Goal: Task Accomplishment & Management: Use online tool/utility

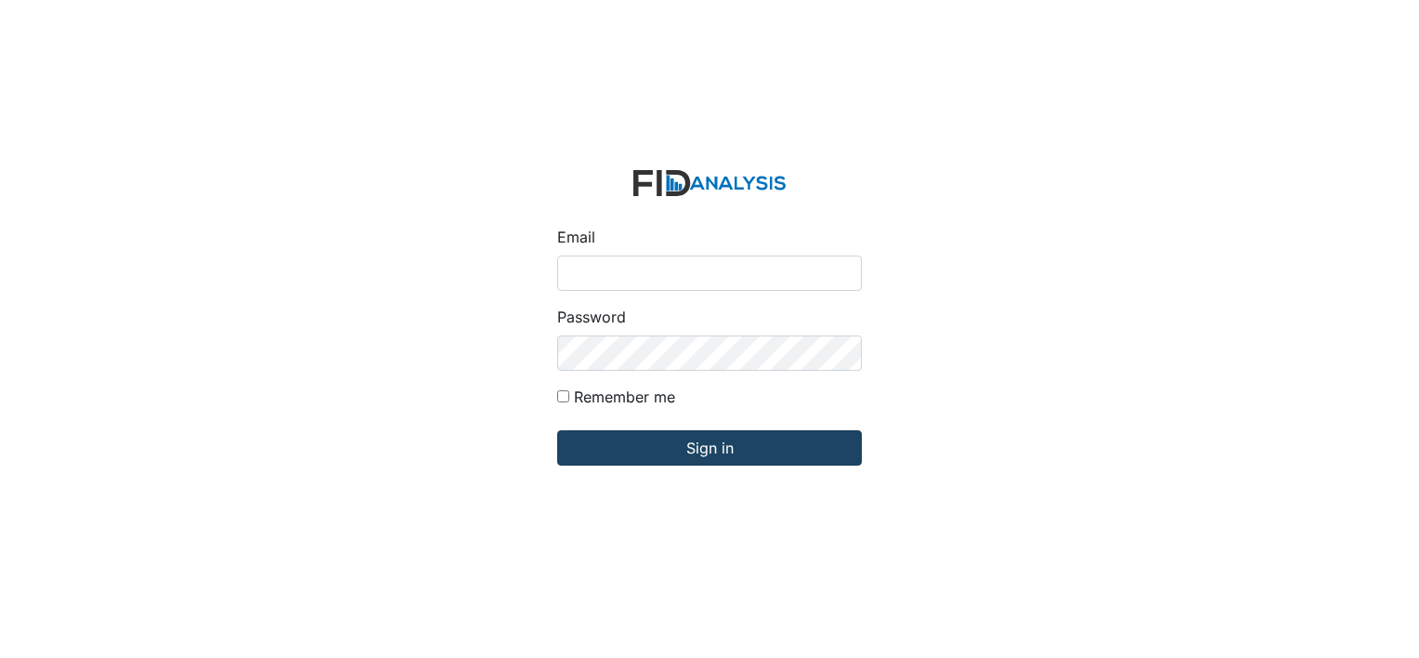
type input "[EMAIL_ADDRESS][DOMAIN_NAME]"
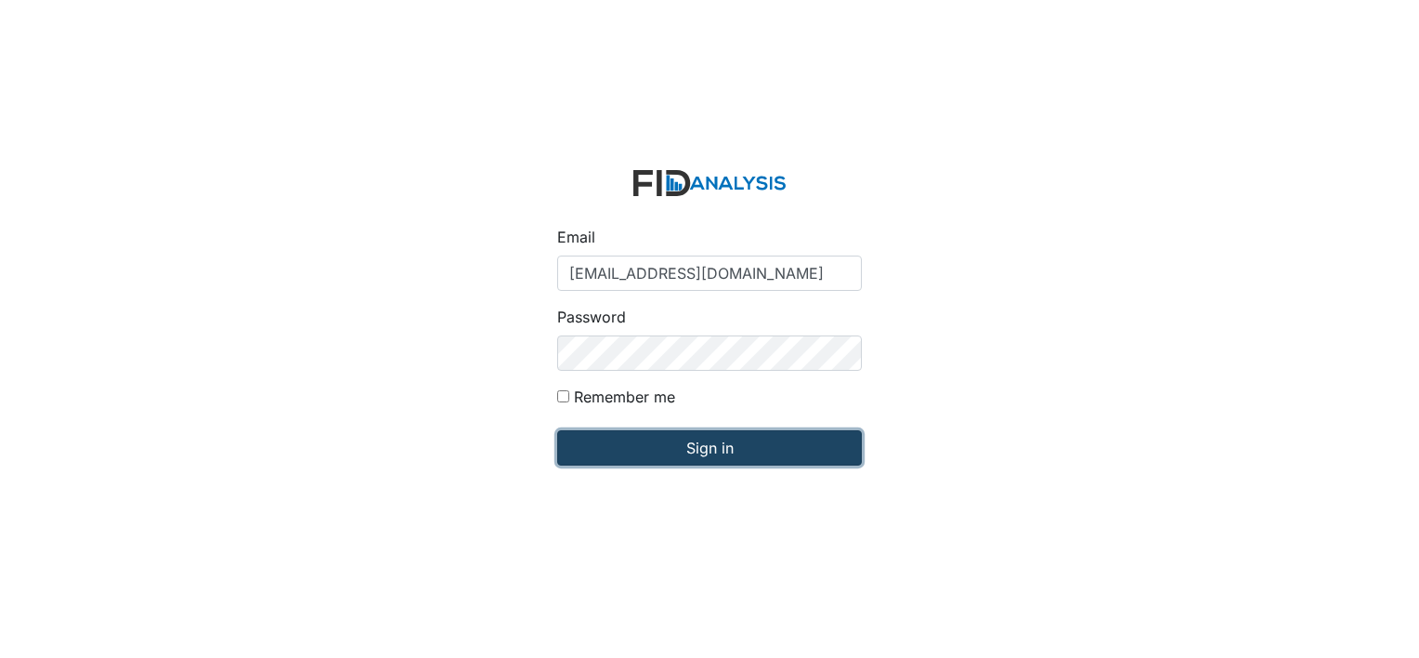
click at [690, 450] on input "Sign in" at bounding box center [709, 447] width 305 height 35
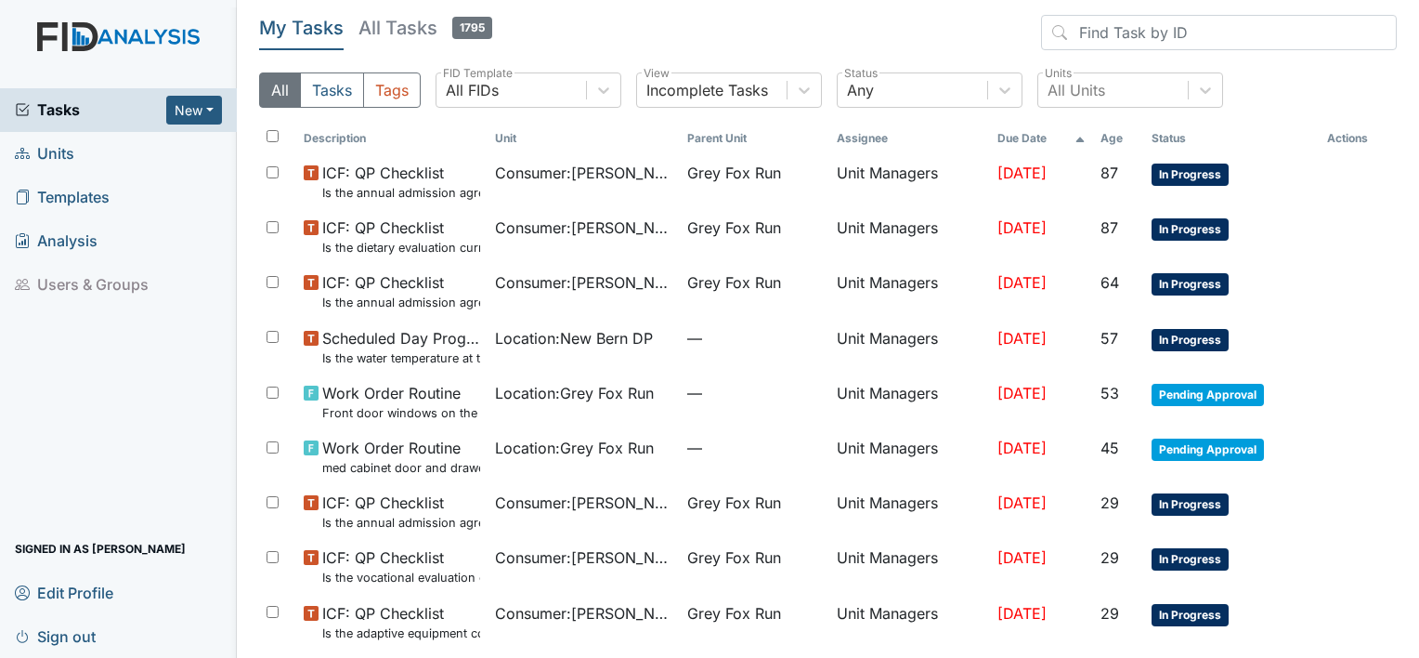
click at [56, 156] on span "Units" at bounding box center [44, 153] width 59 height 29
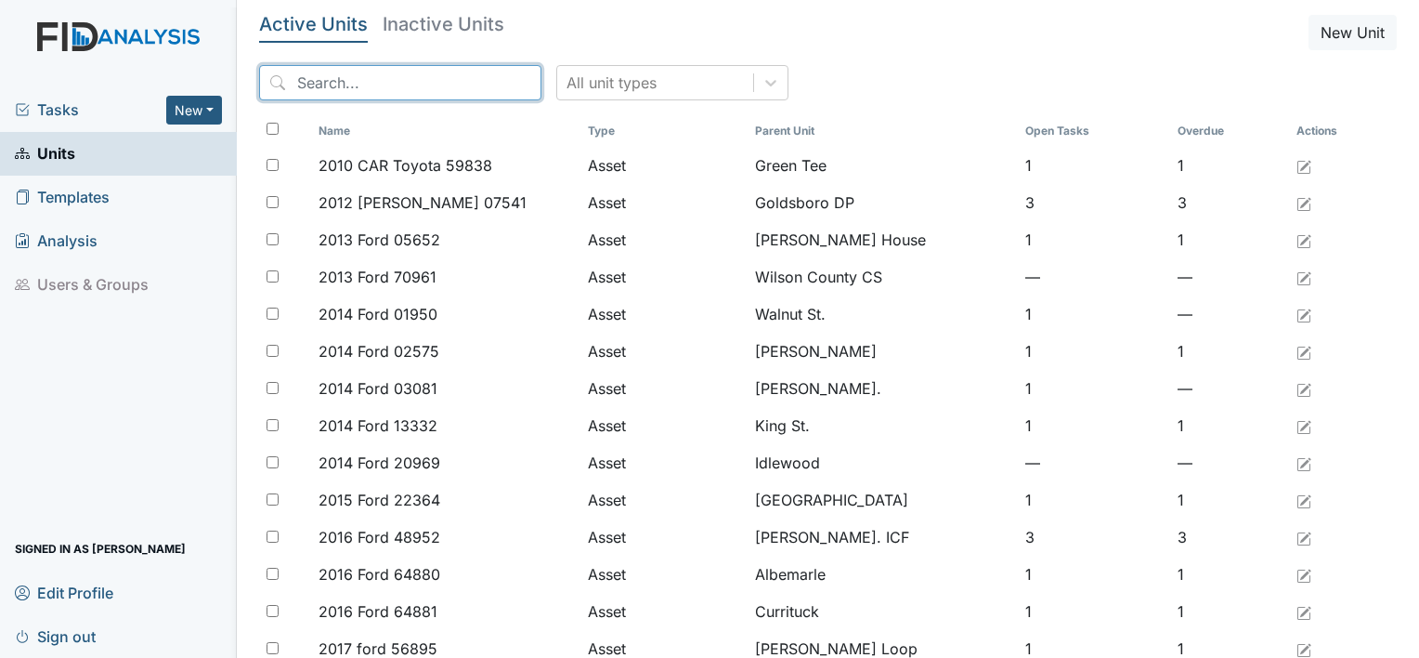
click at [347, 84] on input "search" at bounding box center [400, 82] width 282 height 35
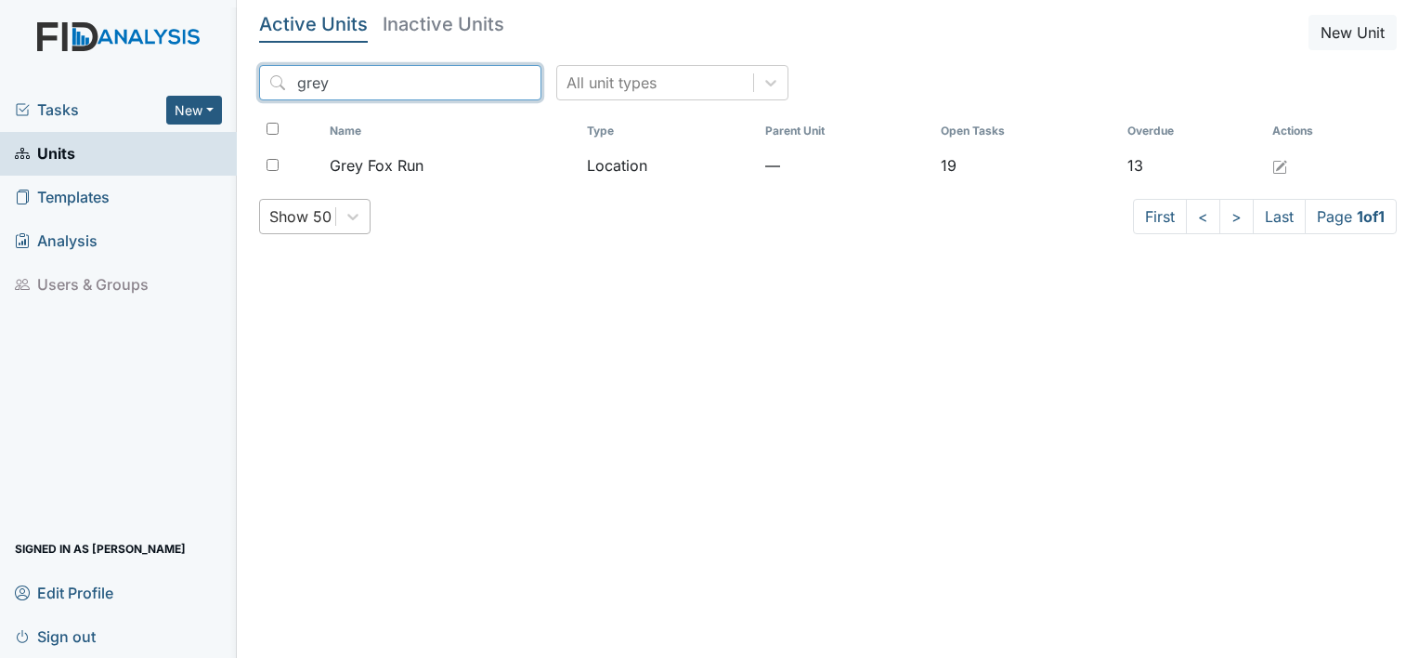
type input "grey"
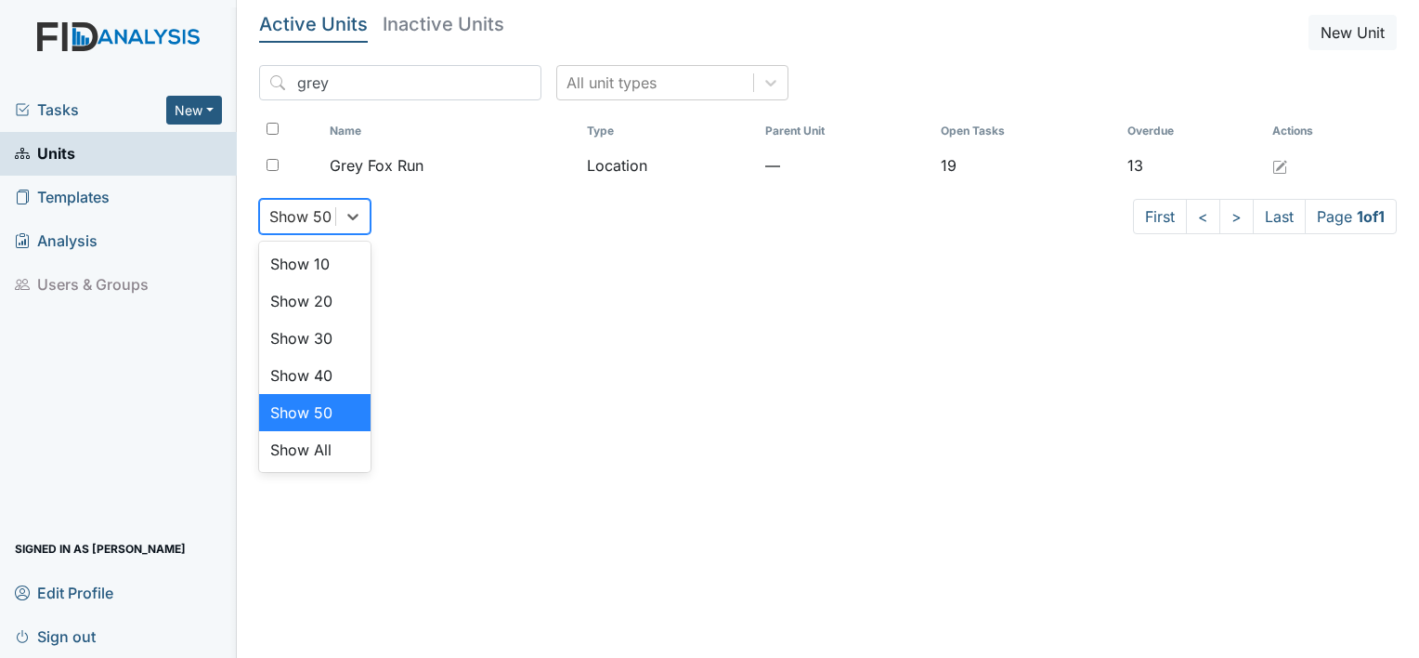
click at [323, 219] on div "Show 50" at bounding box center [300, 216] width 62 height 22
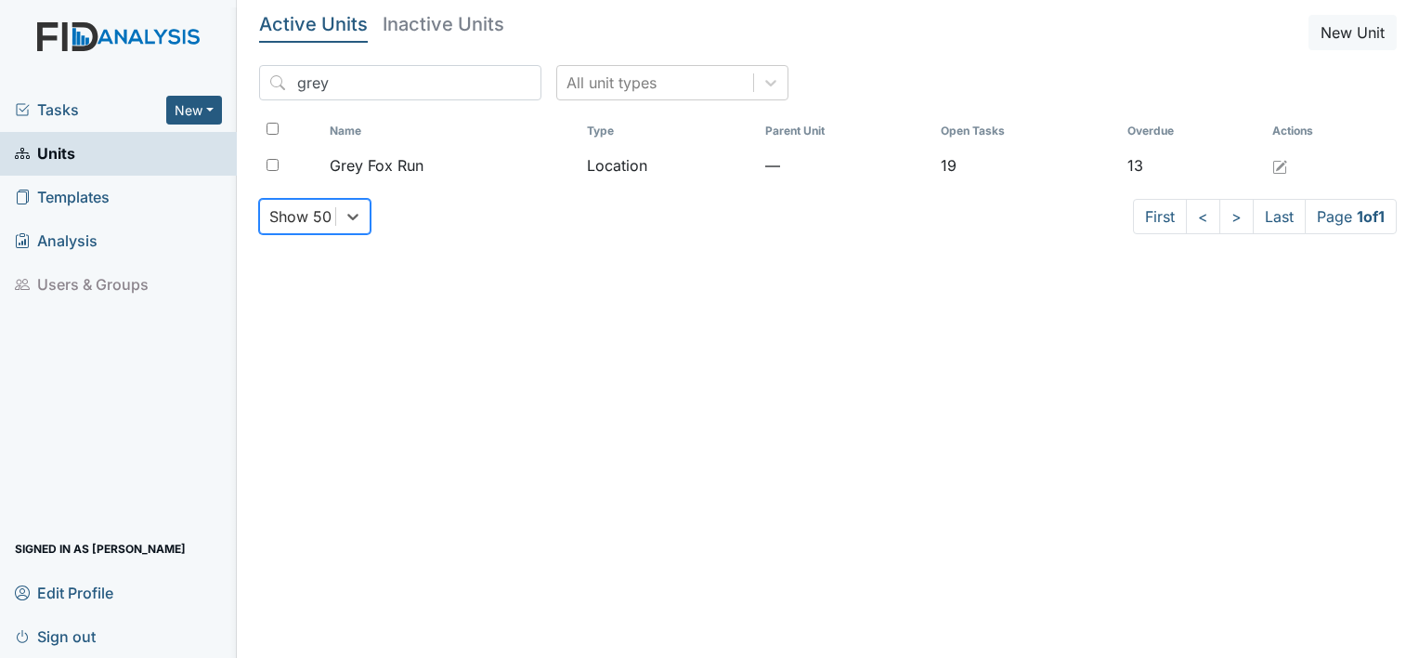
click at [323, 219] on div "Show 50" at bounding box center [300, 216] width 62 height 22
click at [348, 88] on input "grey" at bounding box center [400, 82] width 282 height 35
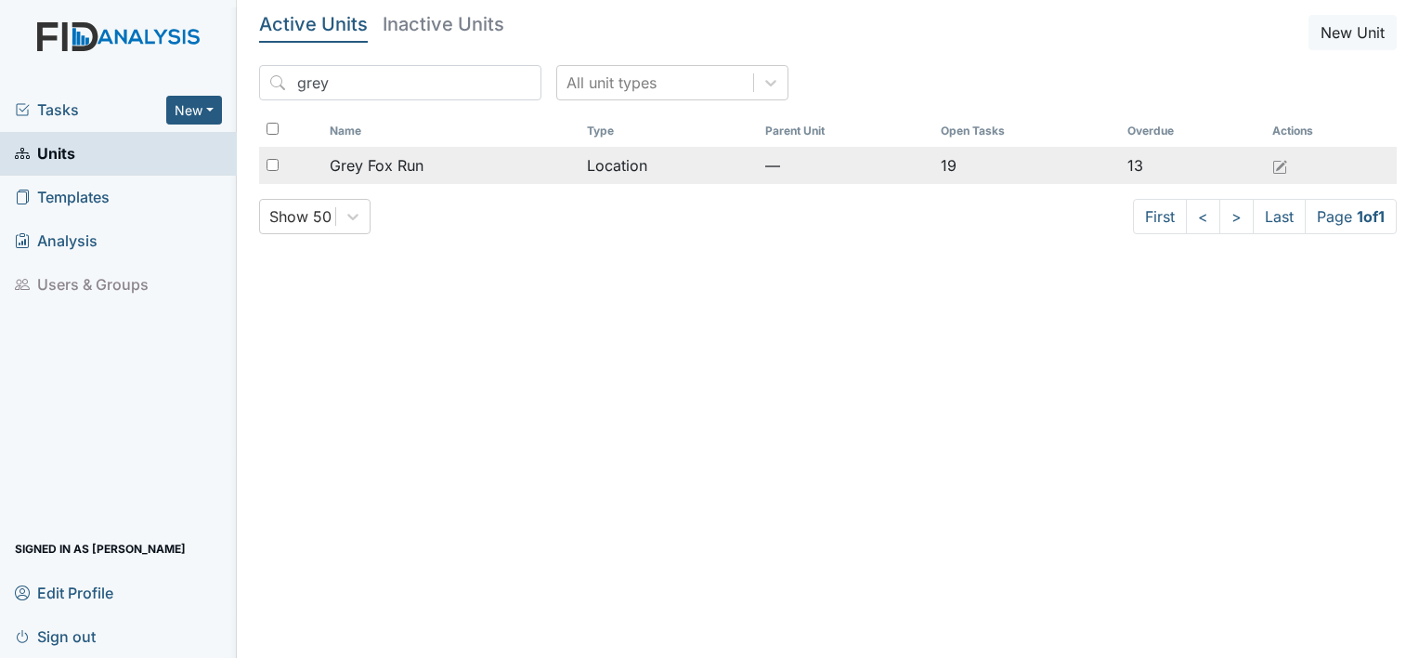
click at [363, 166] on span "Grey Fox Run" at bounding box center [377, 165] width 94 height 22
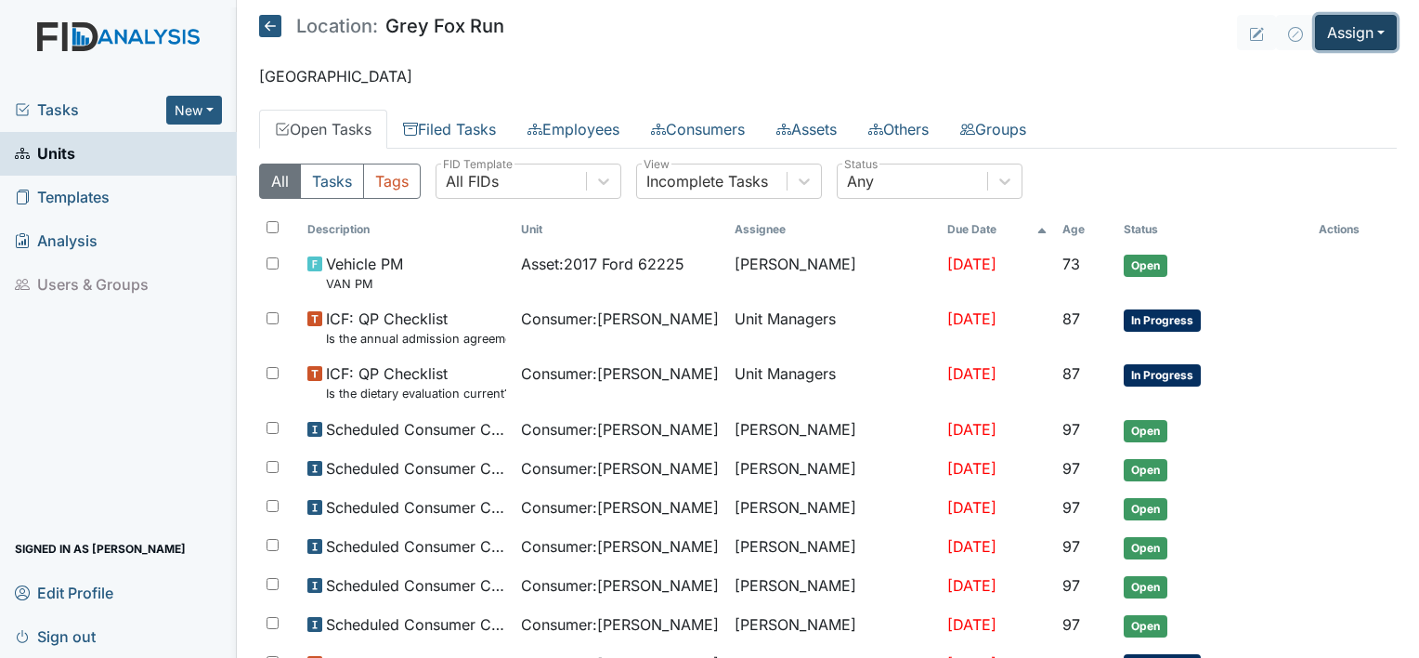
click at [1366, 26] on button "Assign" at bounding box center [1356, 32] width 82 height 35
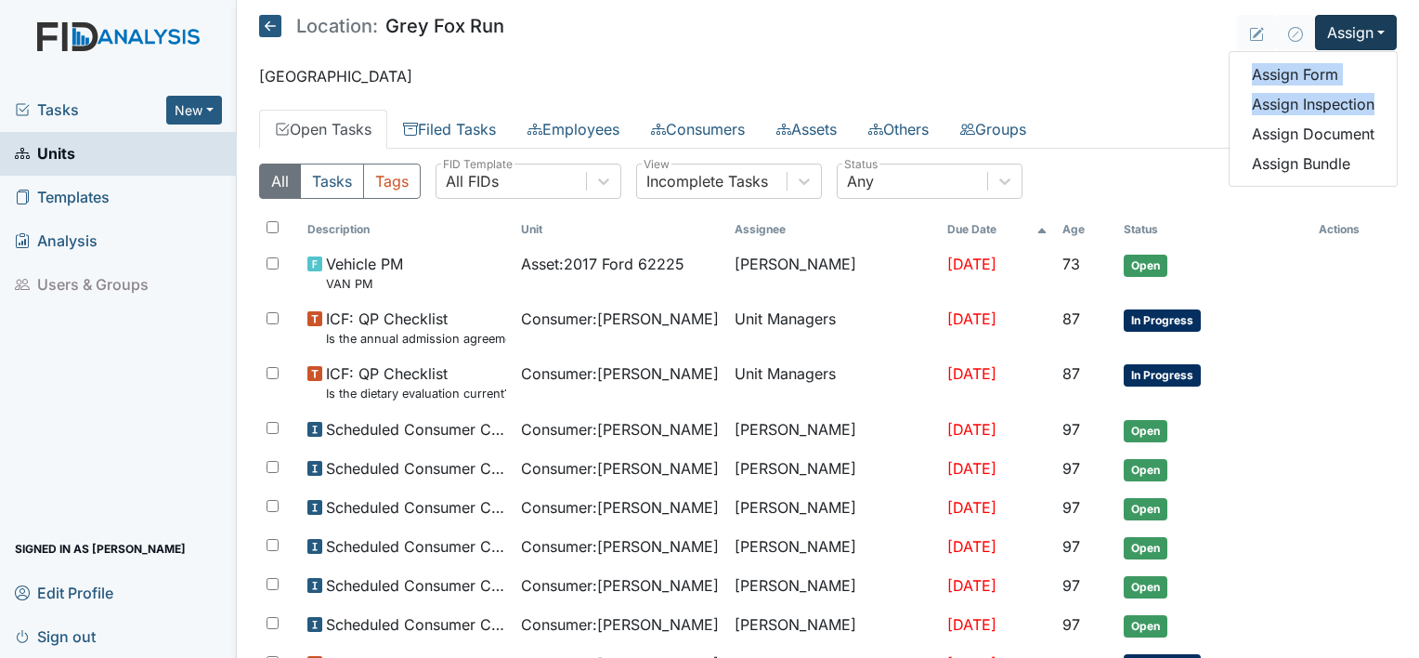
drag, startPoint x: 1359, startPoint y: 96, endPoint x: 1334, endPoint y: 7, distance: 92.6
click at [1334, 7] on main "Location: Grey Fox Run Assign Assign Form Assign Inspection Assign Document Ass…" at bounding box center [828, 329] width 1183 height 658
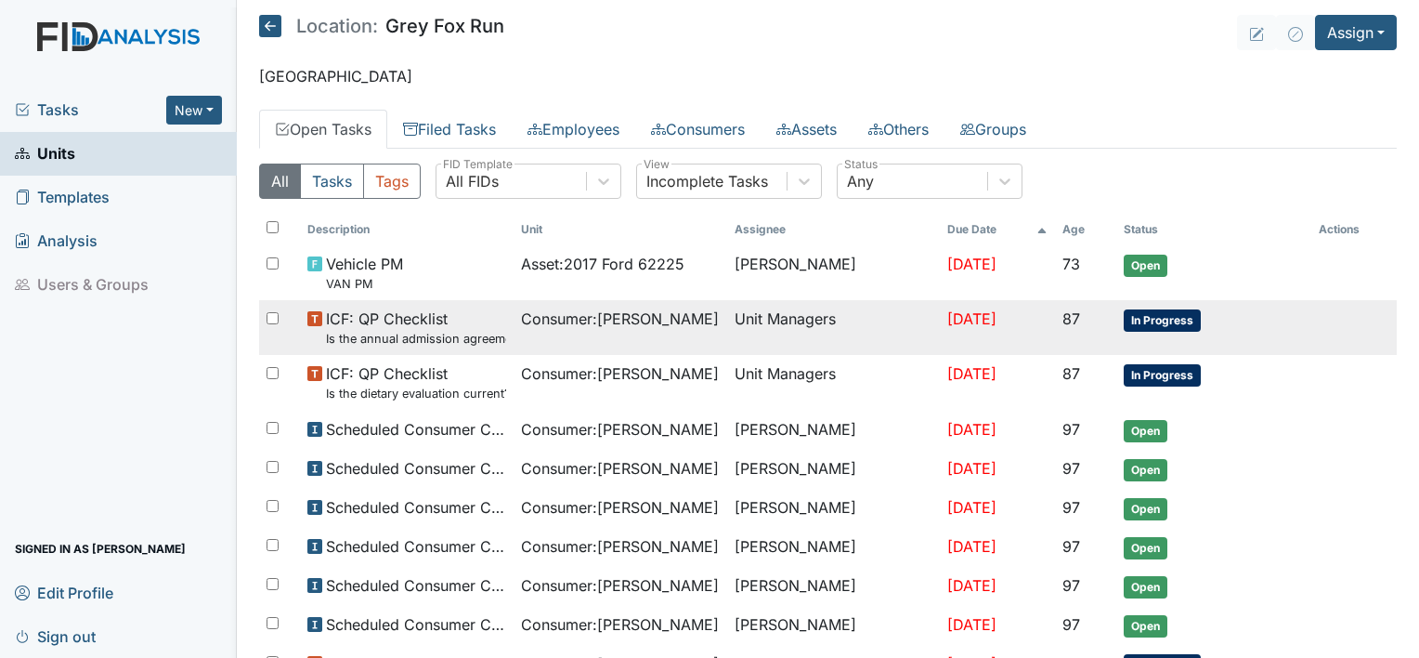
click at [1254, 329] on td "In Progress" at bounding box center [1214, 327] width 195 height 55
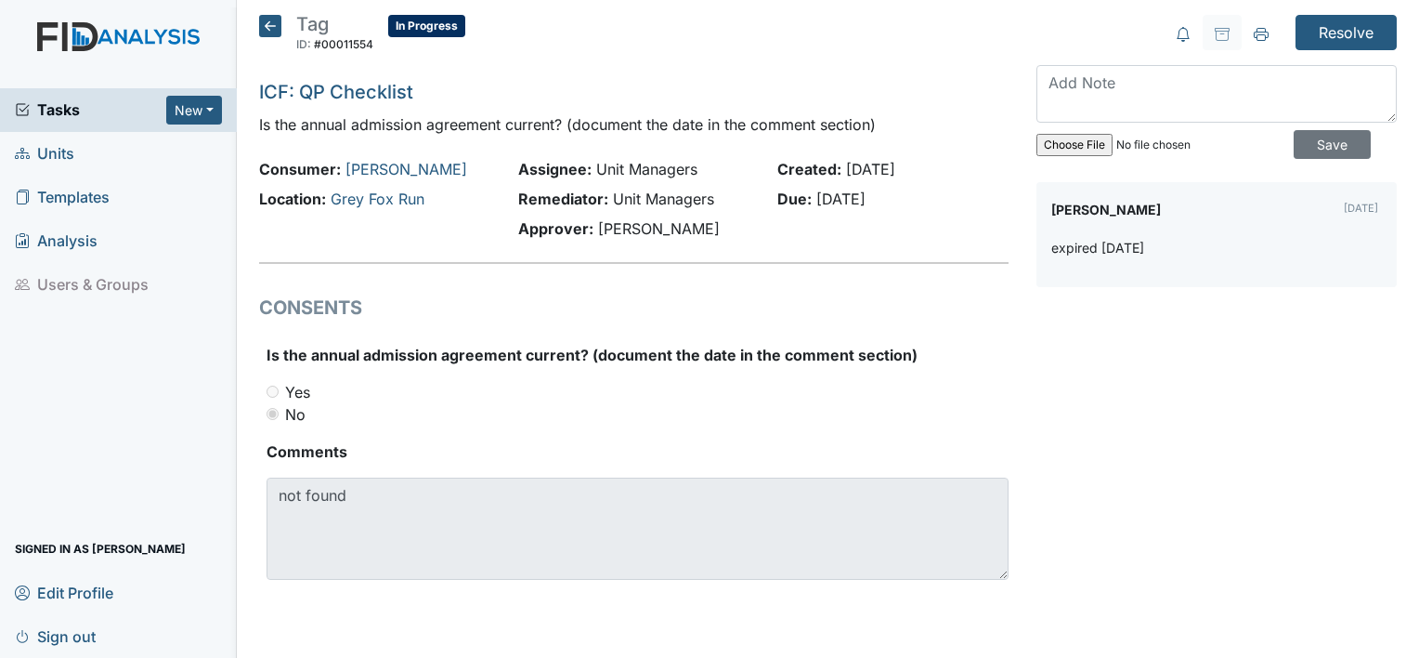
click at [267, 26] on icon at bounding box center [270, 26] width 22 height 22
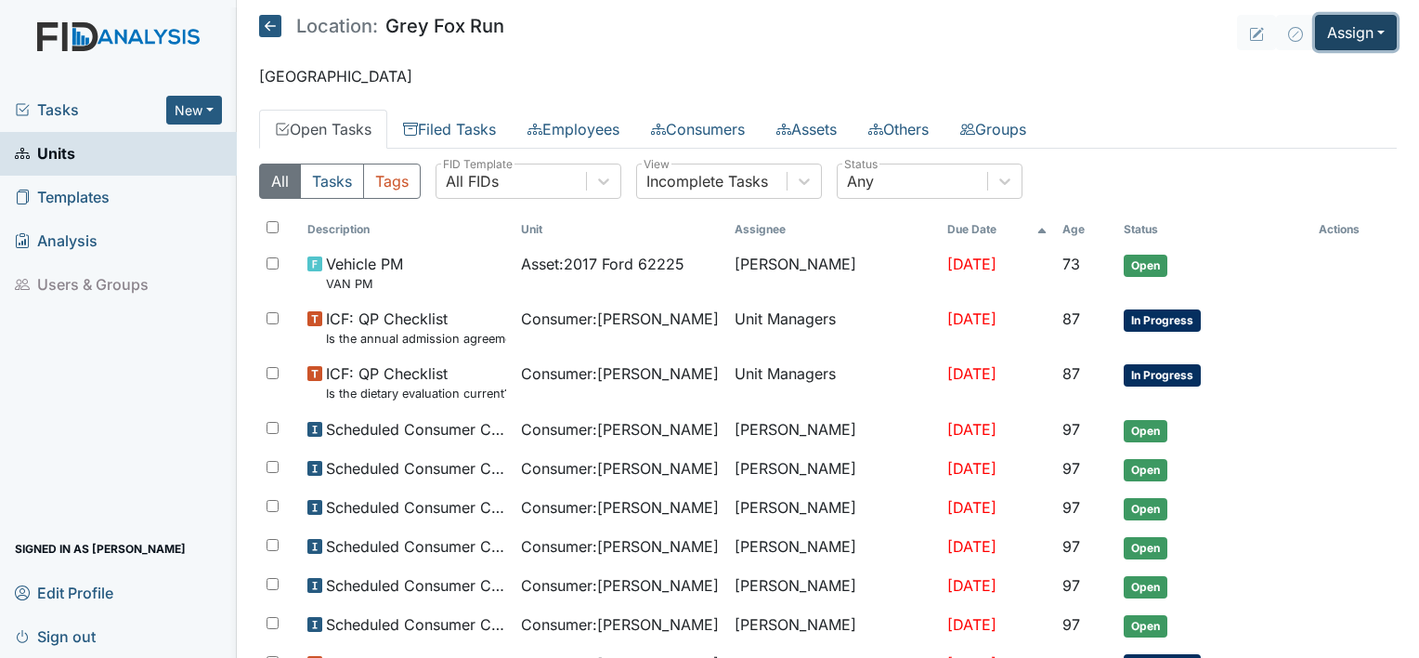
click at [1371, 29] on button "Assign" at bounding box center [1356, 32] width 82 height 35
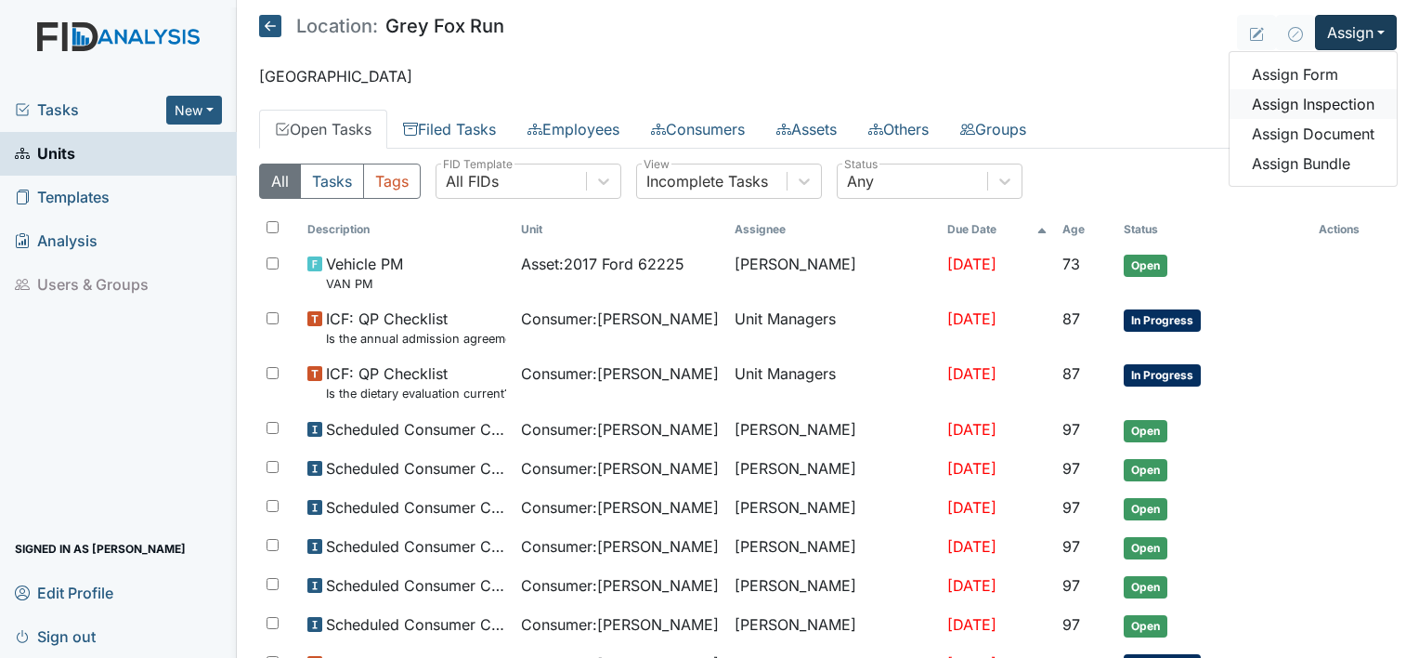
click at [1338, 101] on link "Assign Inspection" at bounding box center [1313, 104] width 167 height 30
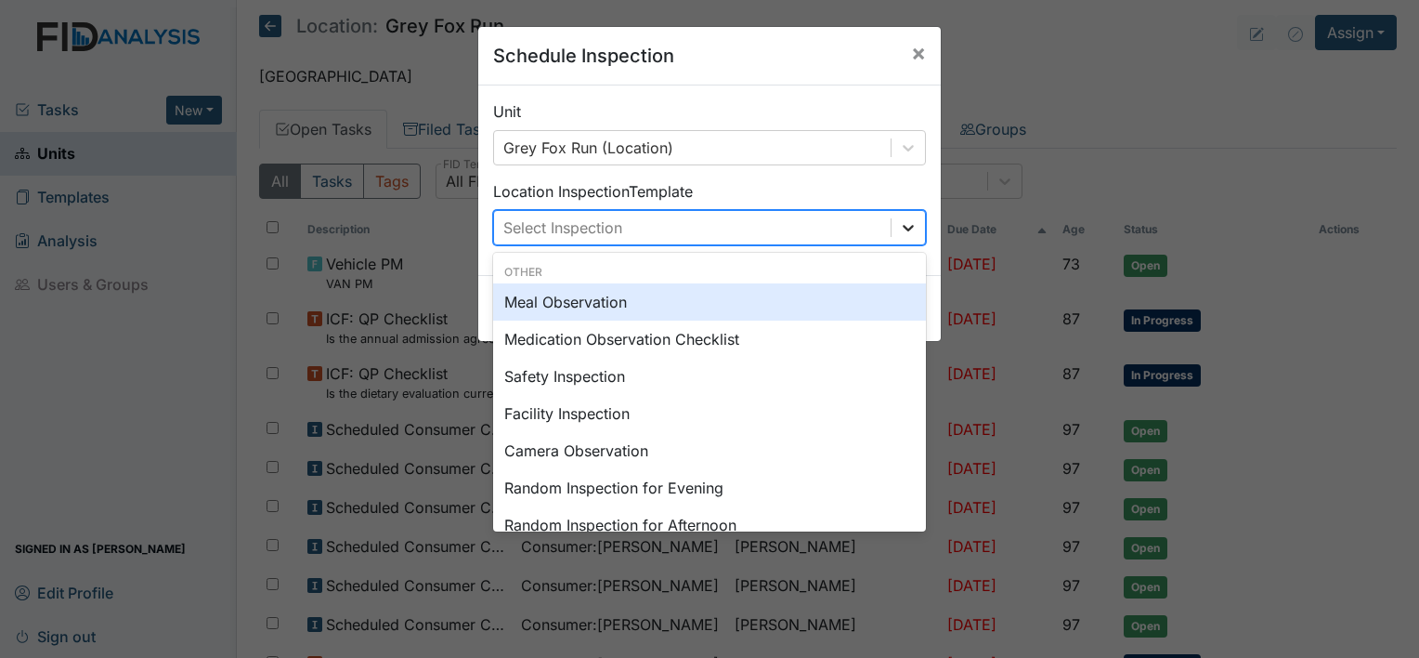
click at [906, 222] on icon at bounding box center [908, 227] width 19 height 19
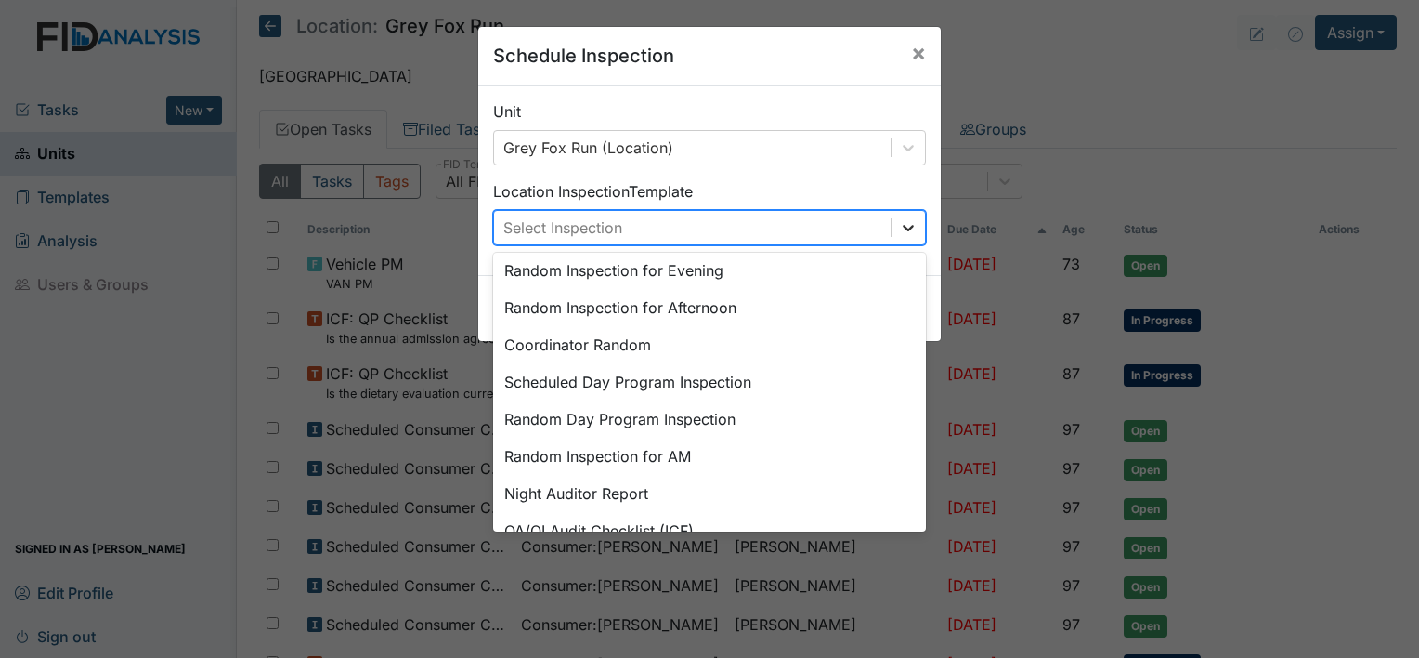
scroll to position [320, 0]
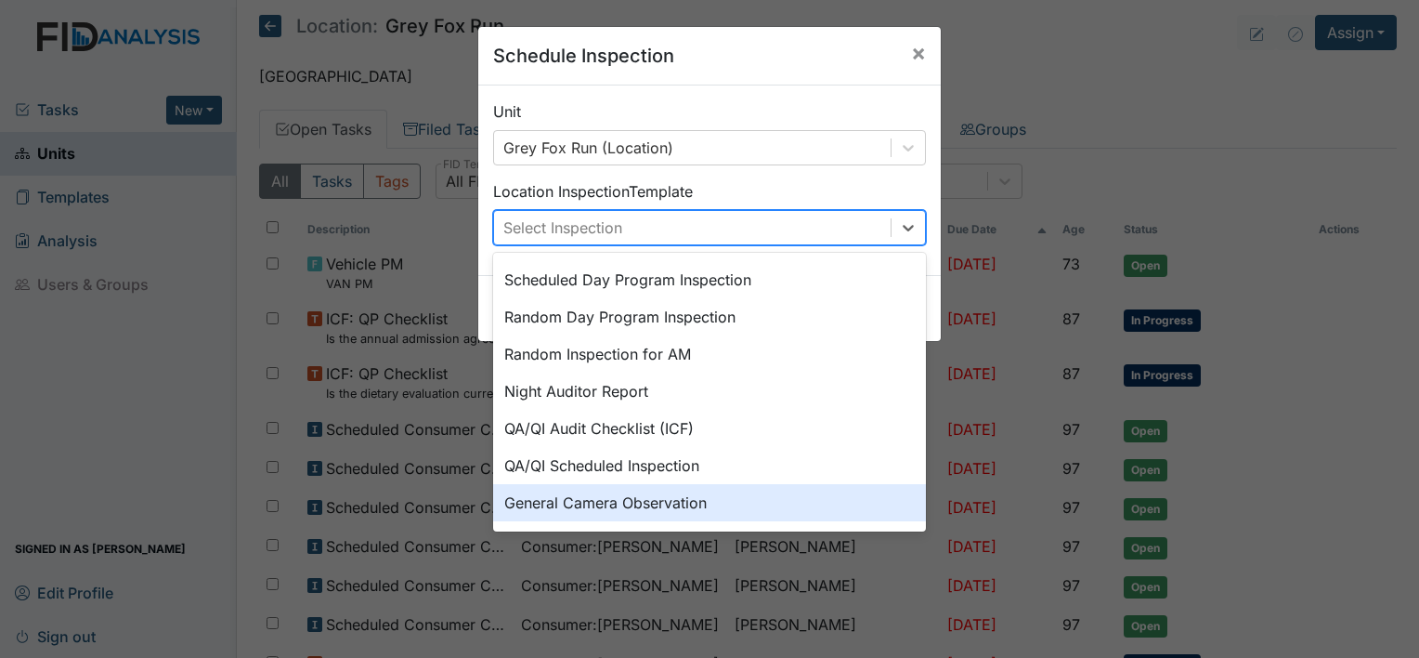
click at [674, 504] on div "General Camera Observation" at bounding box center [709, 502] width 433 height 37
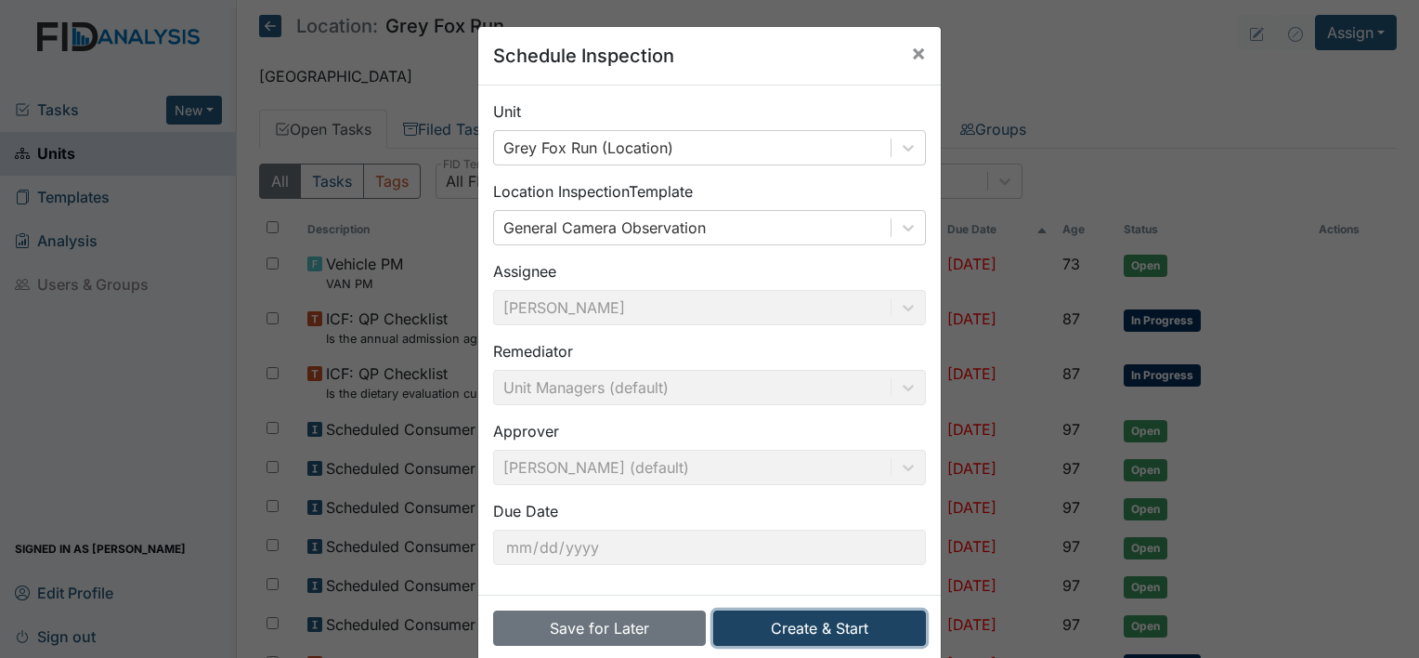
click at [752, 626] on button "Create & Start" at bounding box center [819, 627] width 213 height 35
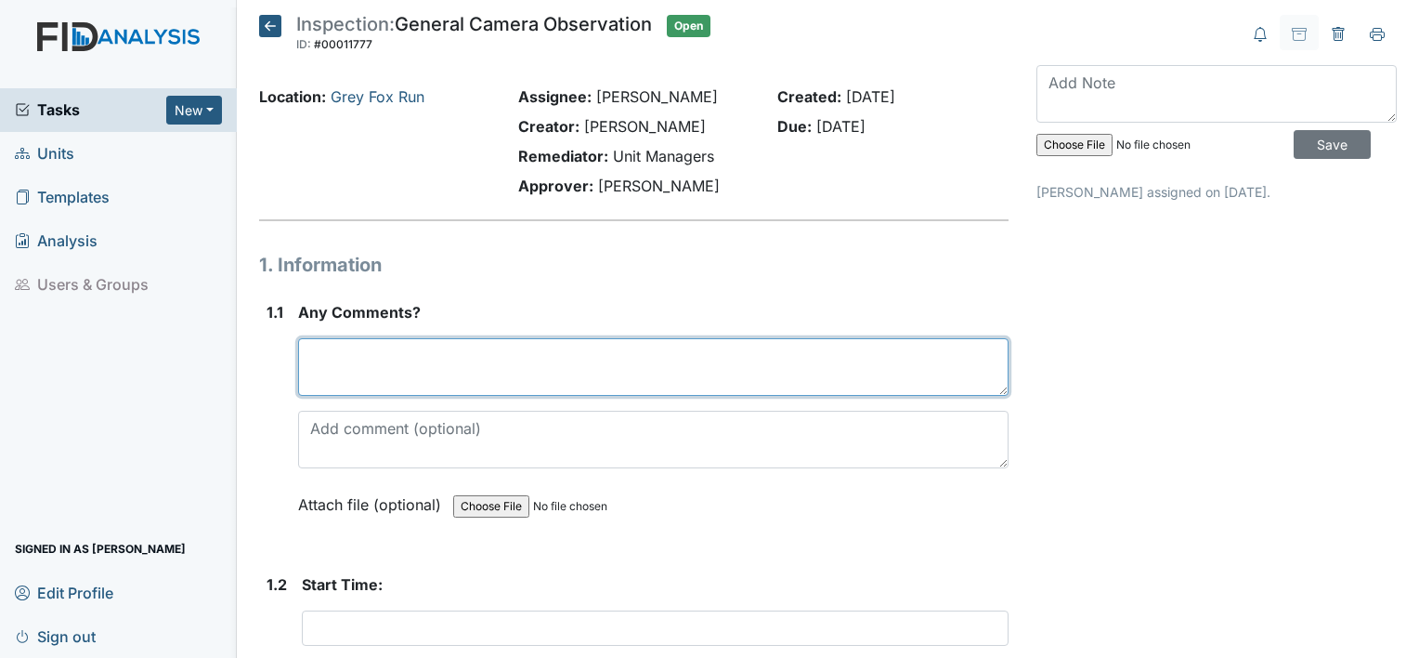
click at [517, 373] on textarea at bounding box center [653, 367] width 711 height 58
type textarea "observation Grey Fox"
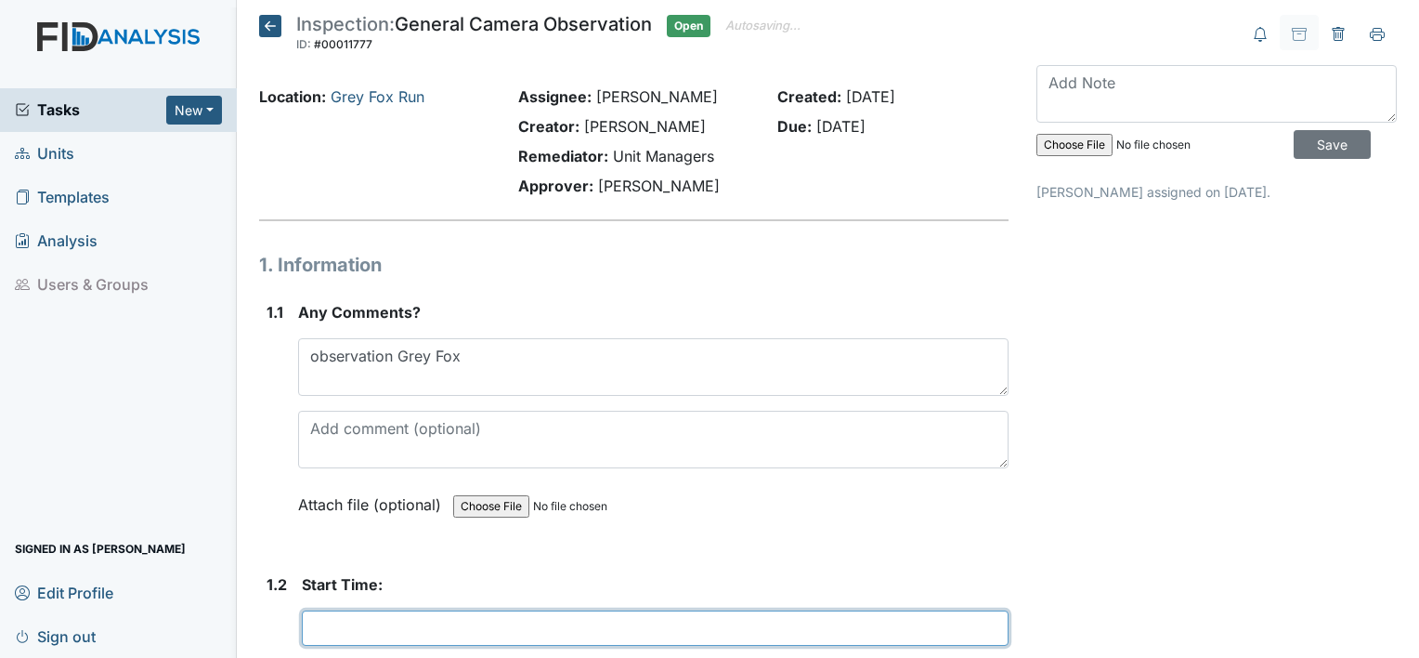
click at [425, 625] on input "text" at bounding box center [655, 627] width 707 height 35
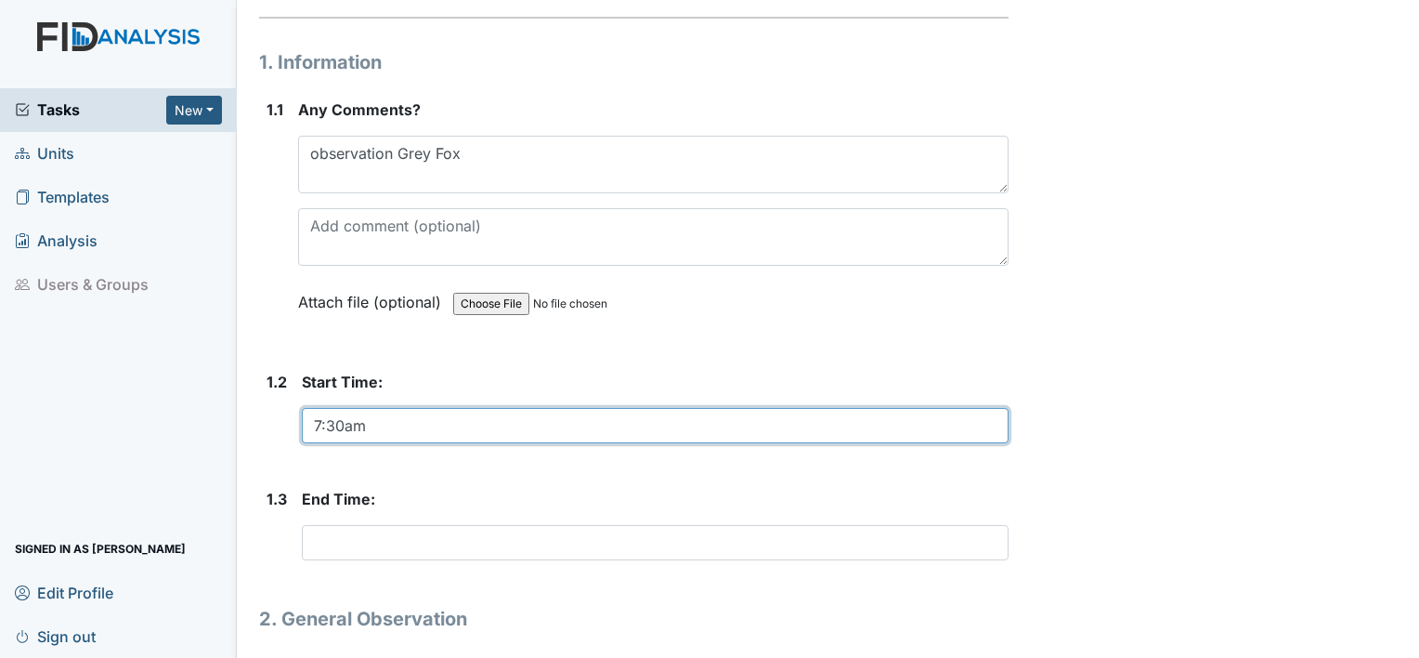
scroll to position [226, 0]
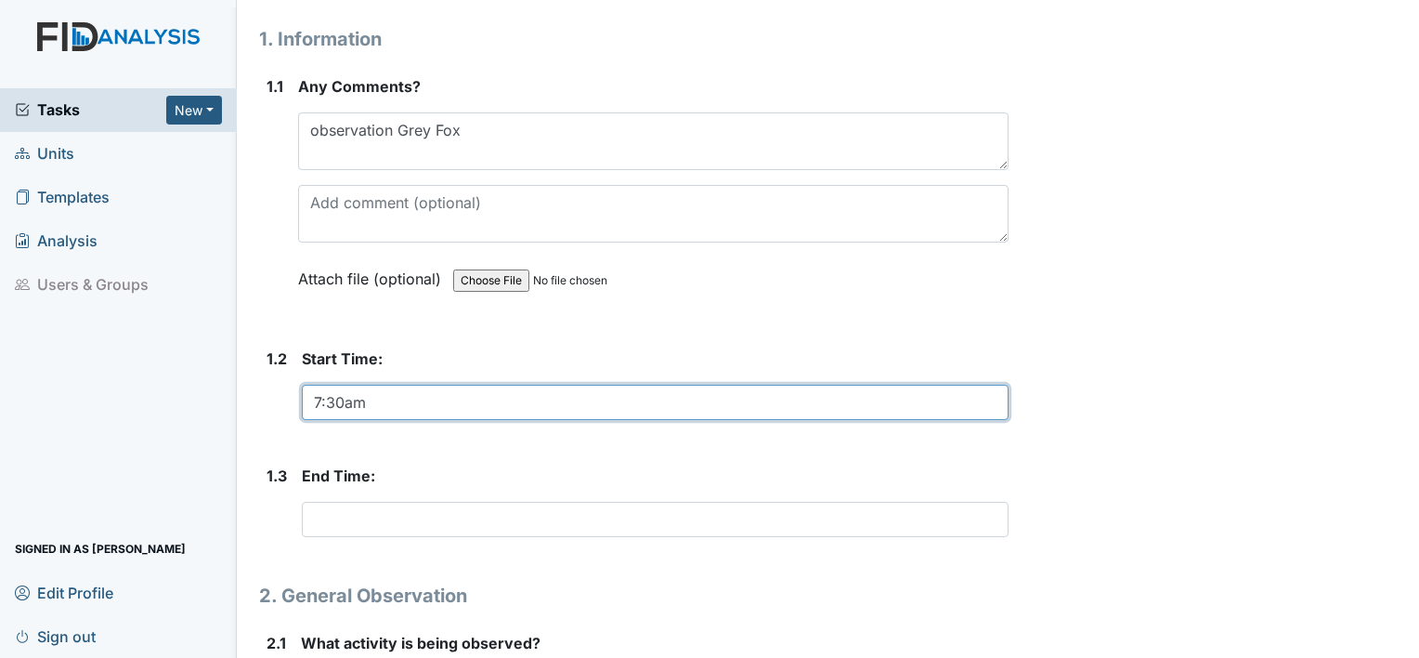
type input "7:30am"
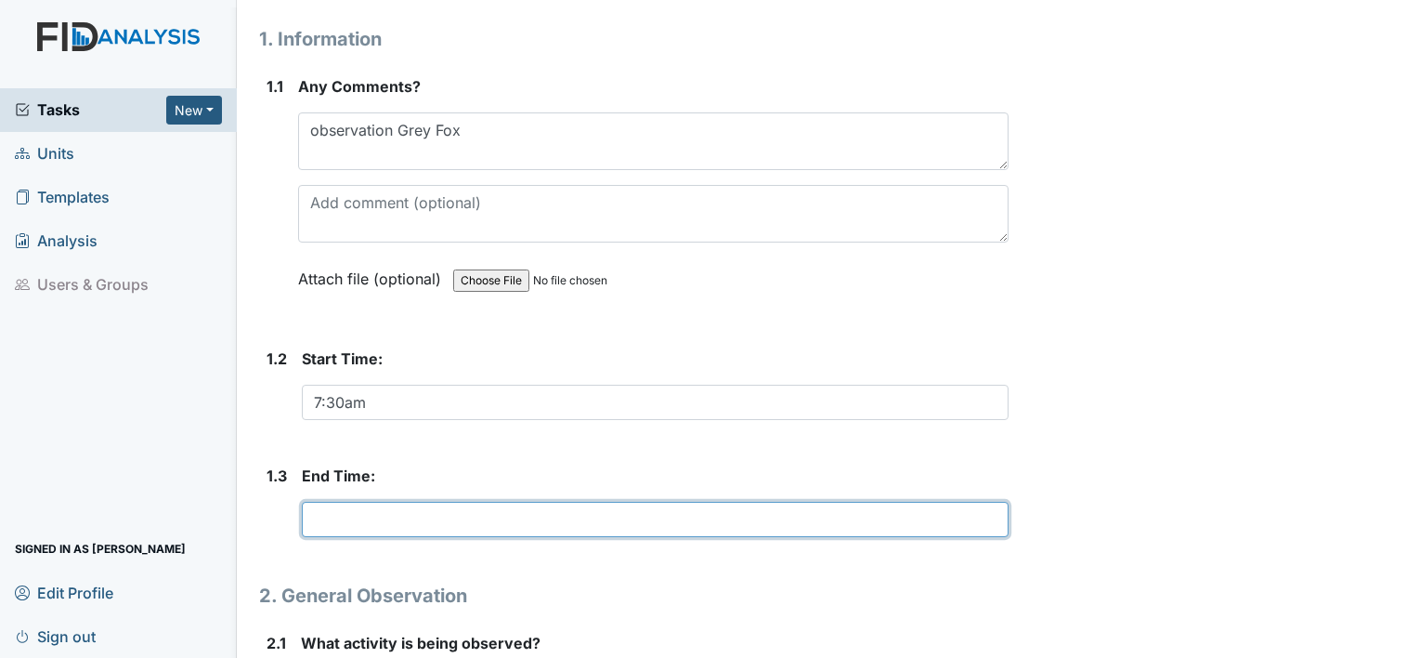
click at [368, 502] on input "text" at bounding box center [655, 519] width 707 height 35
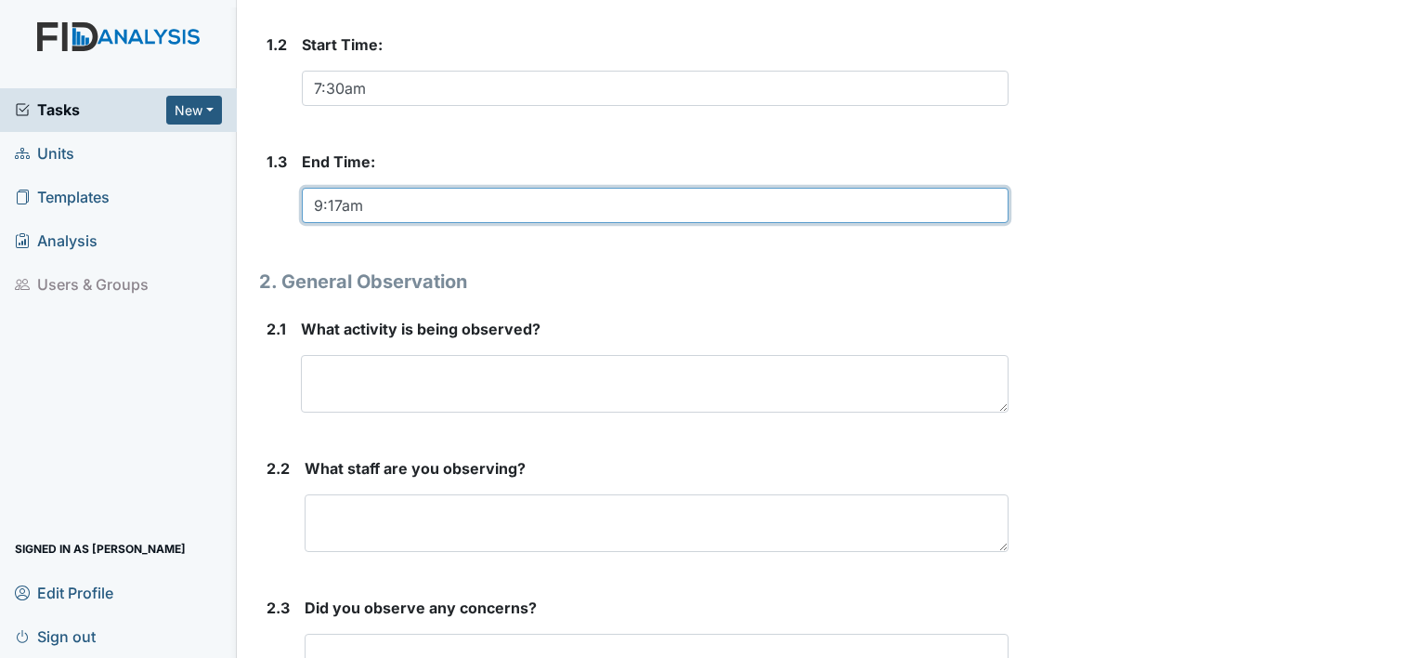
scroll to position [544, 0]
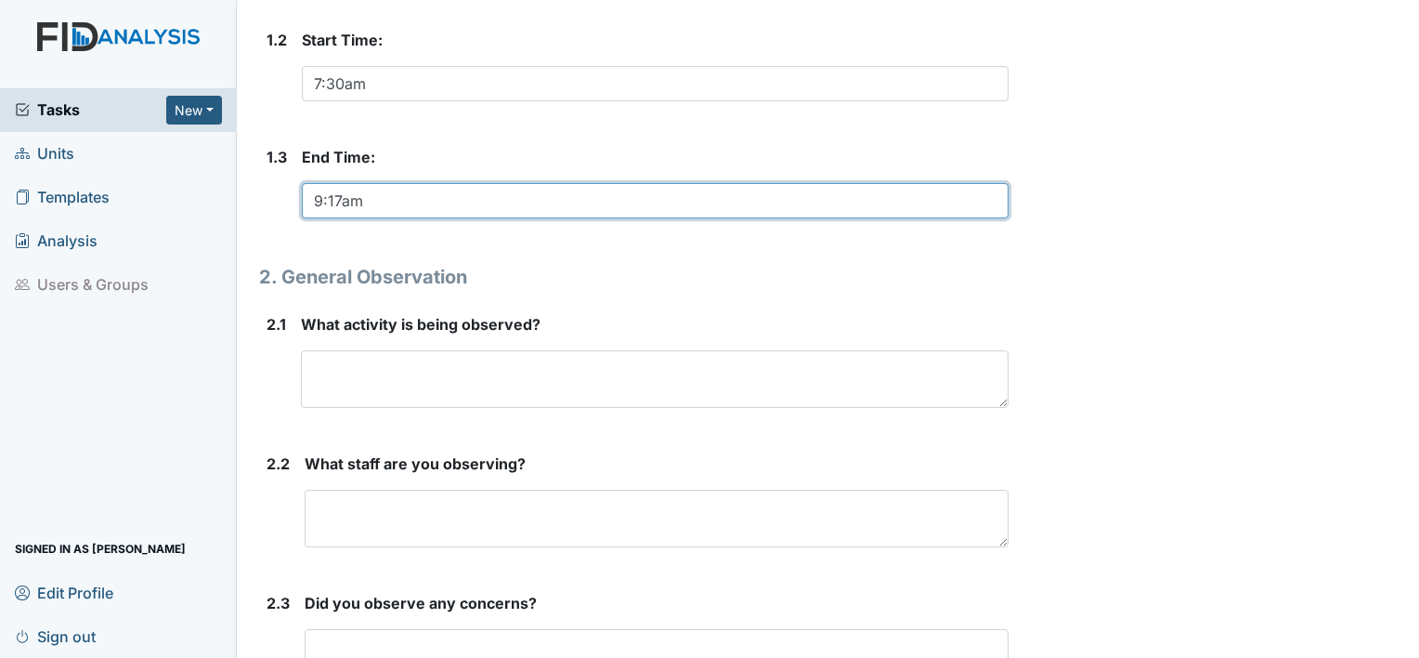
type input "9:17am"
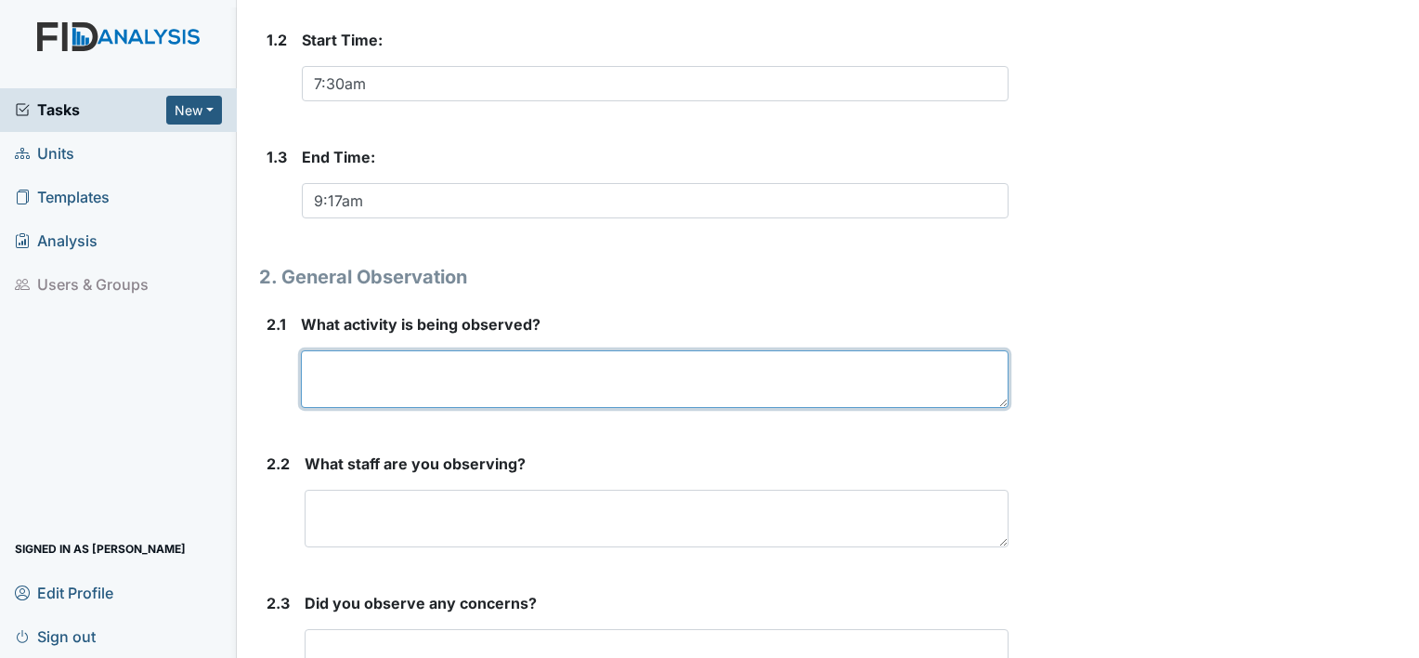
click at [379, 388] on textarea at bounding box center [655, 379] width 708 height 58
type textarea "breakfast"
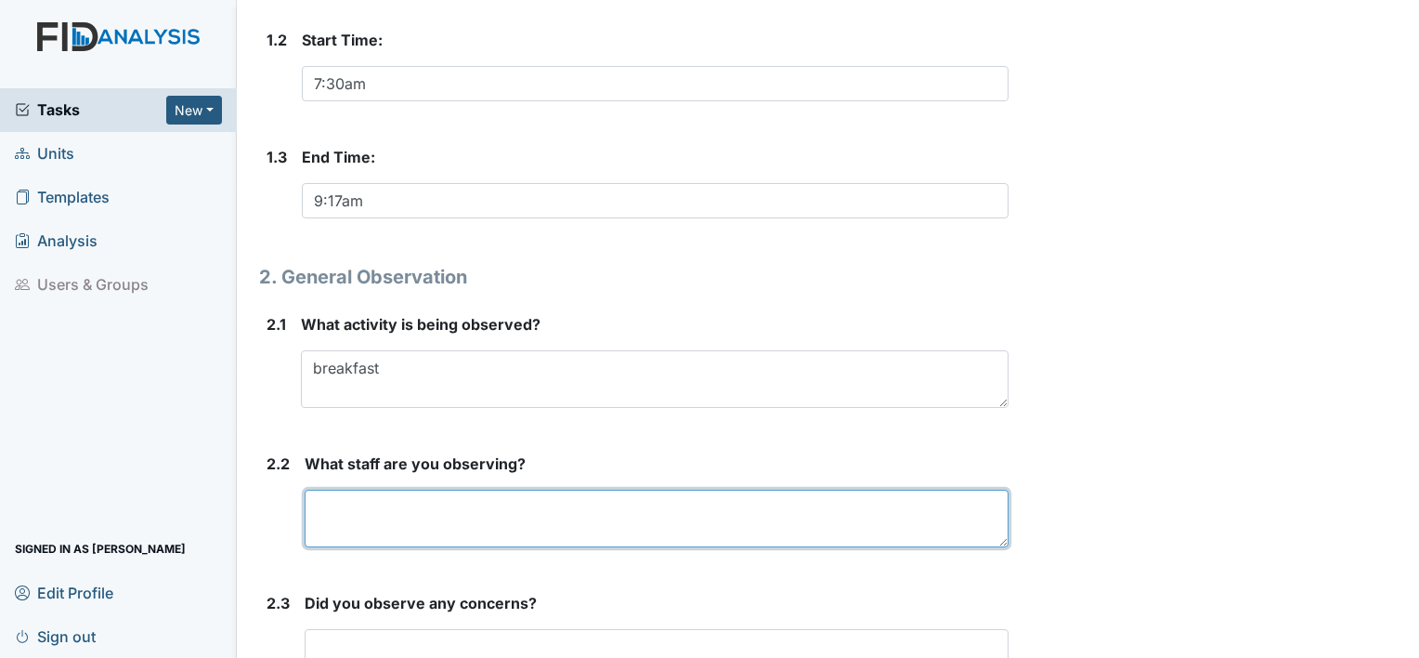
click at [455, 530] on textarea at bounding box center [657, 519] width 704 height 58
click at [505, 504] on textarea "Noah S, Timothy T, Mari" at bounding box center [657, 519] width 704 height 58
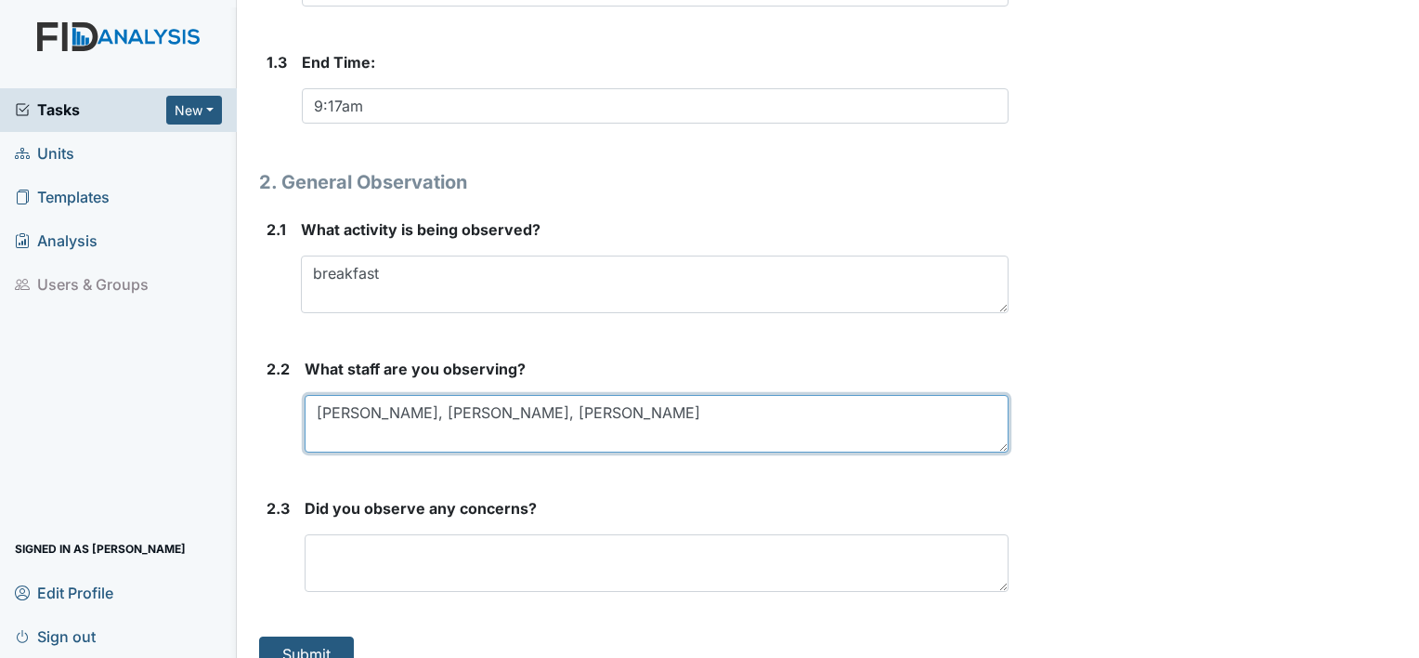
scroll to position [639, 0]
type textarea "Noah S, Timothy T, Mariorie L"
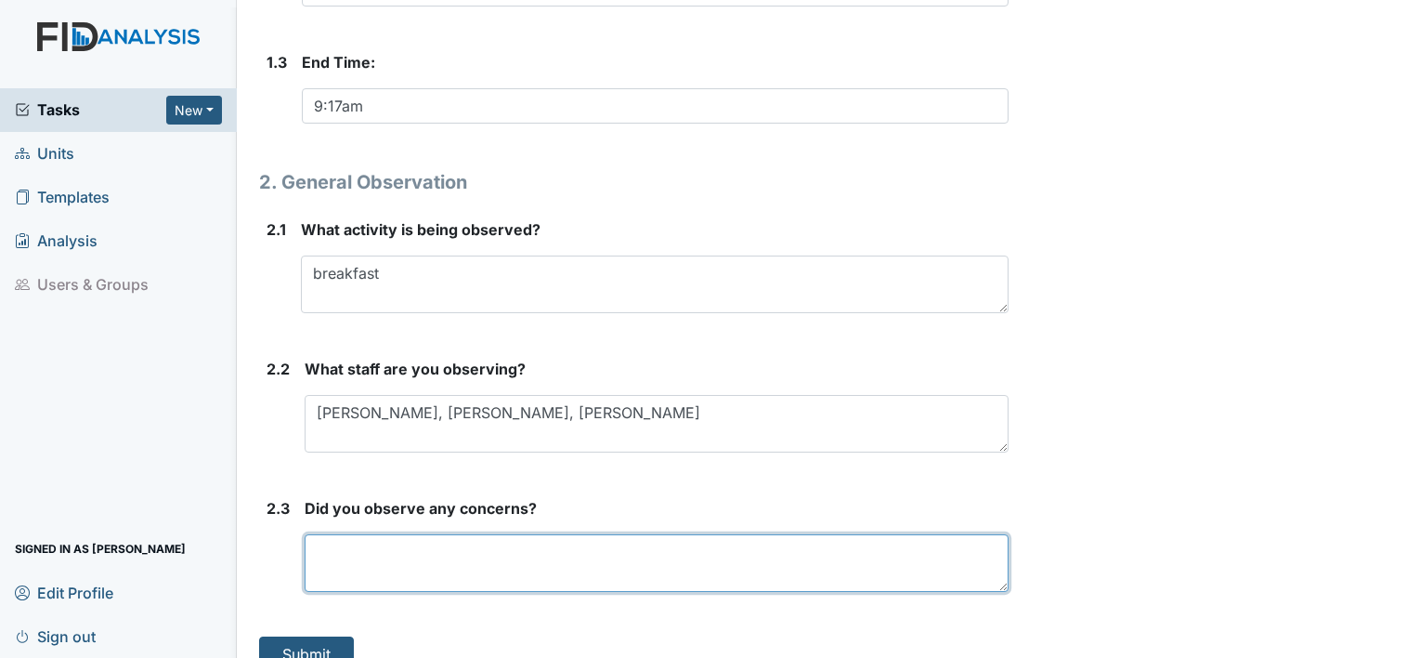
click at [388, 542] on textarea at bounding box center [657, 563] width 704 height 58
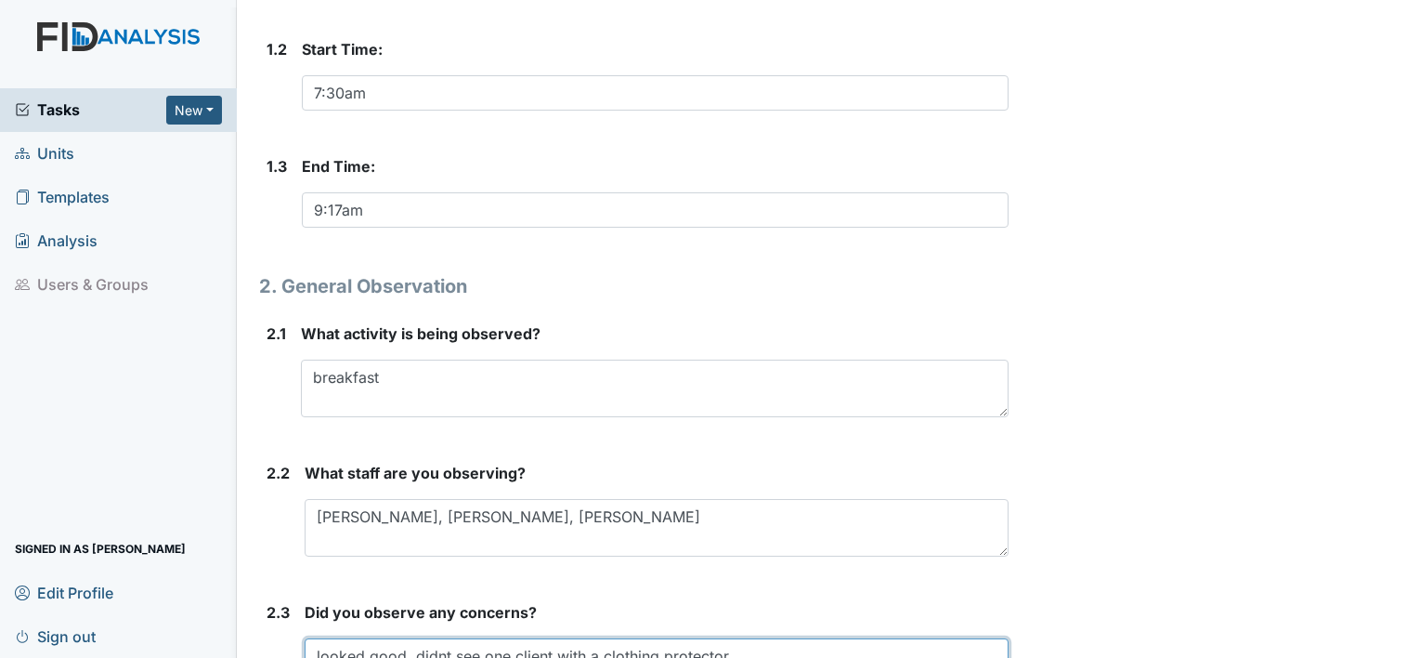
scroll to position [665, 0]
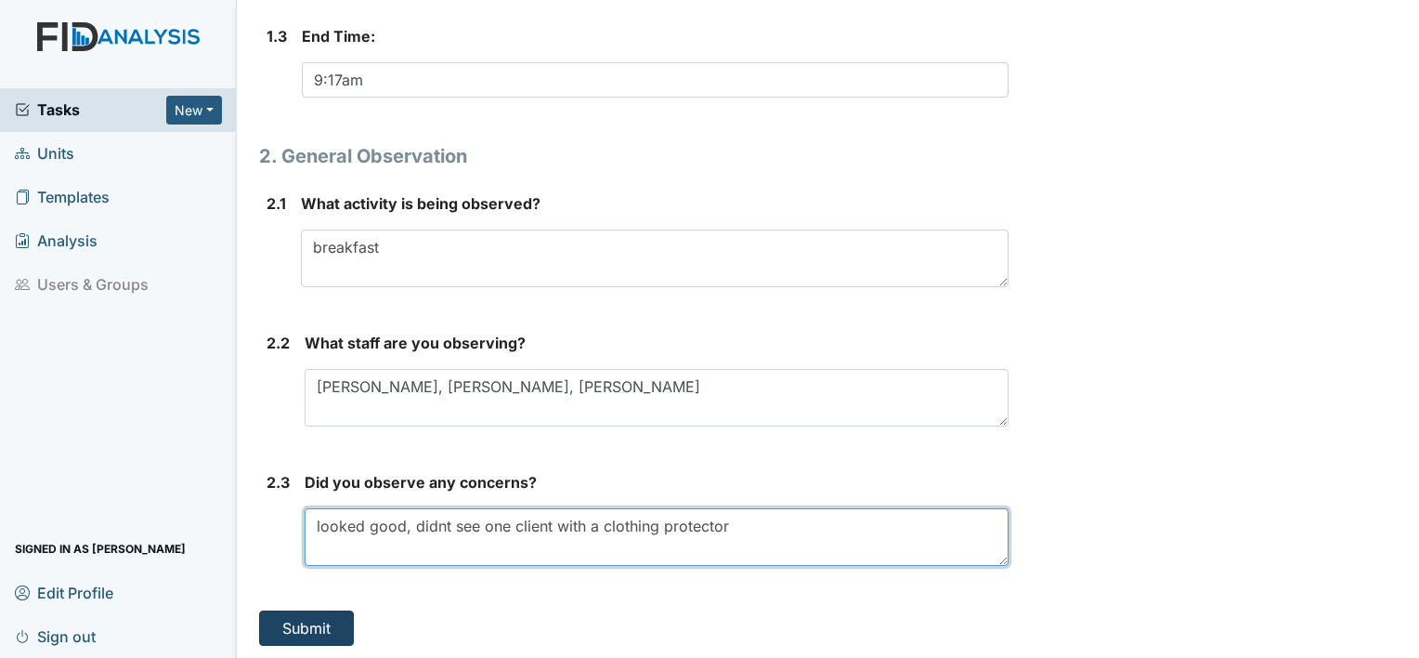
type textarea "looked good, didnt see one client with a clothing protector"
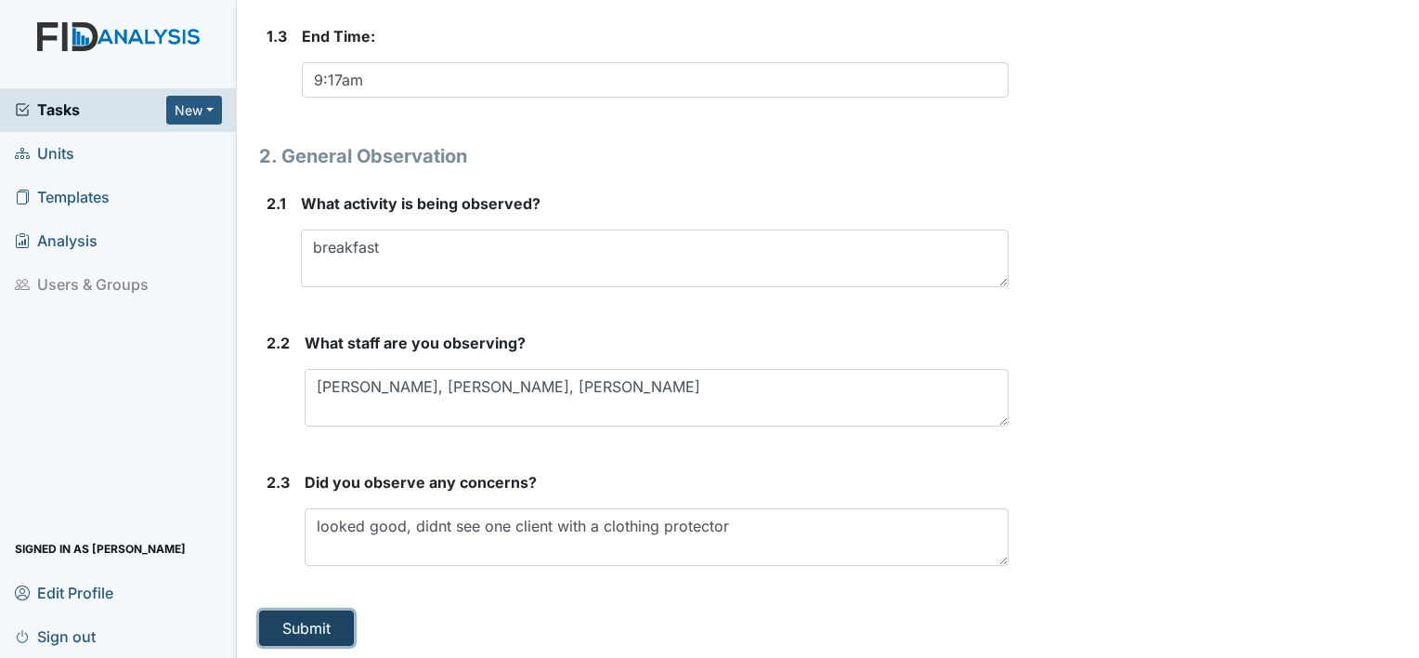
click at [281, 628] on button "Submit" at bounding box center [306, 627] width 95 height 35
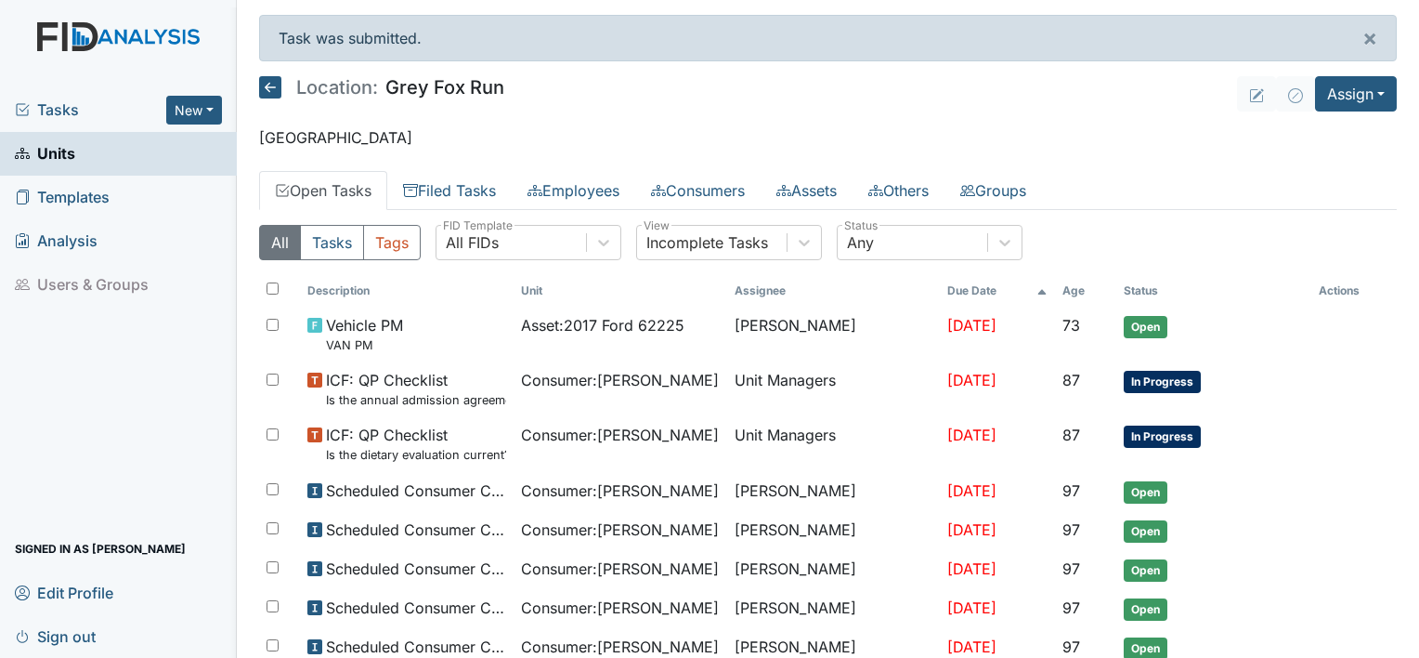
click at [87, 629] on span "Sign out" at bounding box center [55, 635] width 81 height 29
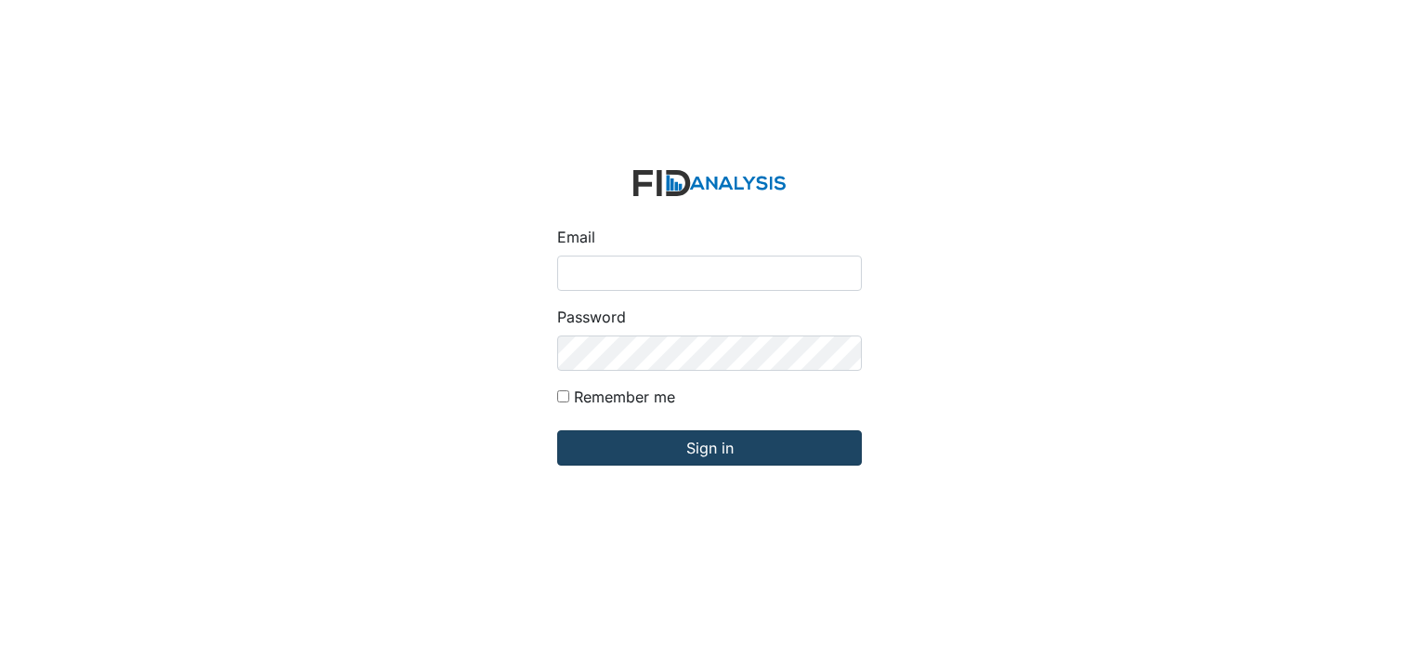
type input "[EMAIL_ADDRESS][DOMAIN_NAME]"
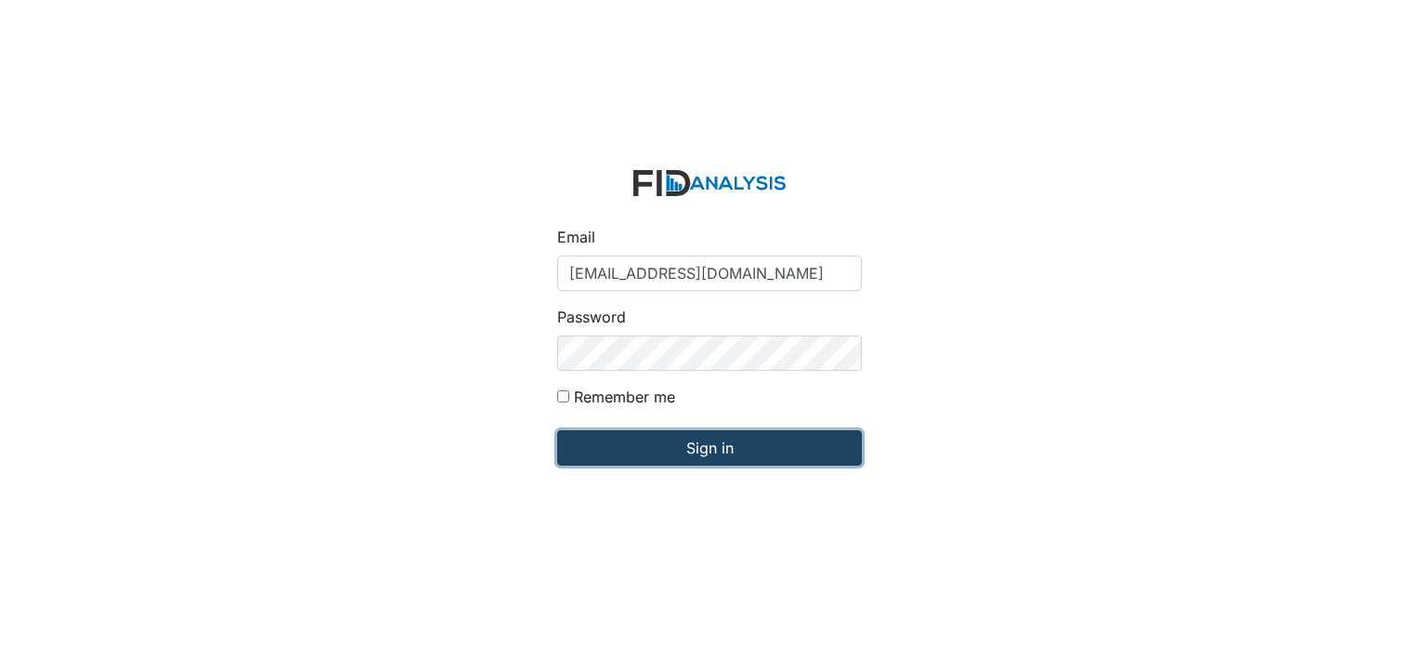
click at [718, 435] on input "Sign in" at bounding box center [709, 447] width 305 height 35
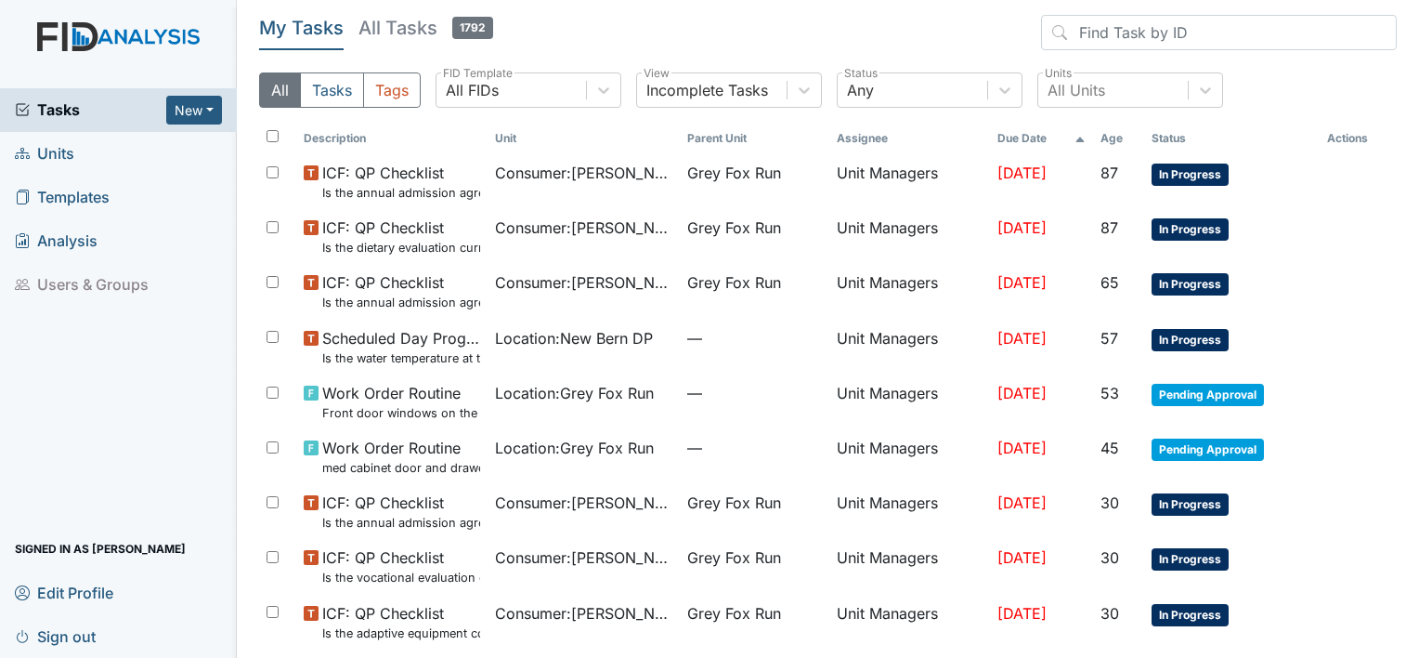
click at [57, 152] on span "Units" at bounding box center [44, 153] width 59 height 29
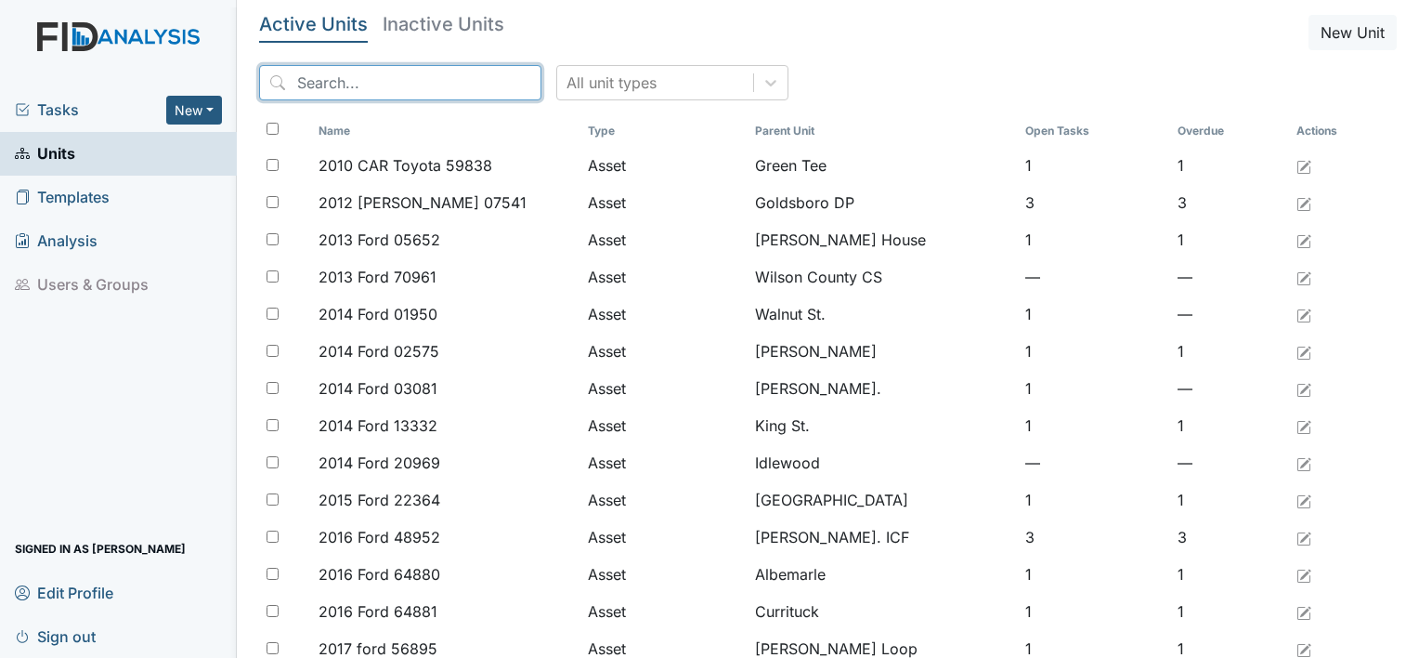
click at [394, 92] on input "search" at bounding box center [400, 82] width 282 height 35
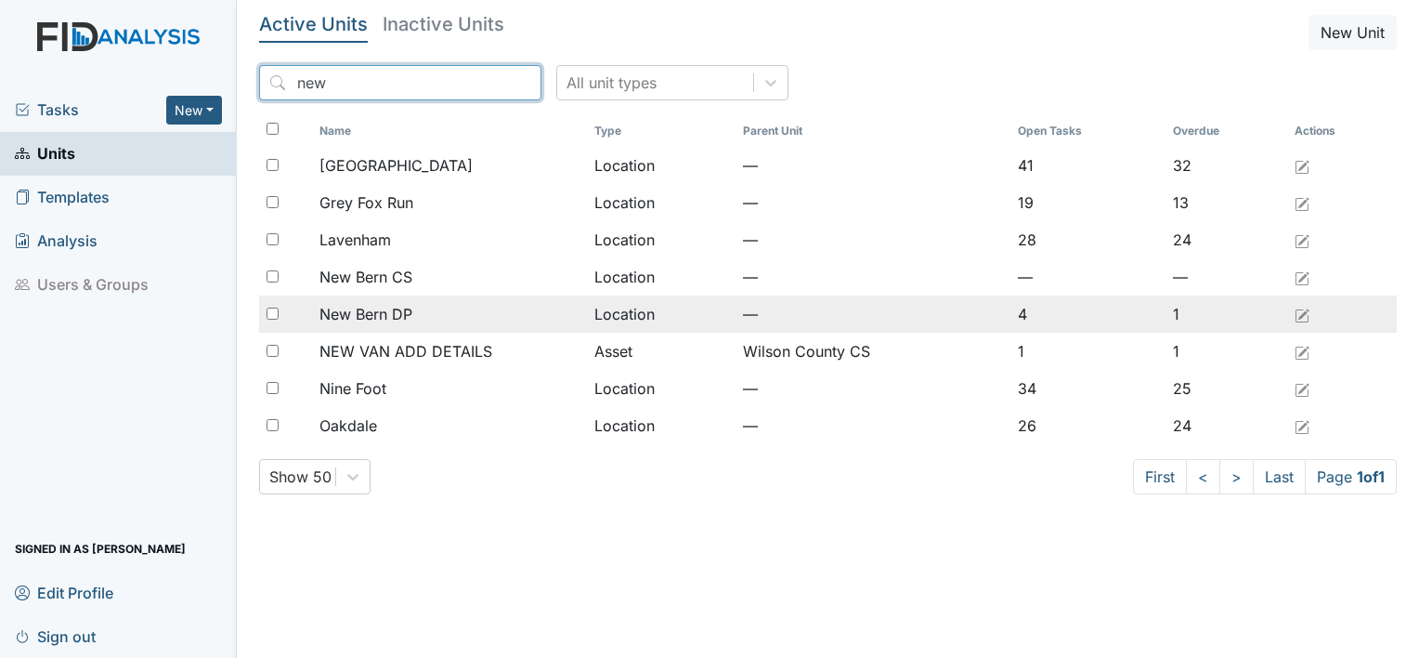
type input "new"
click at [386, 315] on span "New Bern DP" at bounding box center [366, 314] width 93 height 22
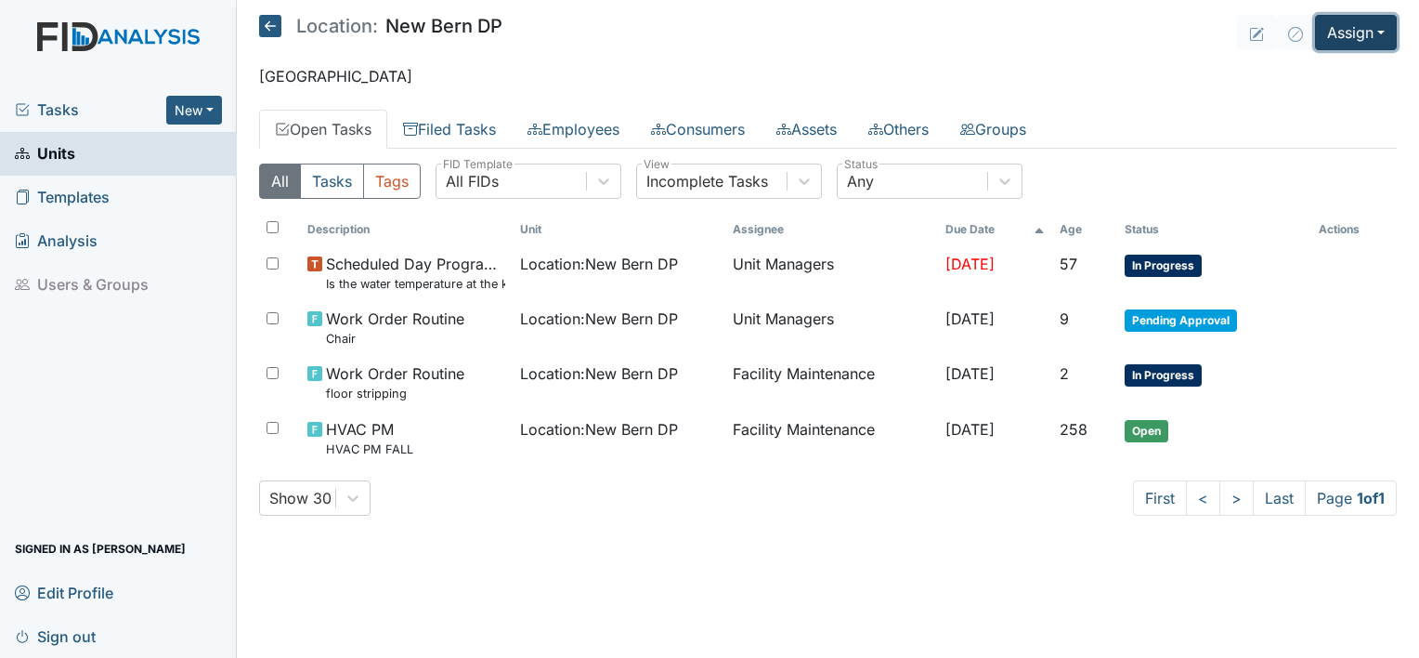
click at [1382, 32] on button "Assign" at bounding box center [1356, 32] width 82 height 35
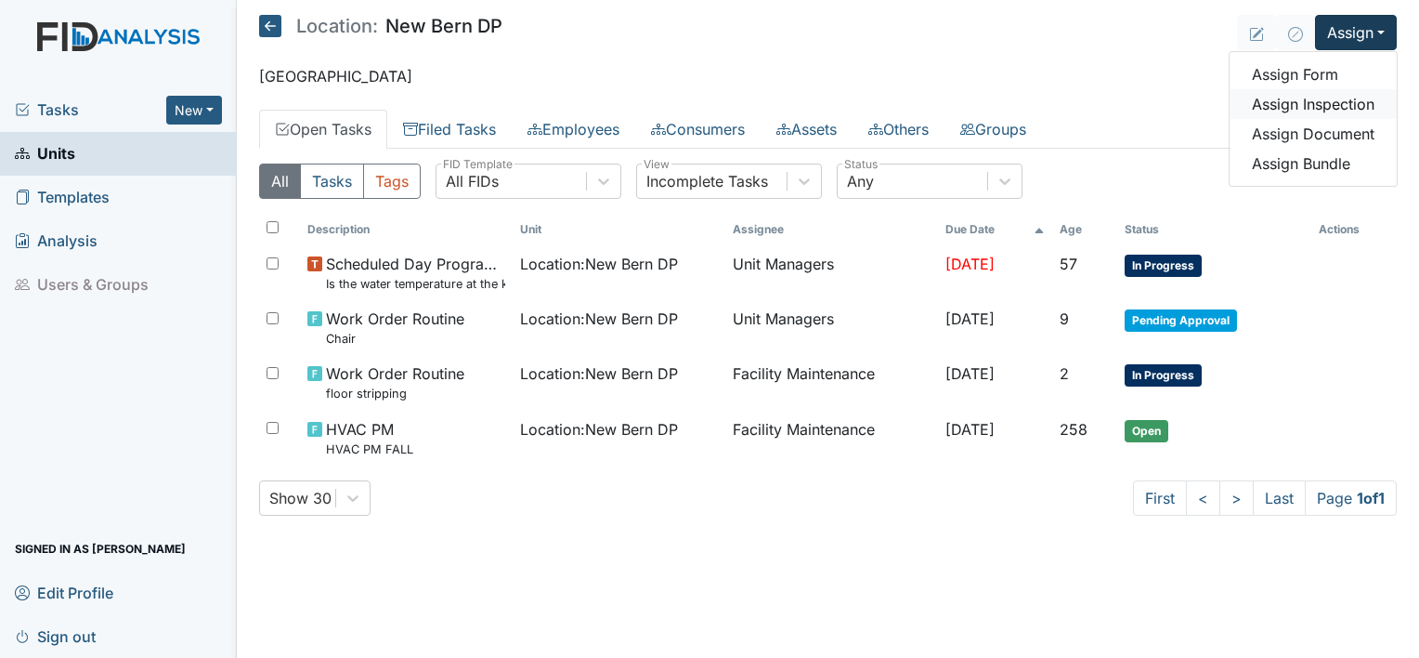
click at [1362, 98] on link "Assign Inspection" at bounding box center [1313, 104] width 167 height 30
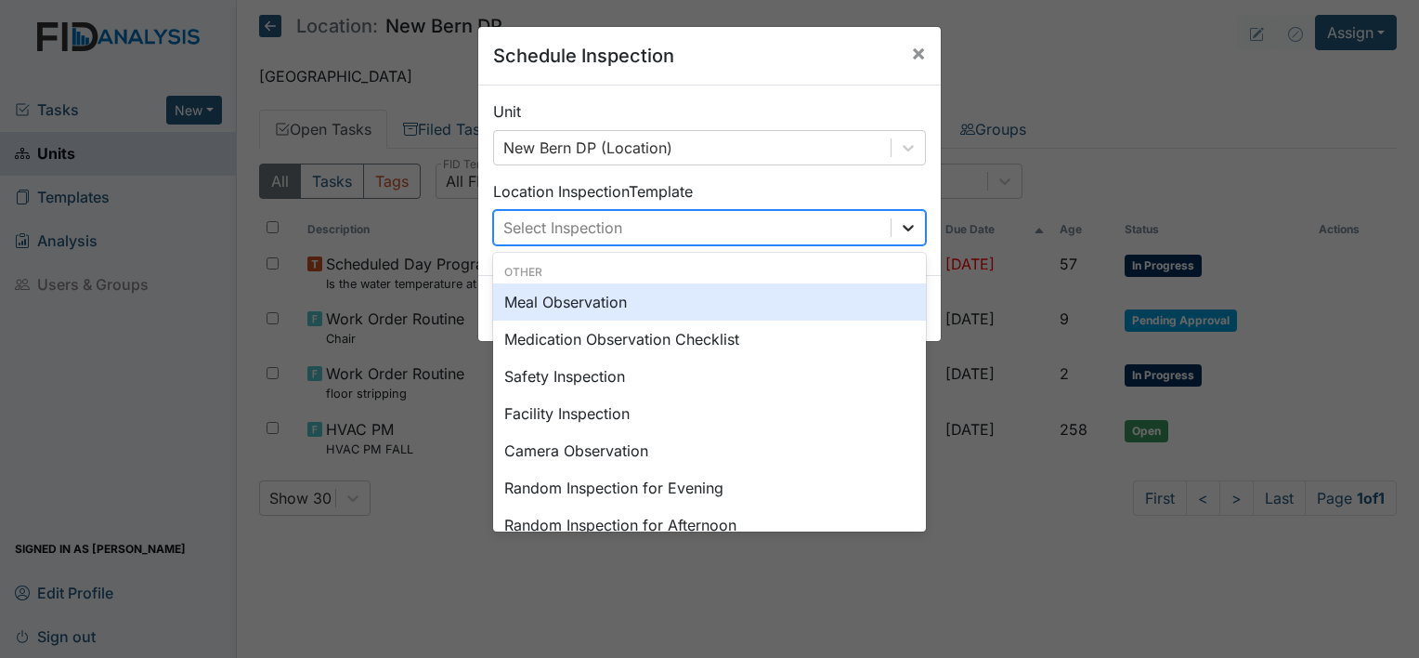
click at [901, 222] on icon at bounding box center [908, 227] width 19 height 19
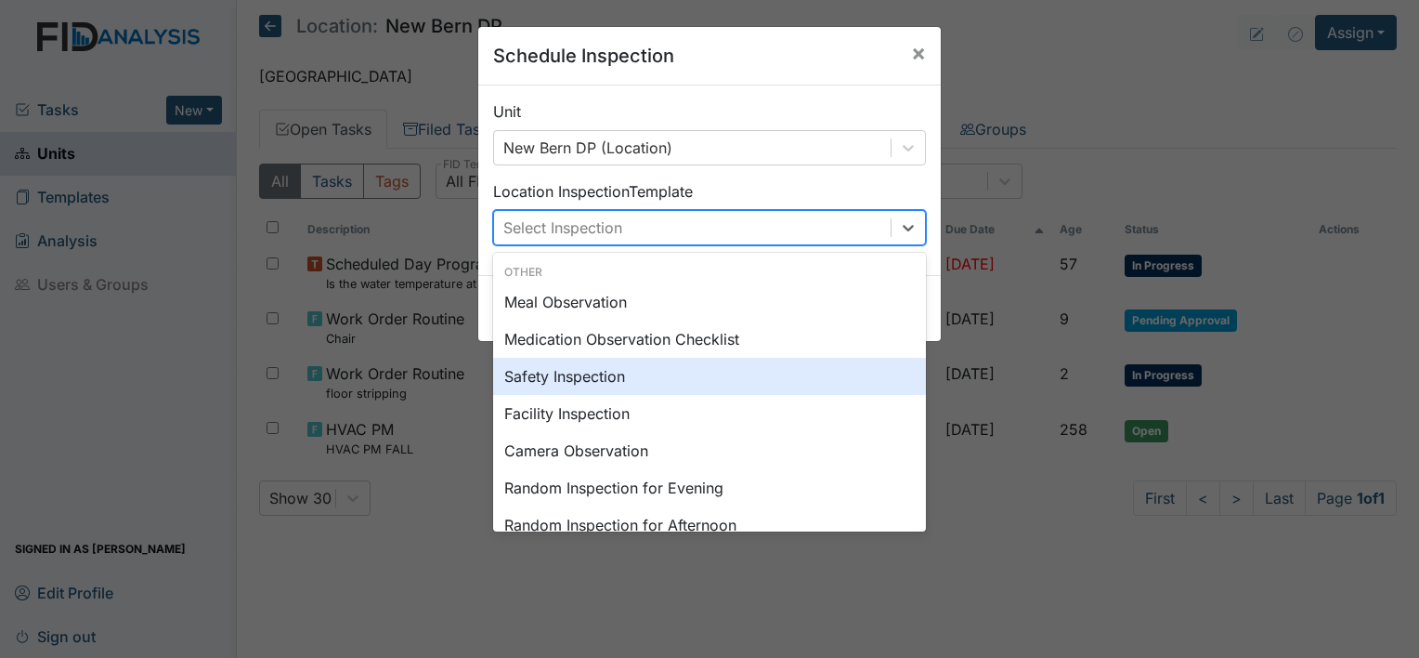
click at [791, 374] on div "Safety Inspection" at bounding box center [709, 376] width 433 height 37
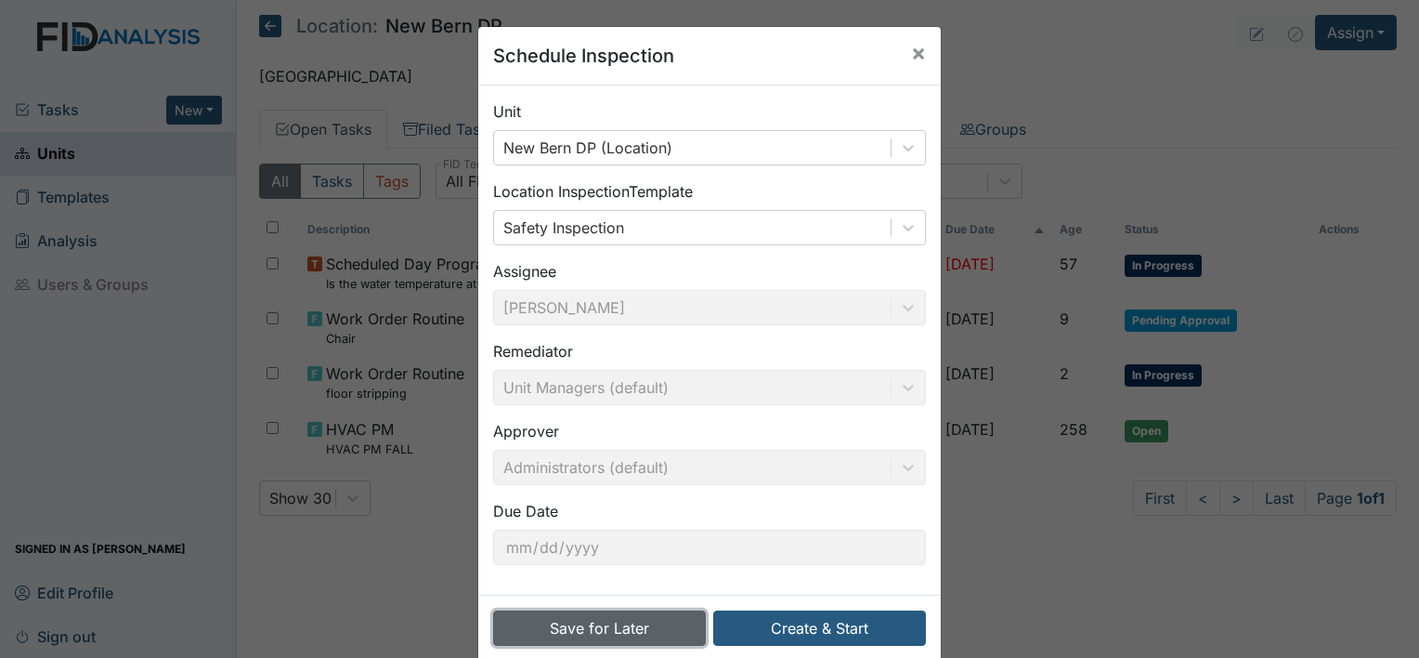
click at [615, 624] on button "Save for Later" at bounding box center [599, 627] width 213 height 35
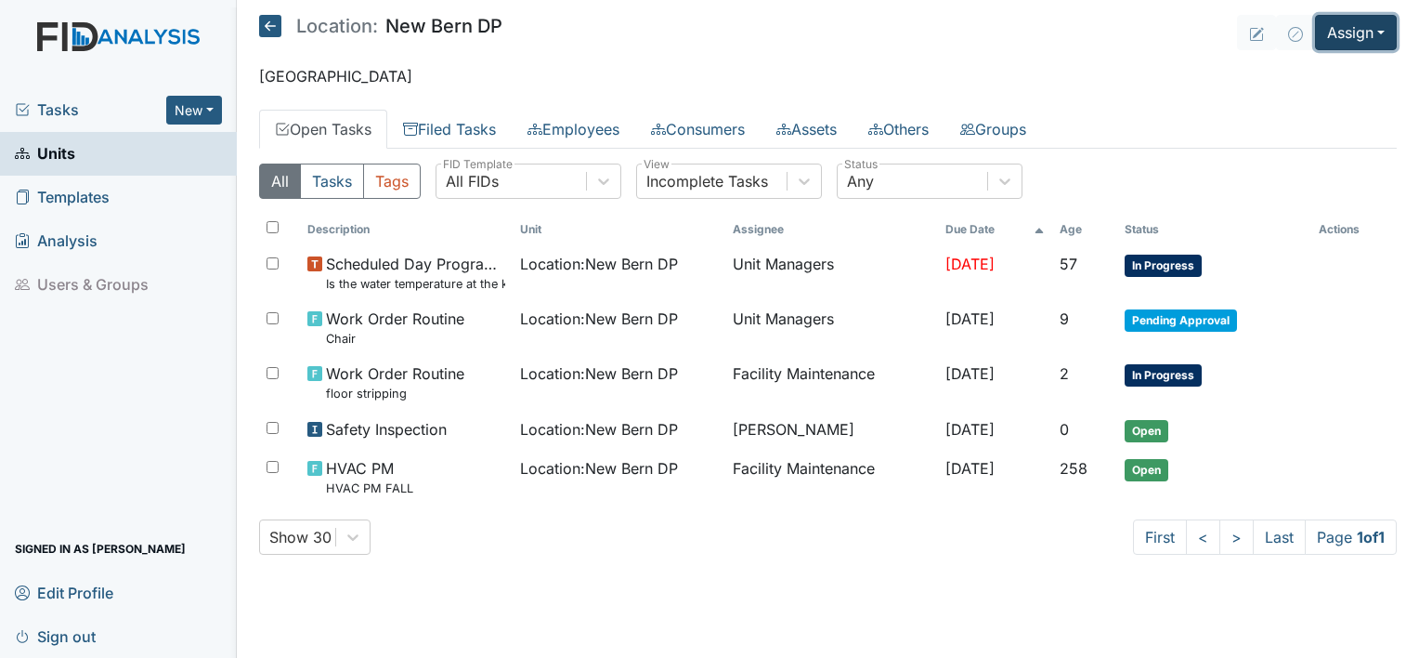
click at [1382, 28] on button "Assign" at bounding box center [1356, 32] width 82 height 35
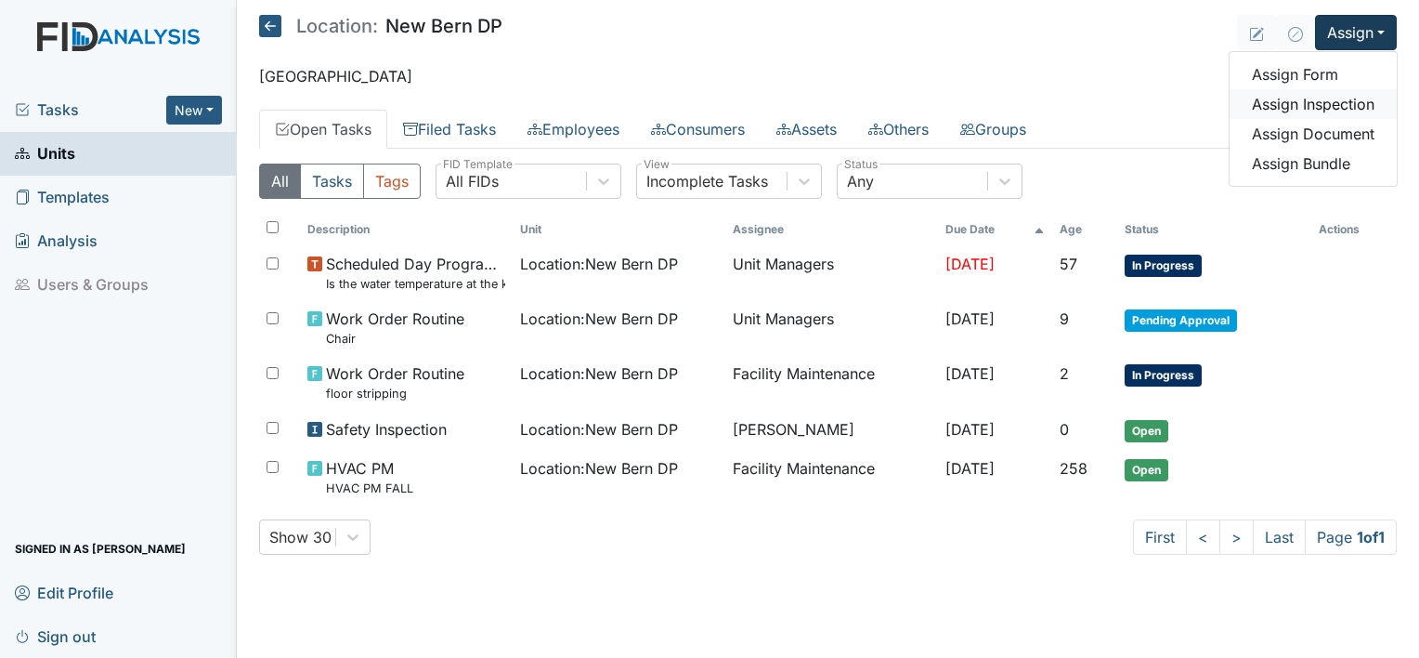
click at [1327, 104] on link "Assign Inspection" at bounding box center [1313, 104] width 167 height 30
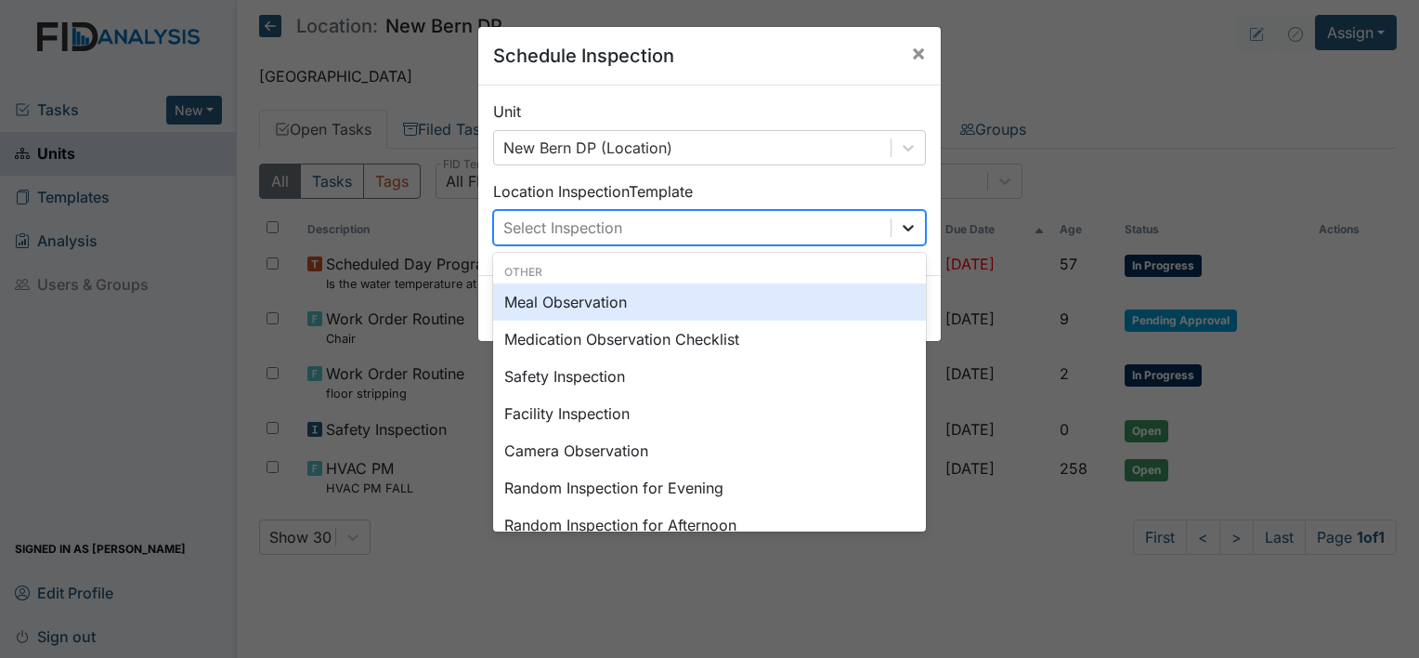
click at [903, 227] on icon at bounding box center [908, 228] width 11 height 7
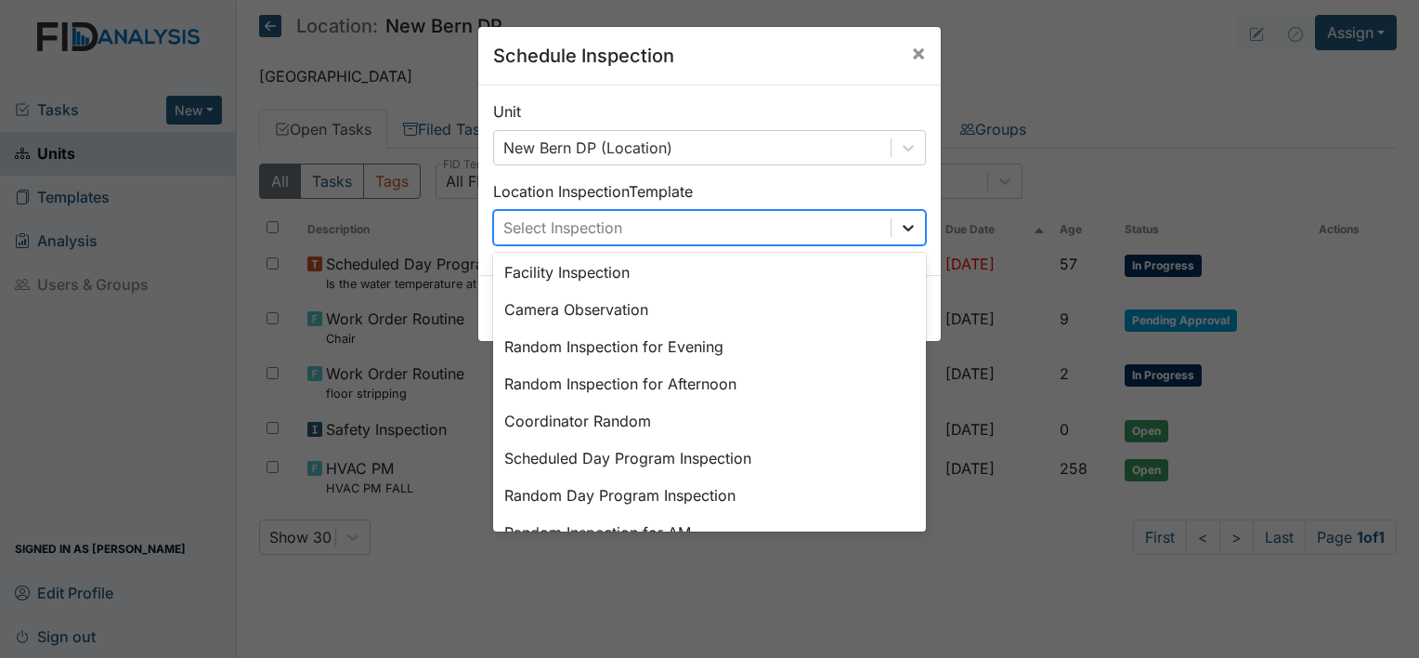
scroll to position [320, 0]
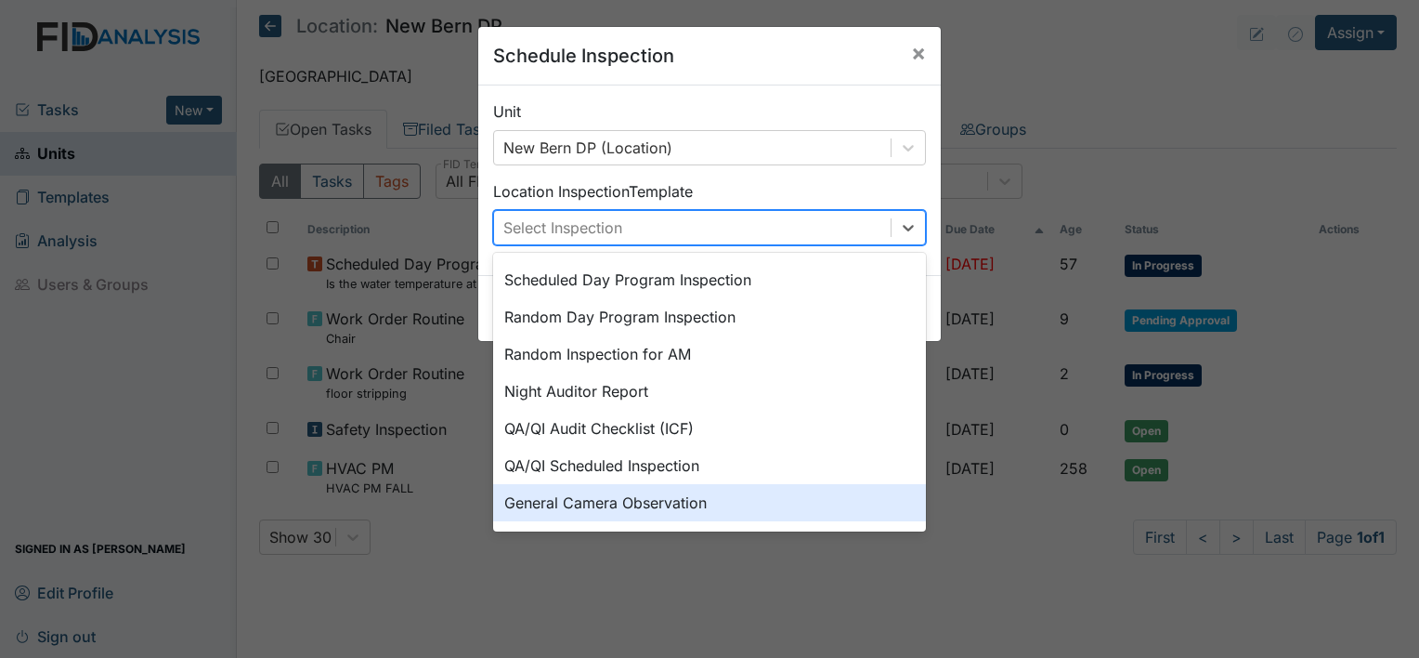
click at [667, 502] on div "General Camera Observation" at bounding box center [709, 502] width 433 height 37
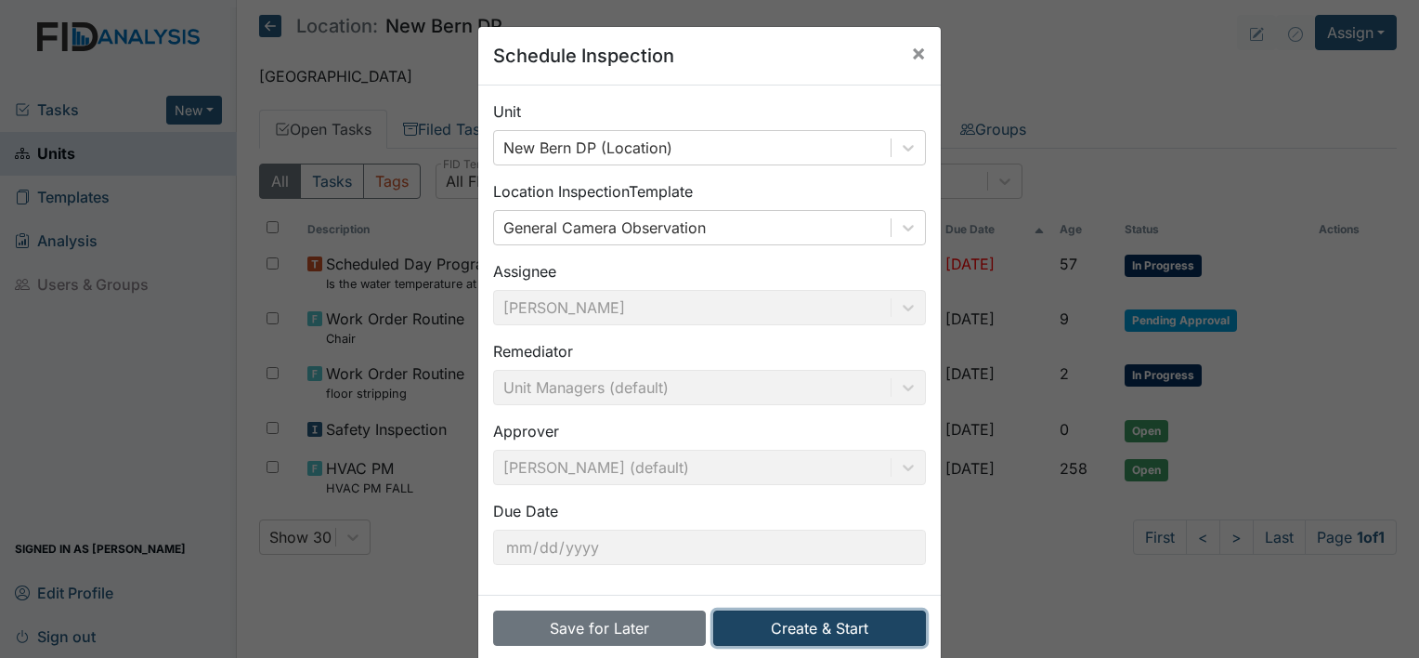
click at [768, 624] on button "Create & Start" at bounding box center [819, 627] width 213 height 35
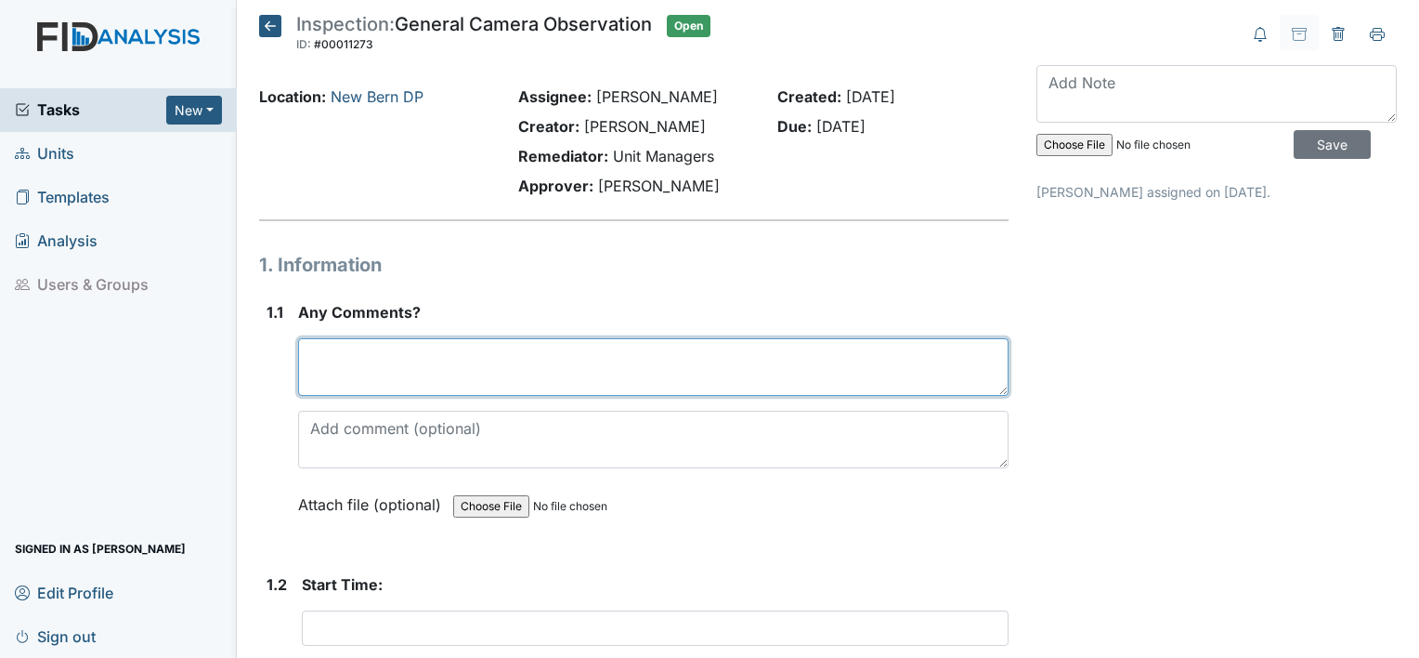
click at [375, 391] on textarea at bounding box center [653, 367] width 711 height 58
type textarea "observation Oakdale"
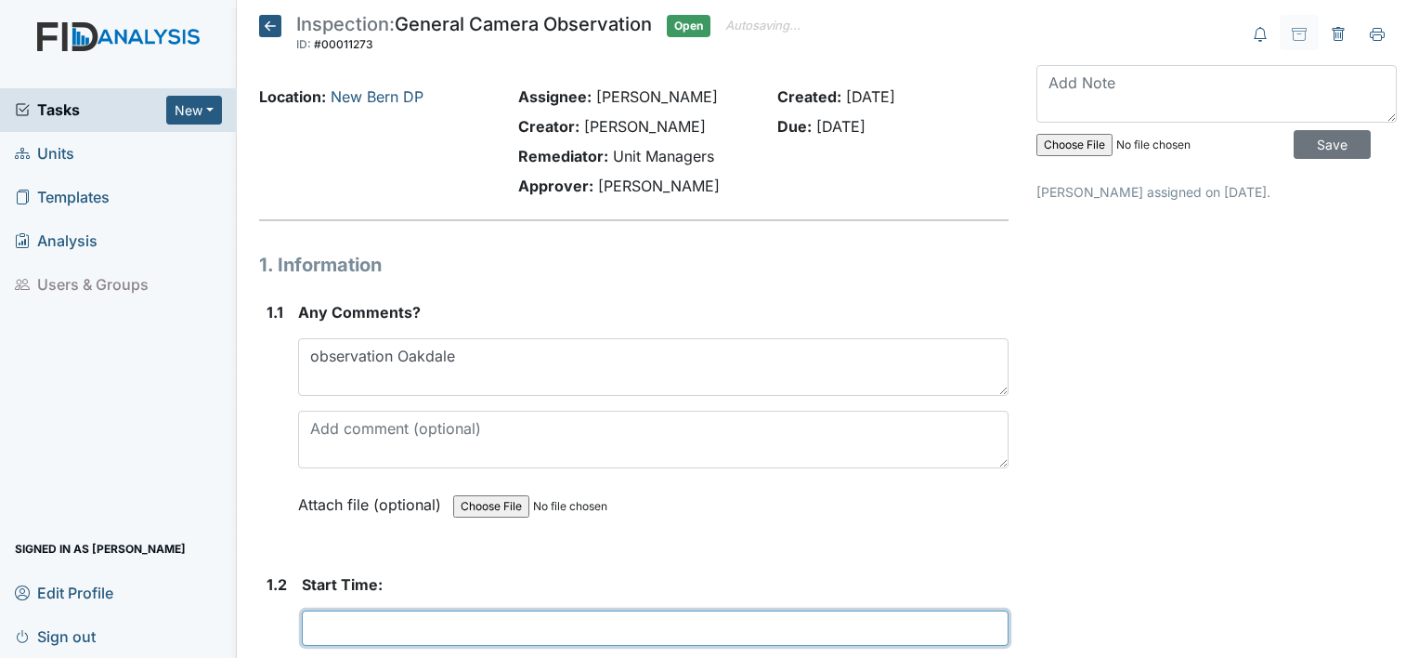
click at [338, 621] on input "text" at bounding box center [655, 627] width 707 height 35
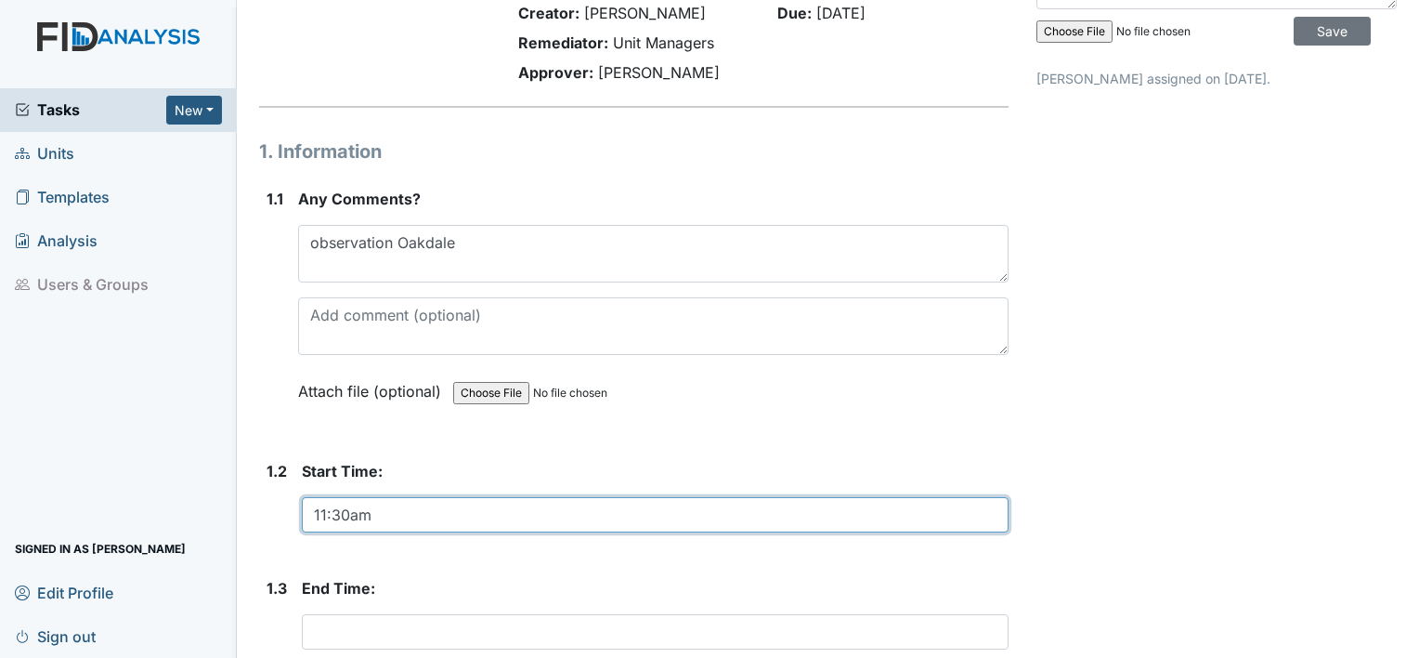
scroll to position [115, 0]
type input "11:30am"
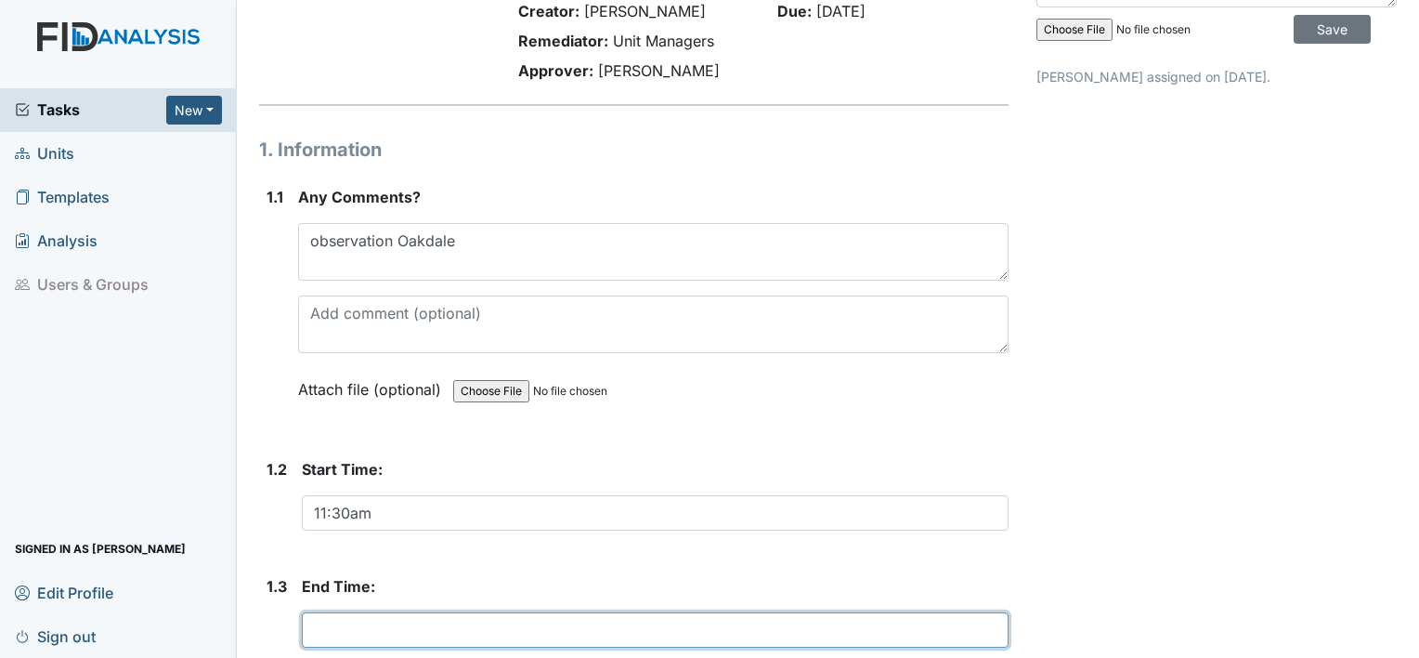
click at [372, 630] on input "text" at bounding box center [655, 629] width 707 height 35
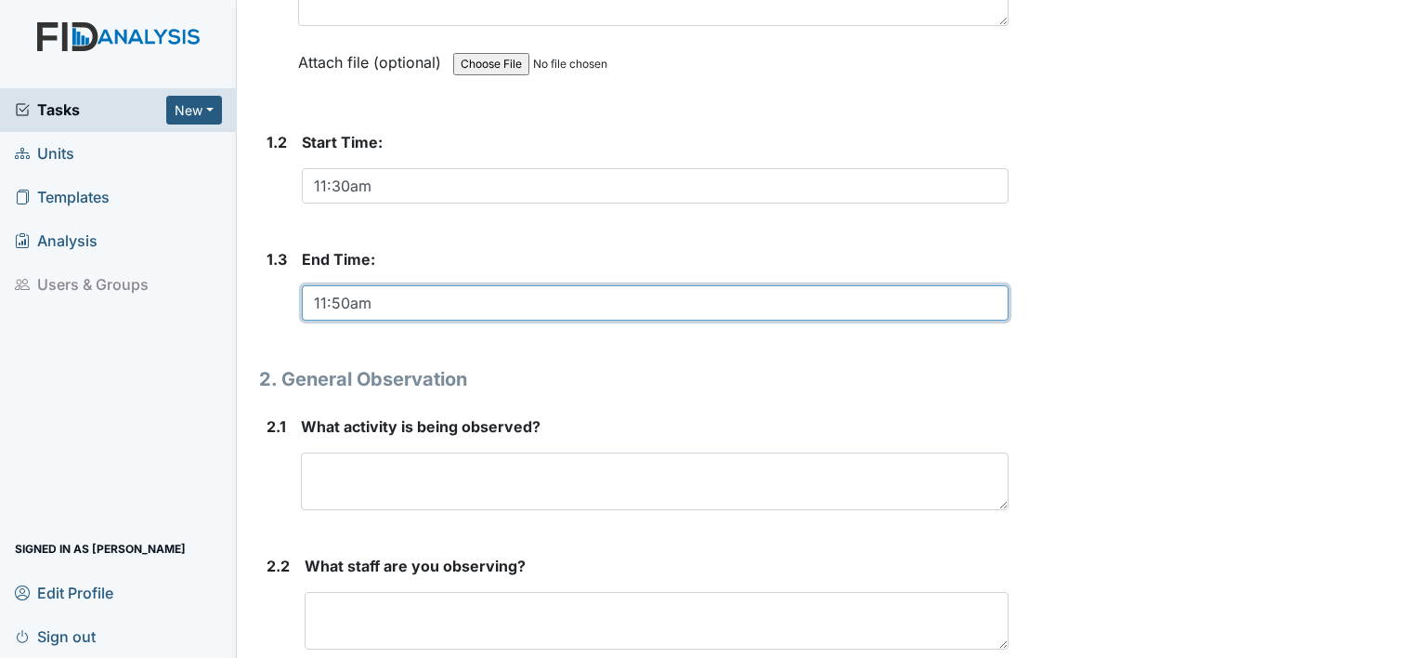
scroll to position [443, 0]
type input "11:50am"
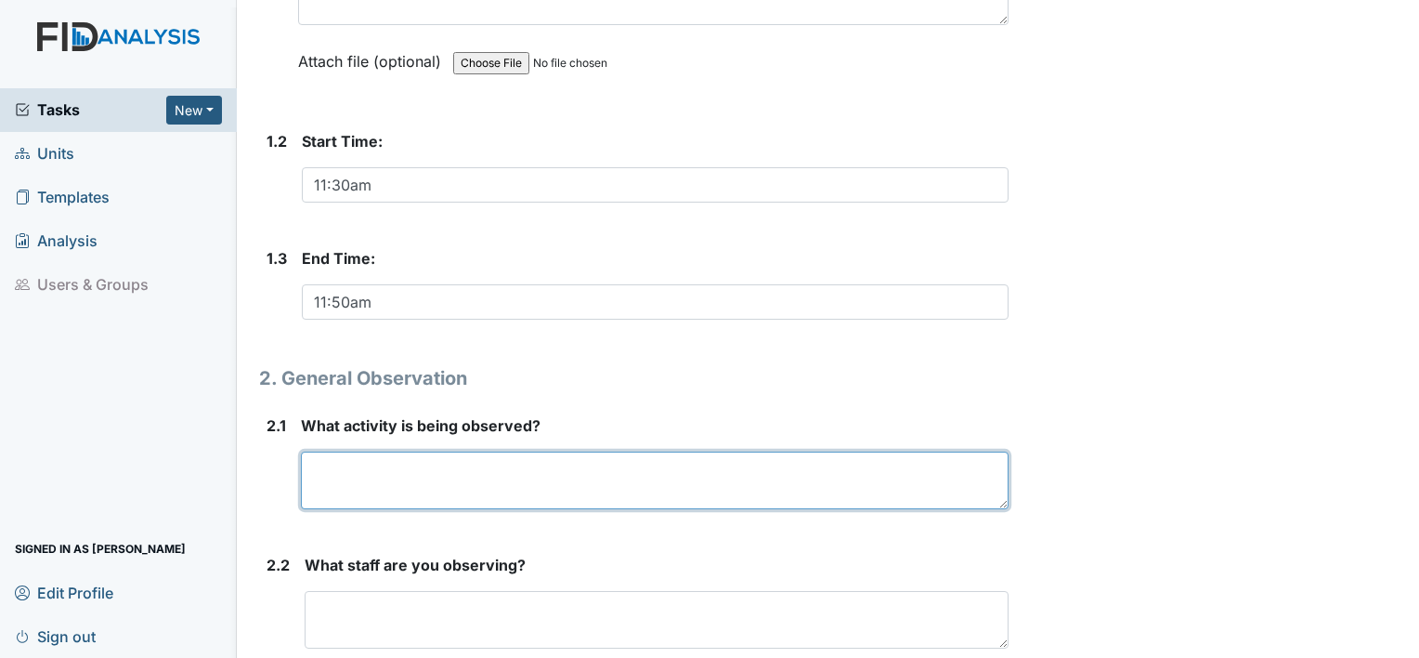
click at [448, 459] on textarea at bounding box center [655, 480] width 708 height 58
type textarea "lunch"
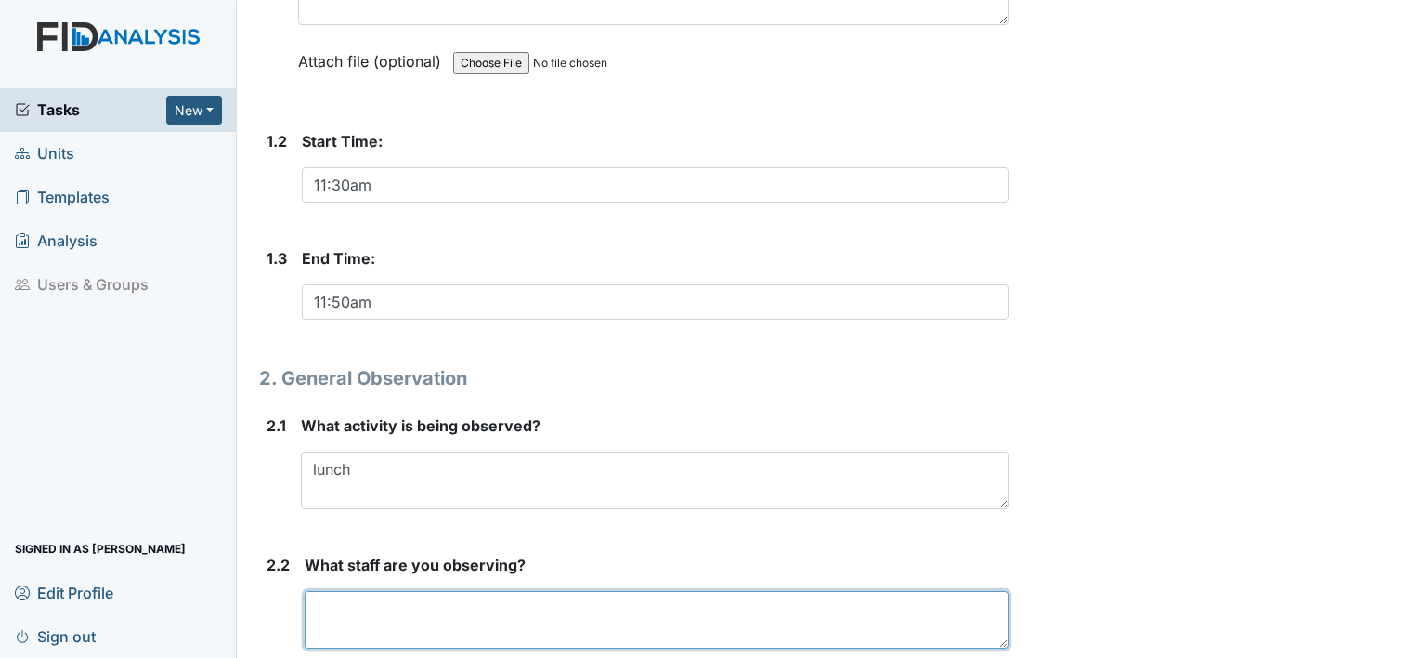
click at [415, 628] on textarea at bounding box center [657, 620] width 704 height 58
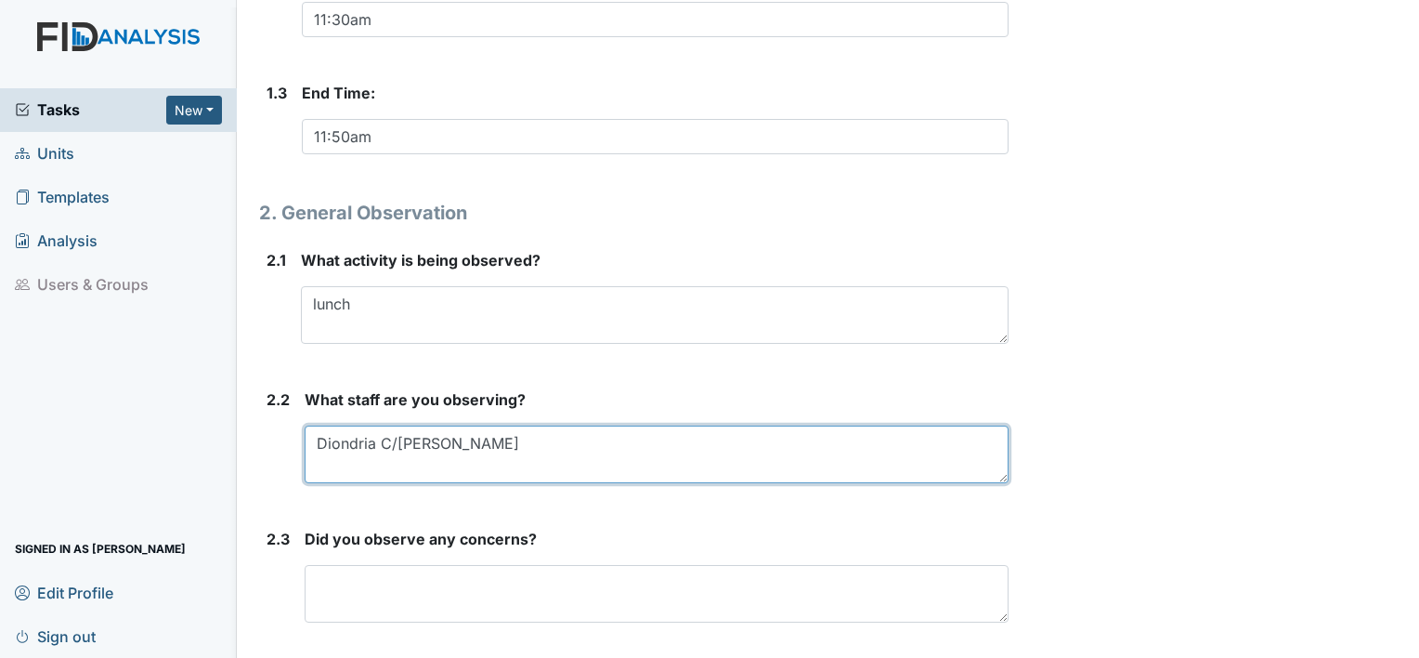
scroll to position [665, 0]
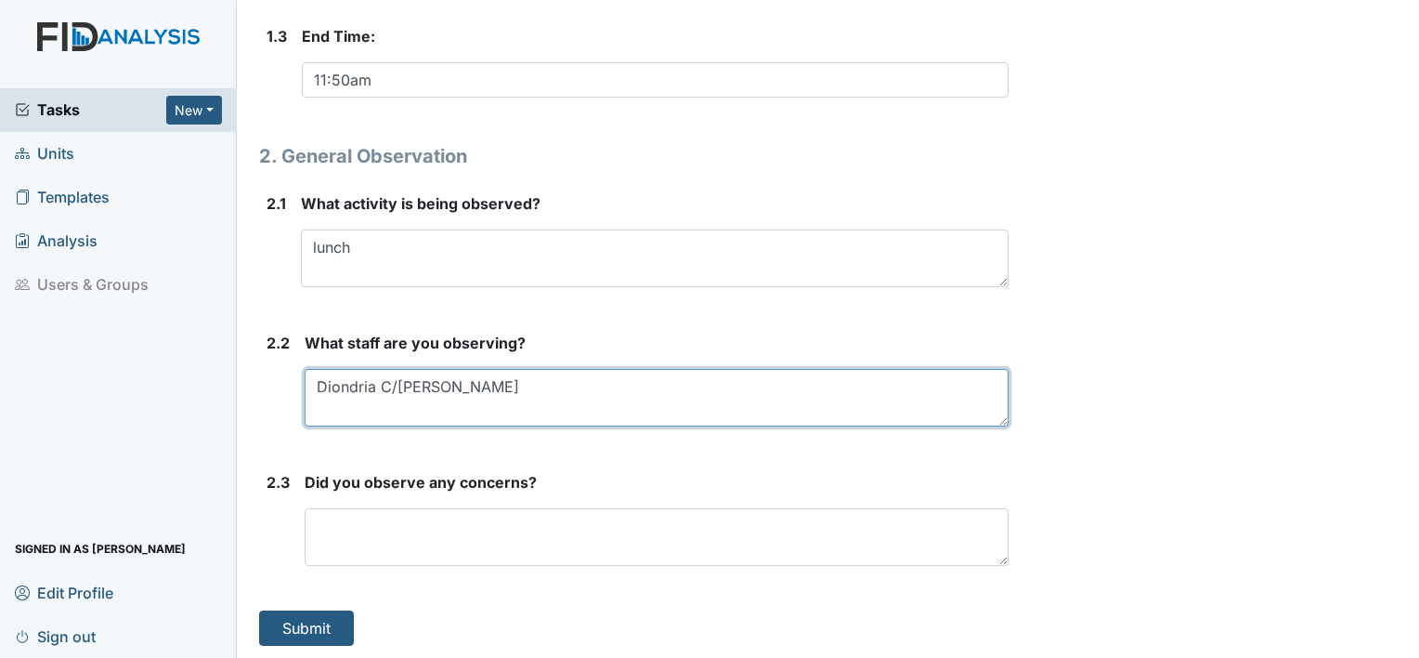
type textarea "Diondria C/[PERSON_NAME]"
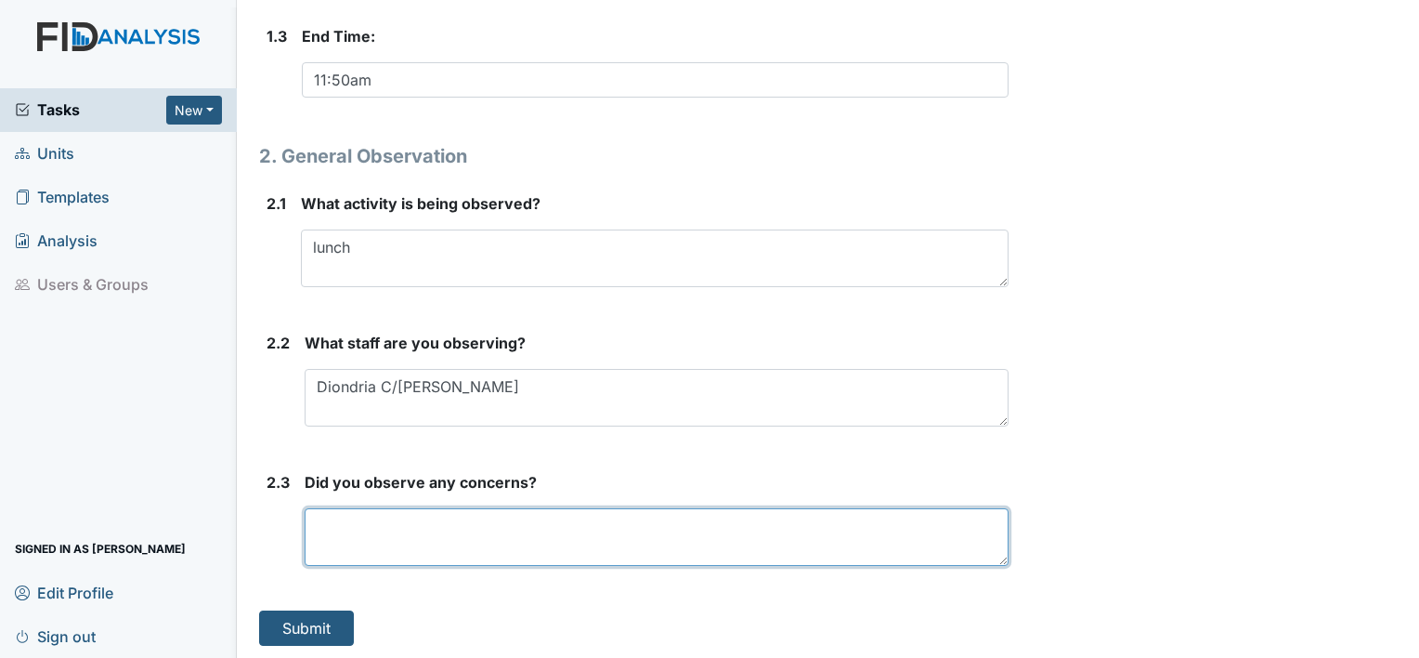
click at [369, 549] on textarea at bounding box center [657, 537] width 704 height 58
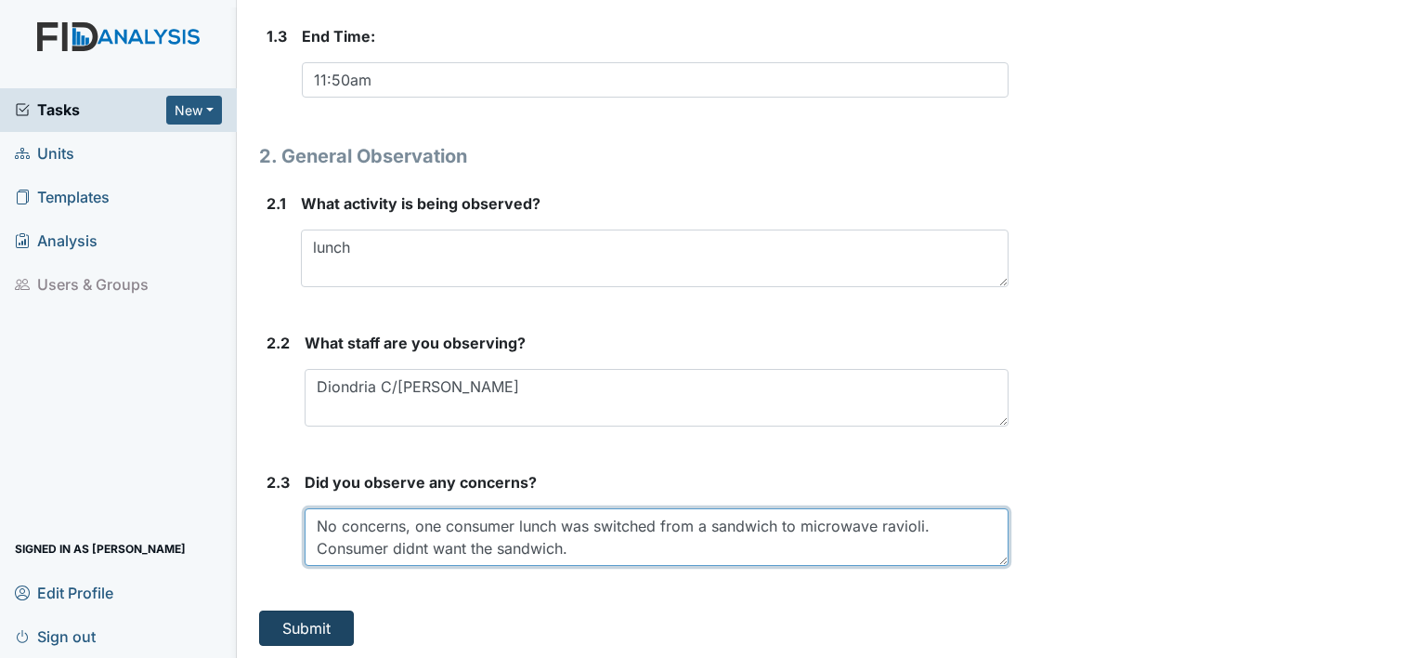
type textarea "No concerns, one consumer lunch was switched from a sandwich to microwave ravio…"
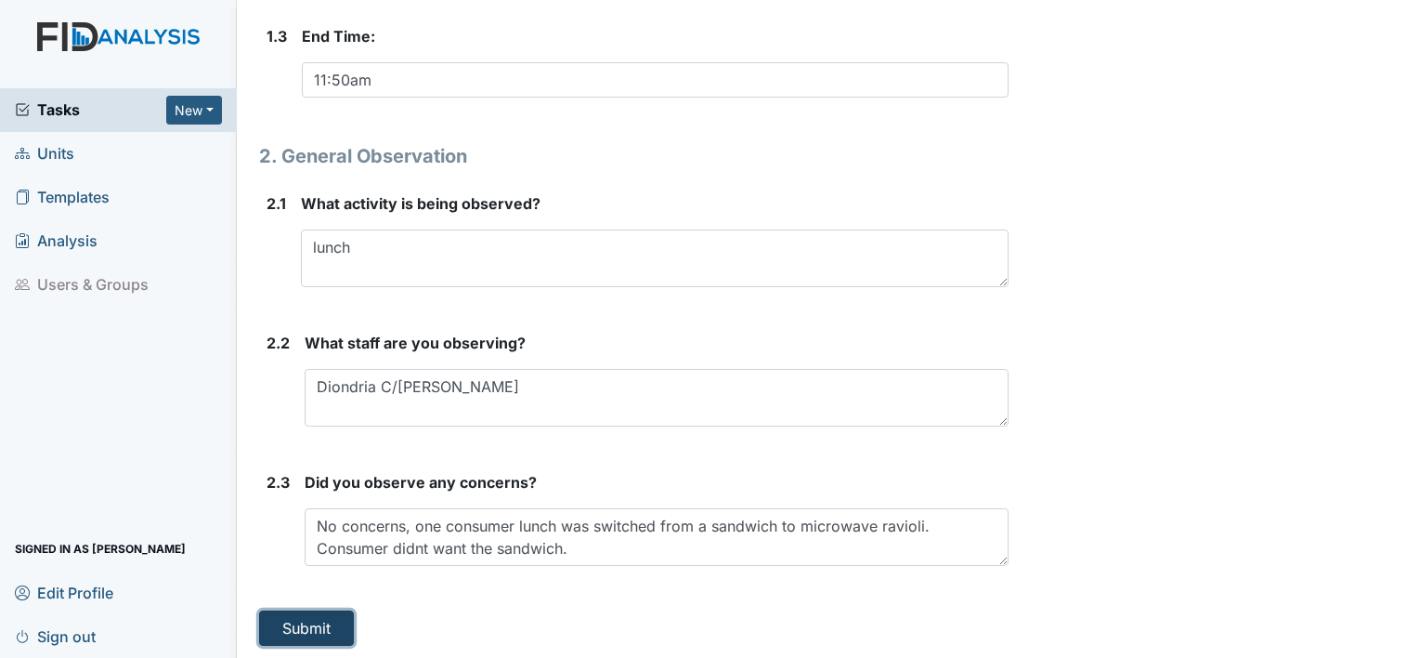
click at [312, 619] on button "Submit" at bounding box center [306, 627] width 95 height 35
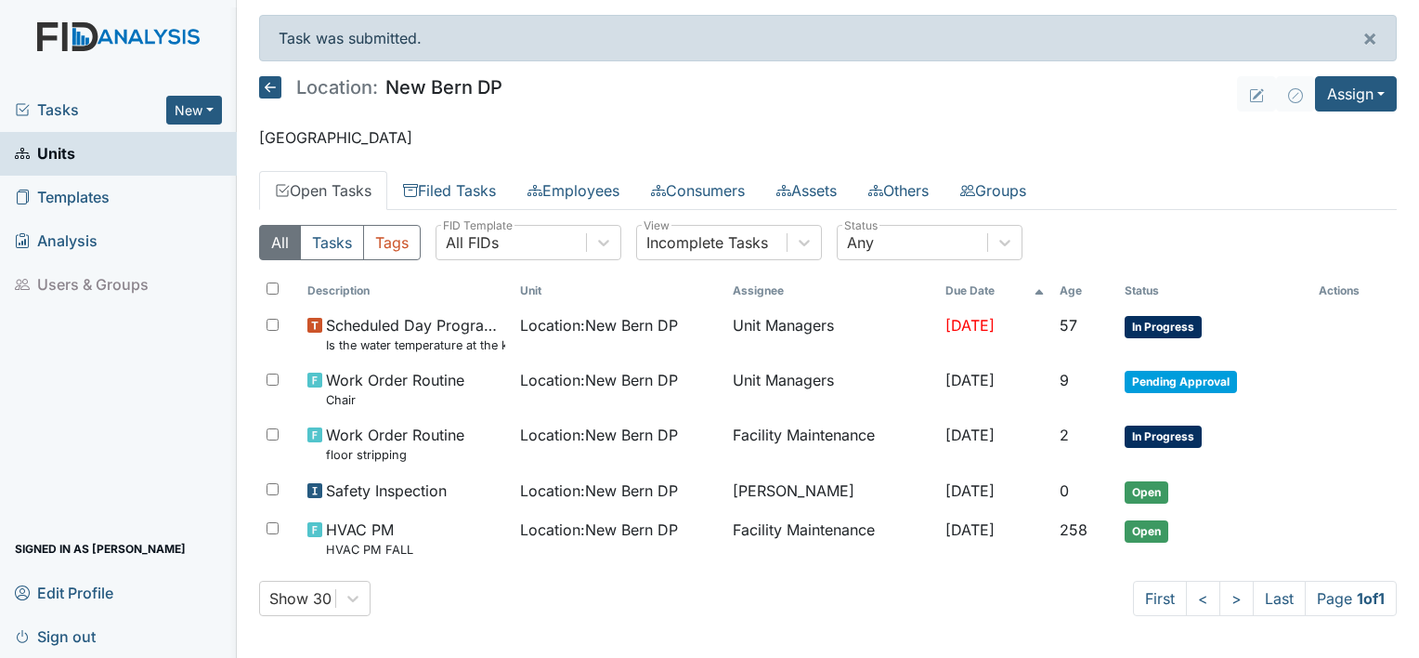
click at [346, 190] on link "Open Tasks" at bounding box center [323, 190] width 128 height 39
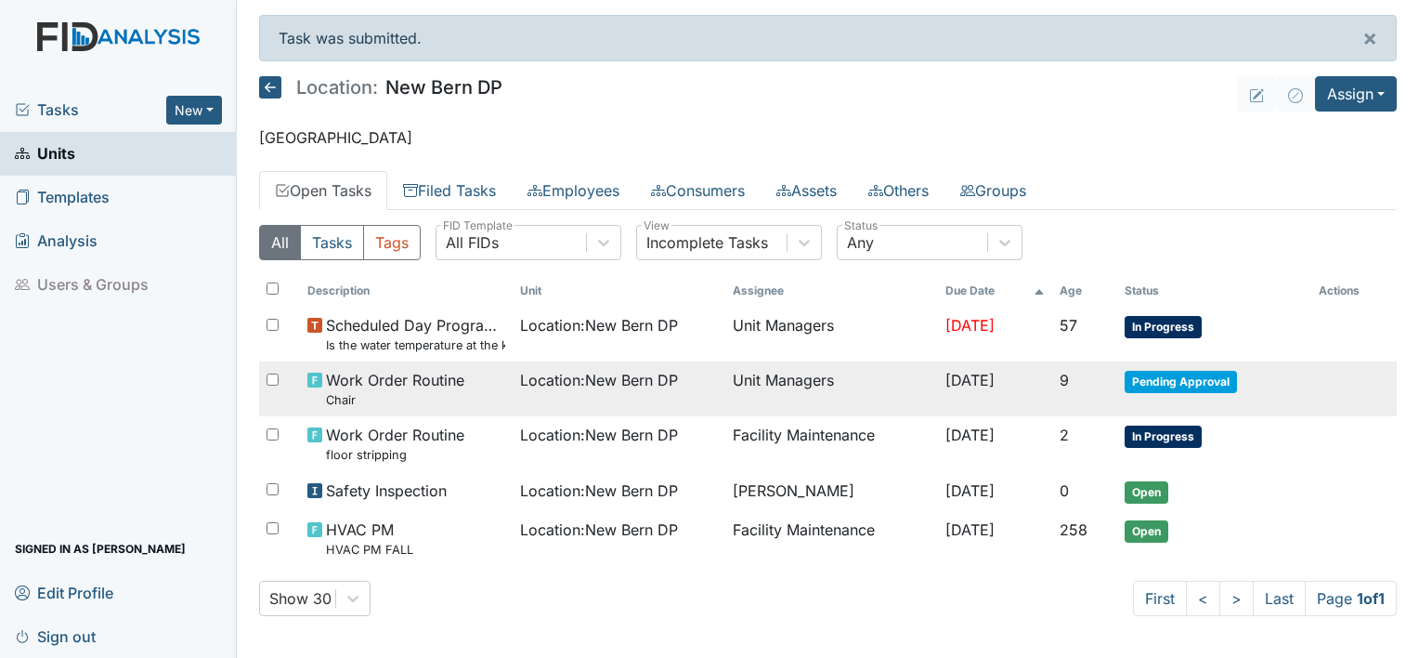
click at [1153, 381] on span "Pending Approval" at bounding box center [1181, 382] width 112 height 22
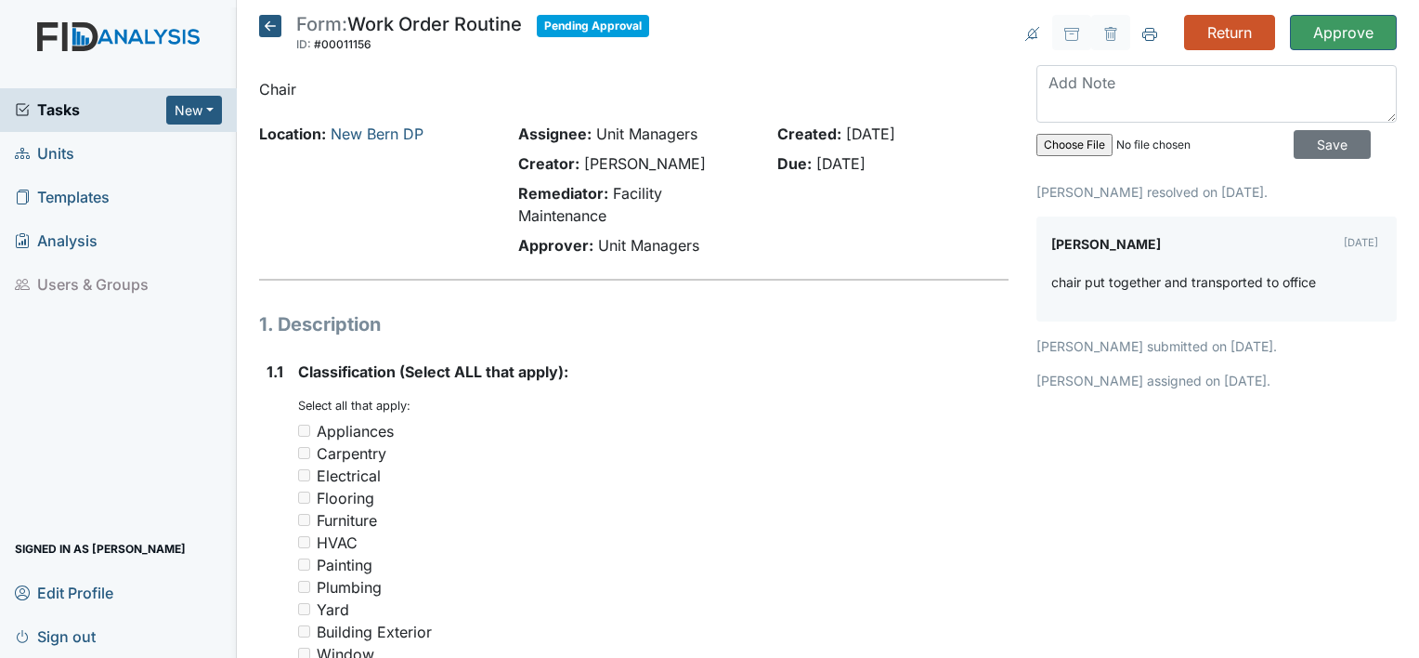
click at [268, 23] on icon at bounding box center [270, 26] width 22 height 22
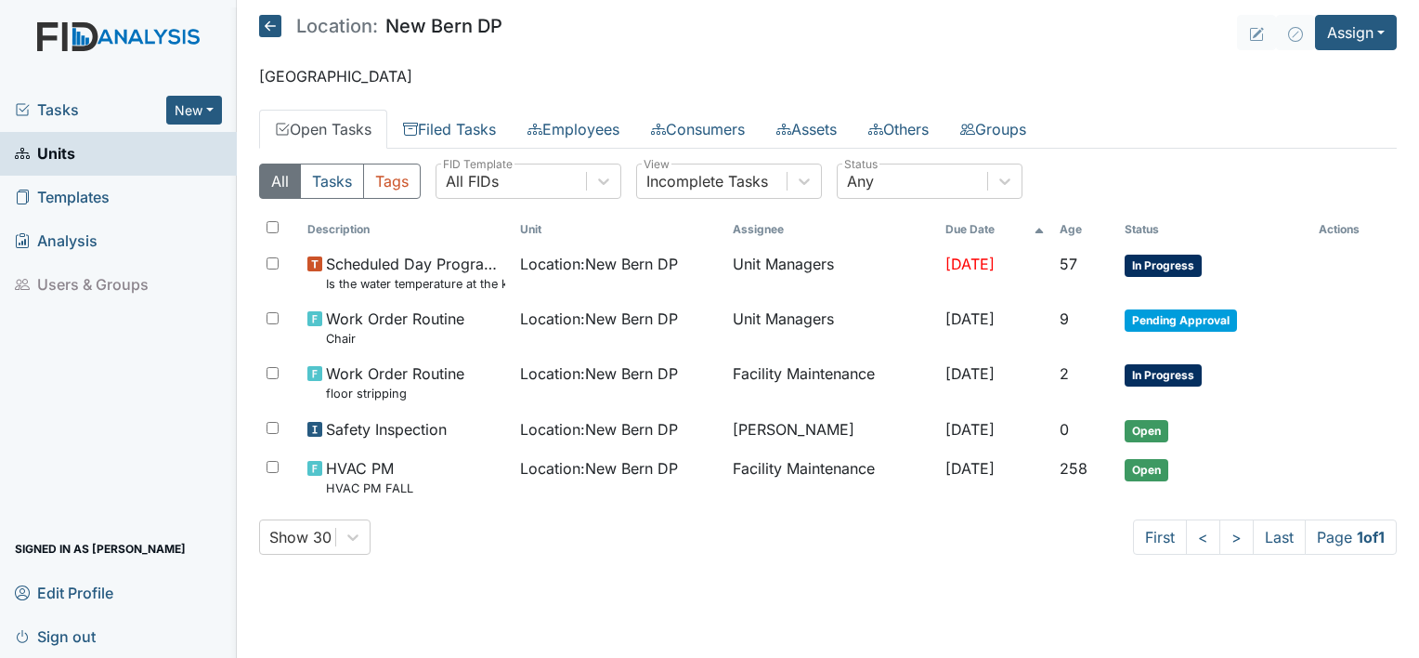
click icon
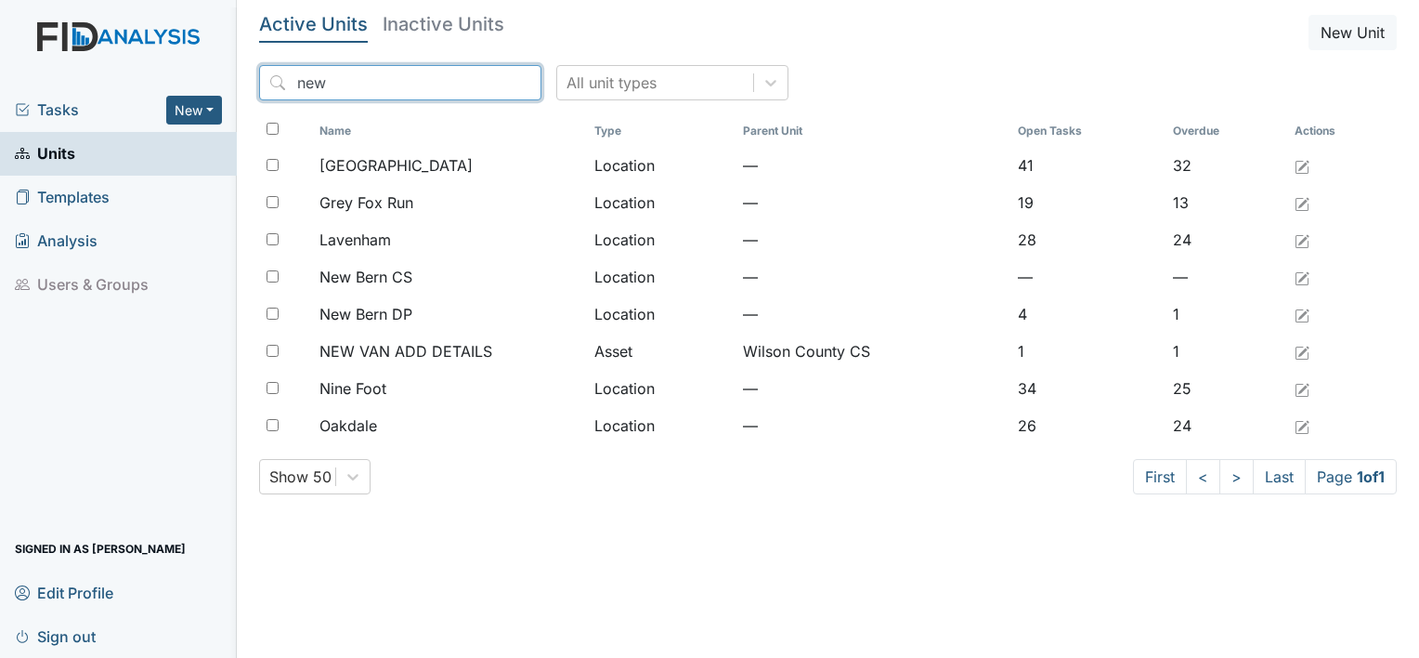
click at [366, 82] on input "new" at bounding box center [400, 82] width 282 height 35
type input "n"
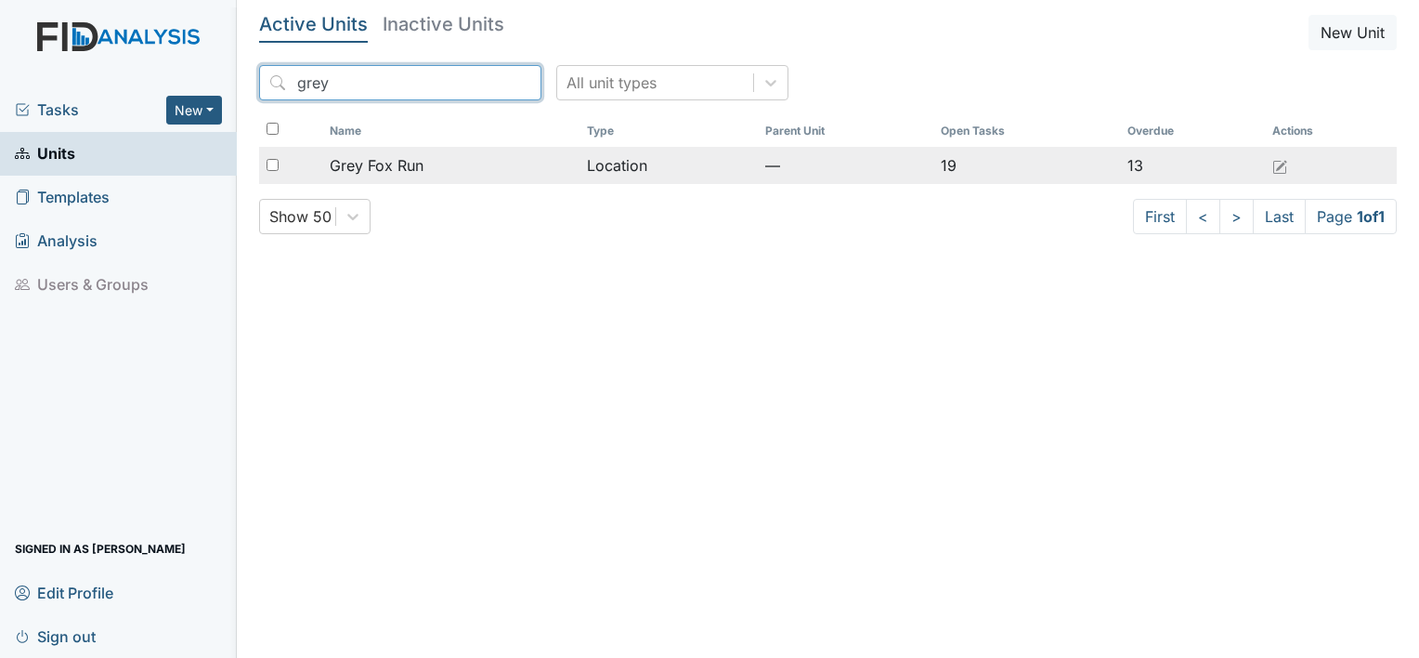
type input "grey"
click at [401, 163] on span "Grey Fox Run" at bounding box center [377, 165] width 94 height 22
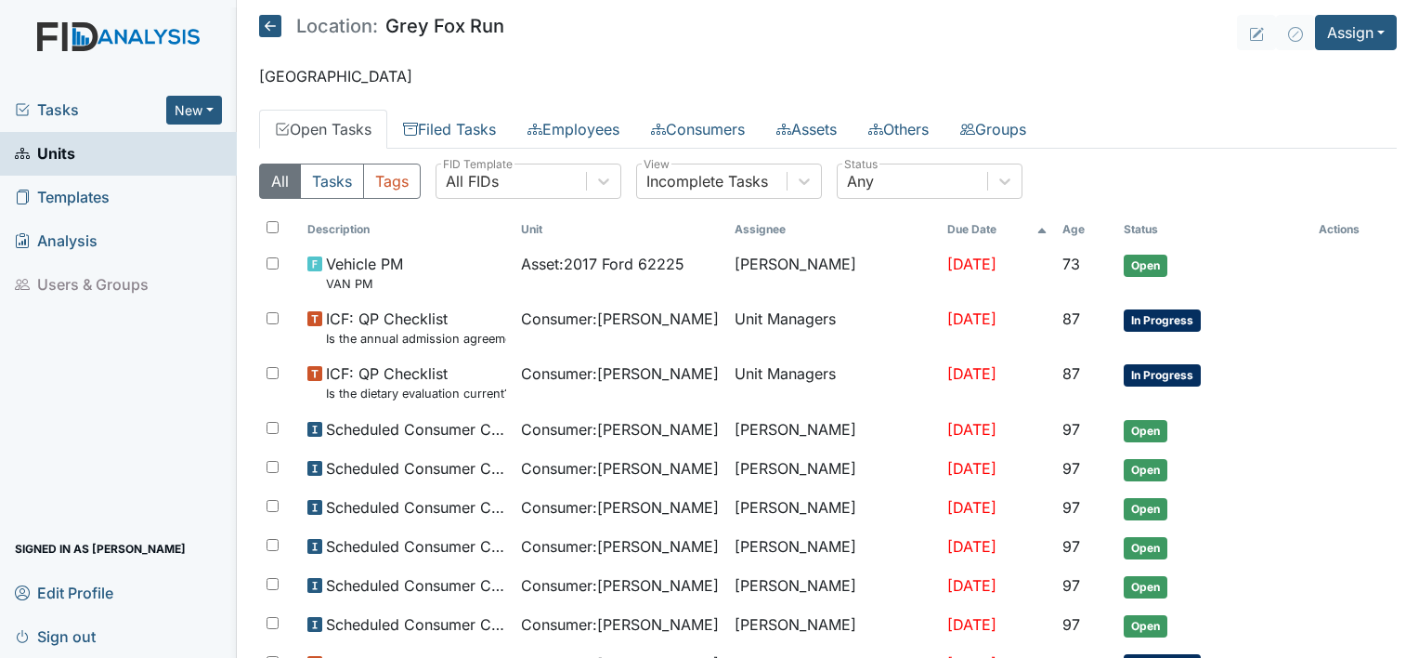
click at [361, 132] on link "Open Tasks" at bounding box center [323, 129] width 128 height 39
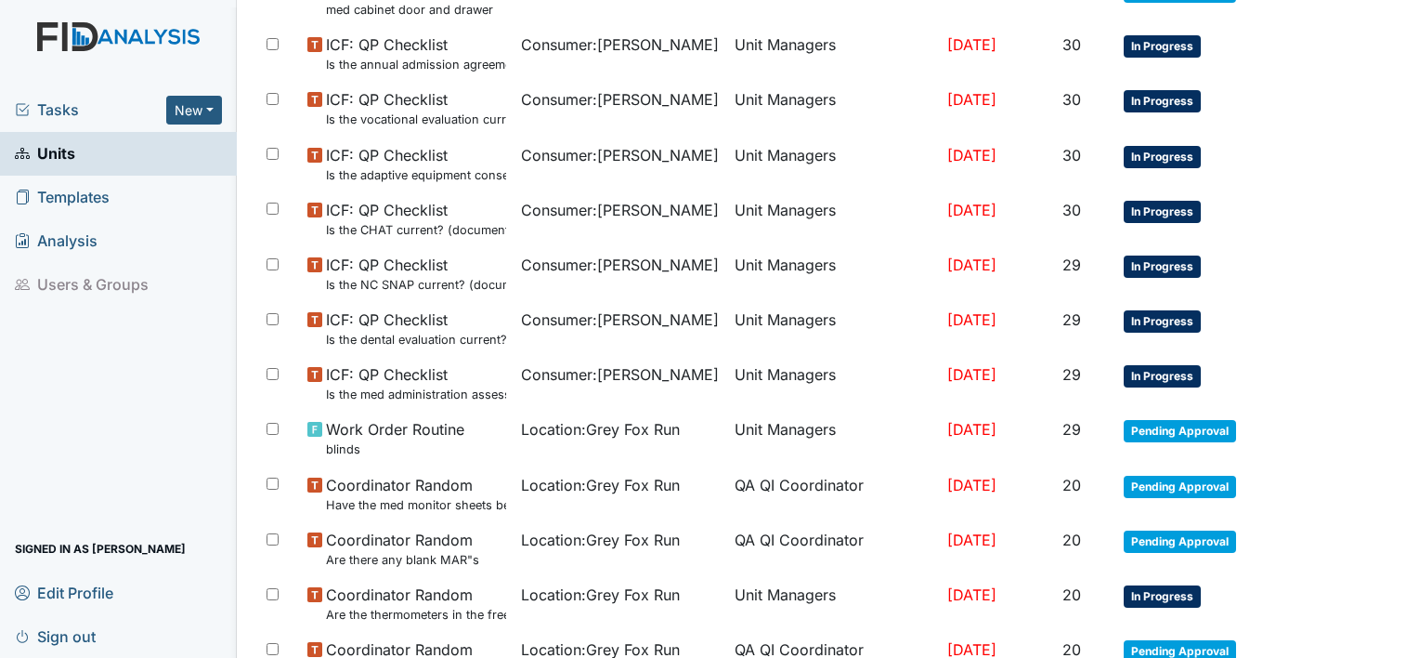
scroll to position [824, 0]
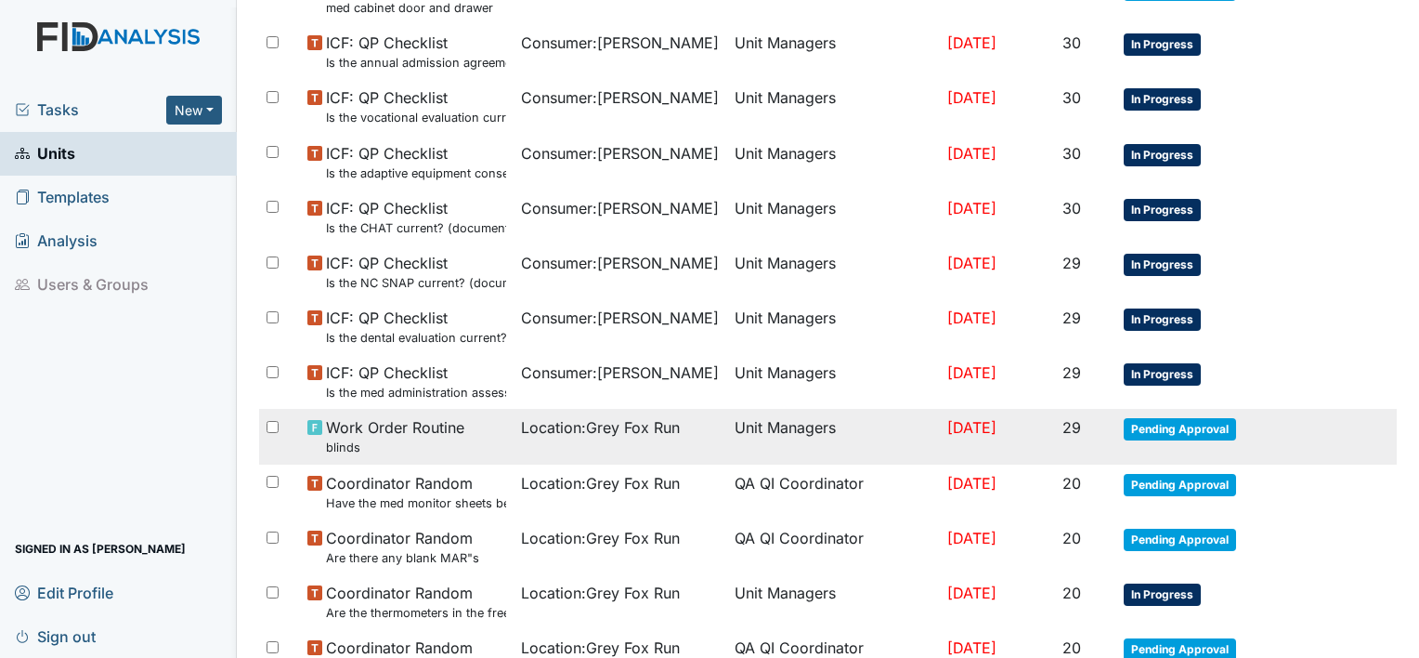
click at [1159, 421] on span "Pending Approval" at bounding box center [1180, 429] width 112 height 22
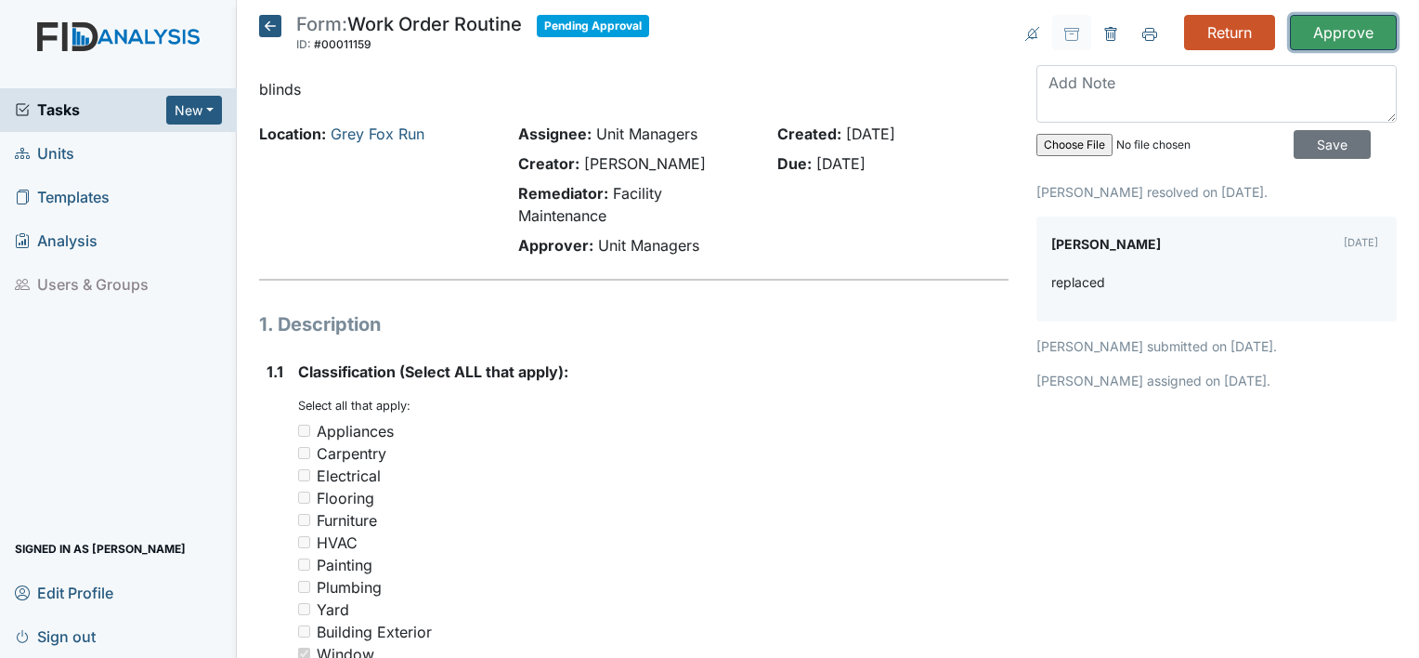
click at [1303, 41] on input "Approve" at bounding box center [1343, 32] width 107 height 35
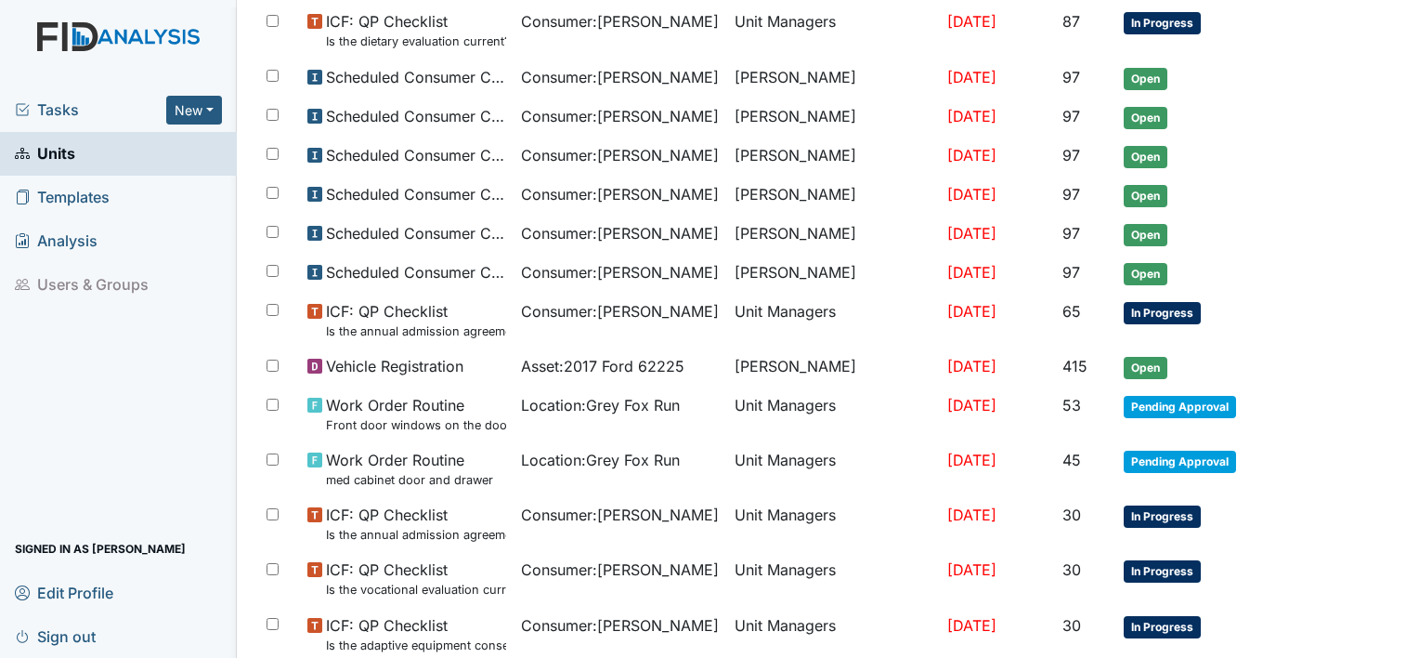
scroll to position [415, 0]
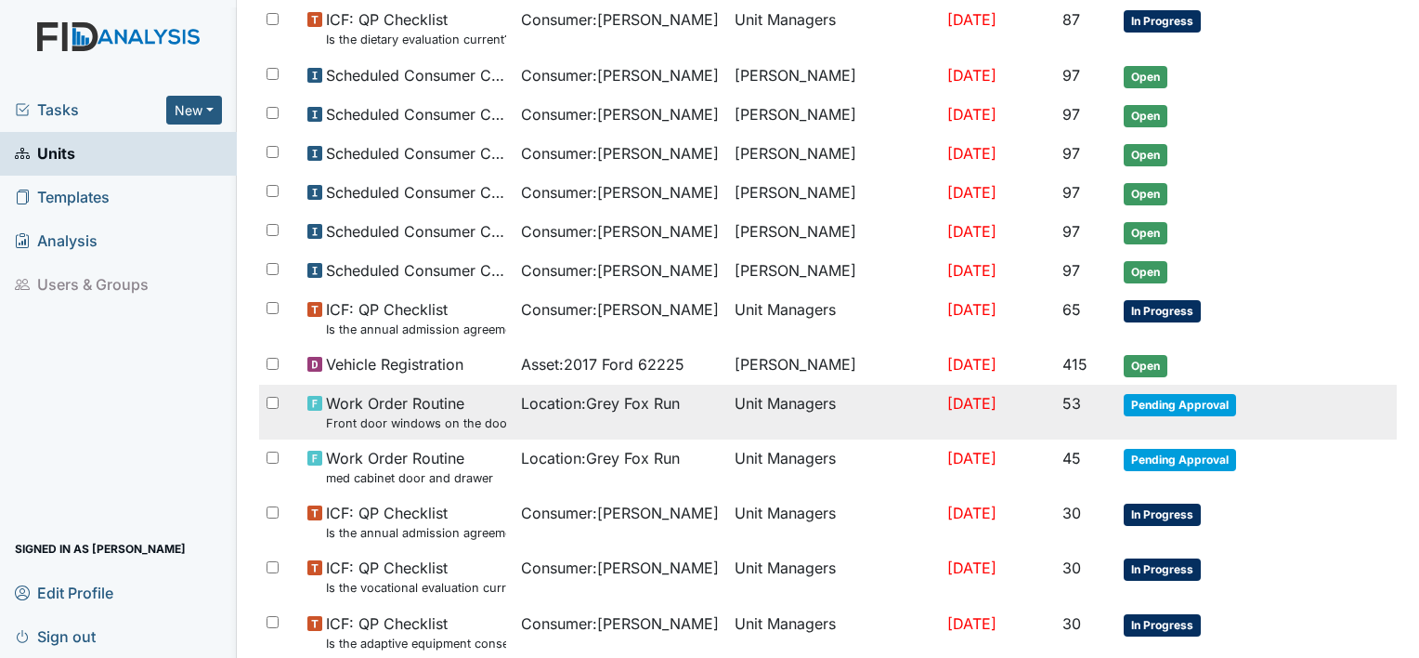
click at [1204, 395] on span "Pending Approval" at bounding box center [1180, 405] width 112 height 22
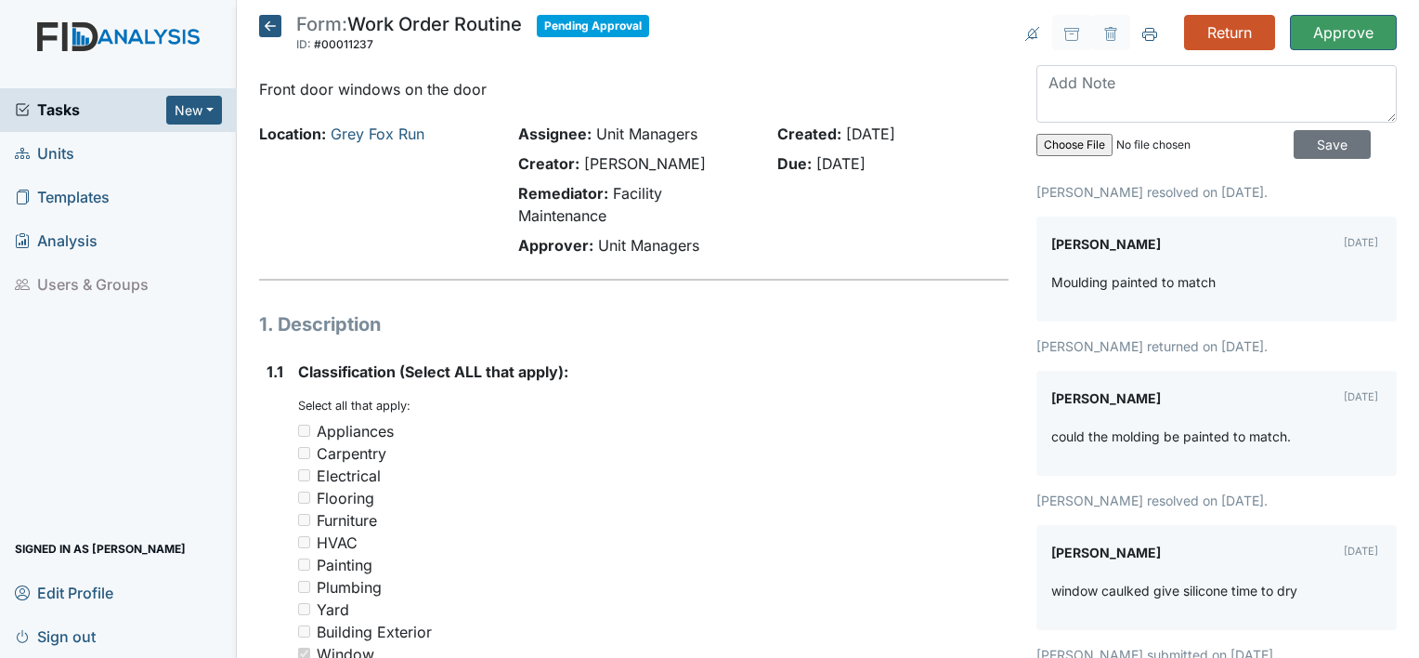
click at [266, 26] on icon at bounding box center [270, 26] width 22 height 22
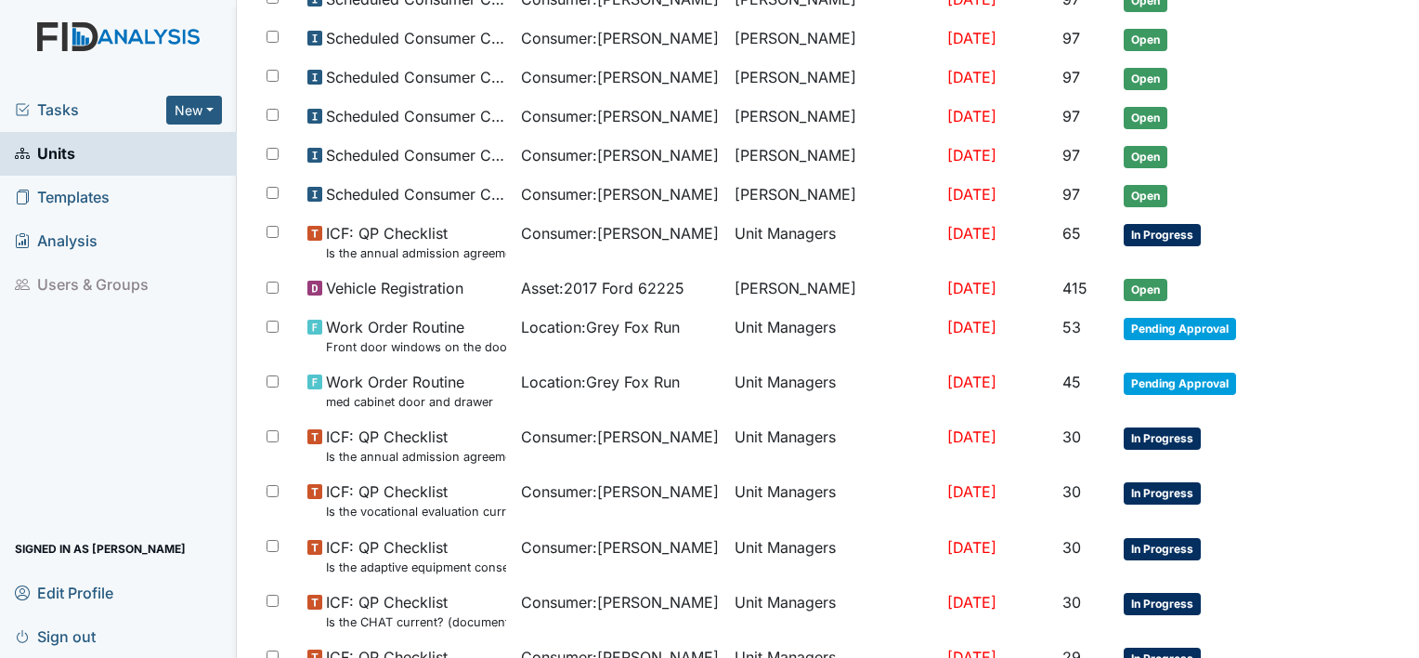
scroll to position [435, 0]
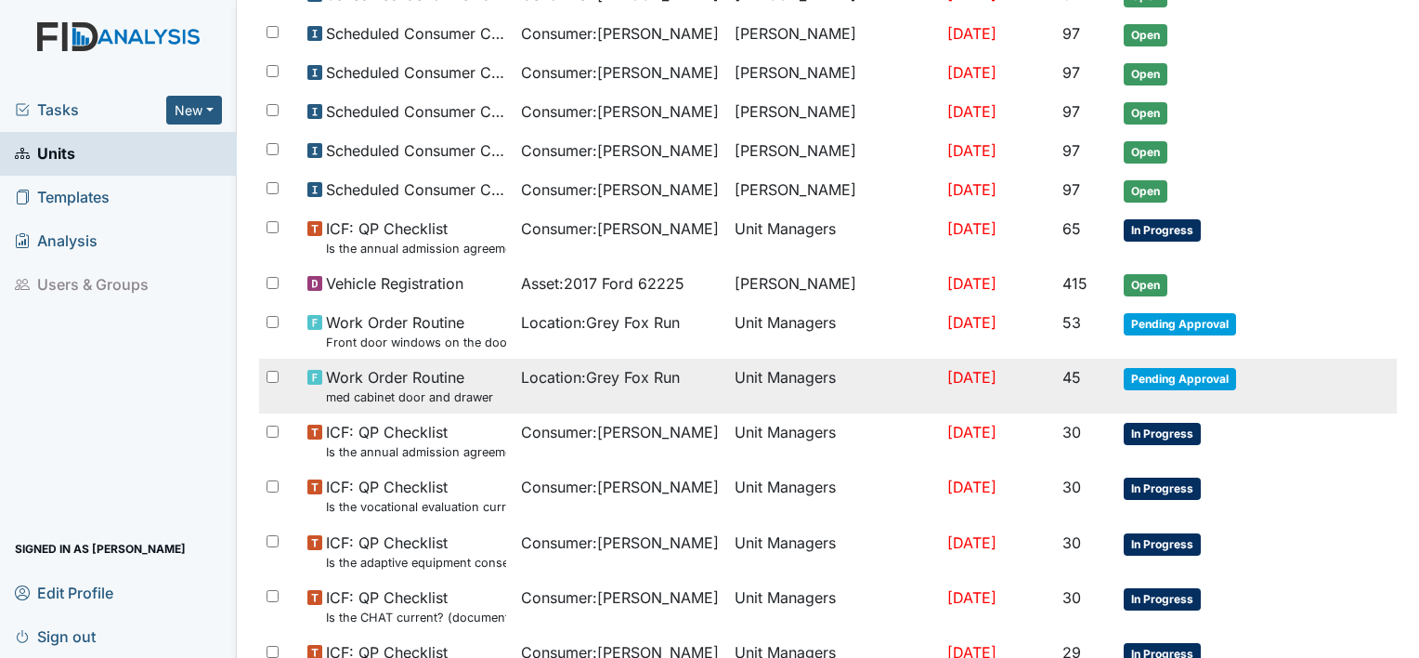
click at [1187, 368] on span "Pending Approval" at bounding box center [1180, 379] width 112 height 22
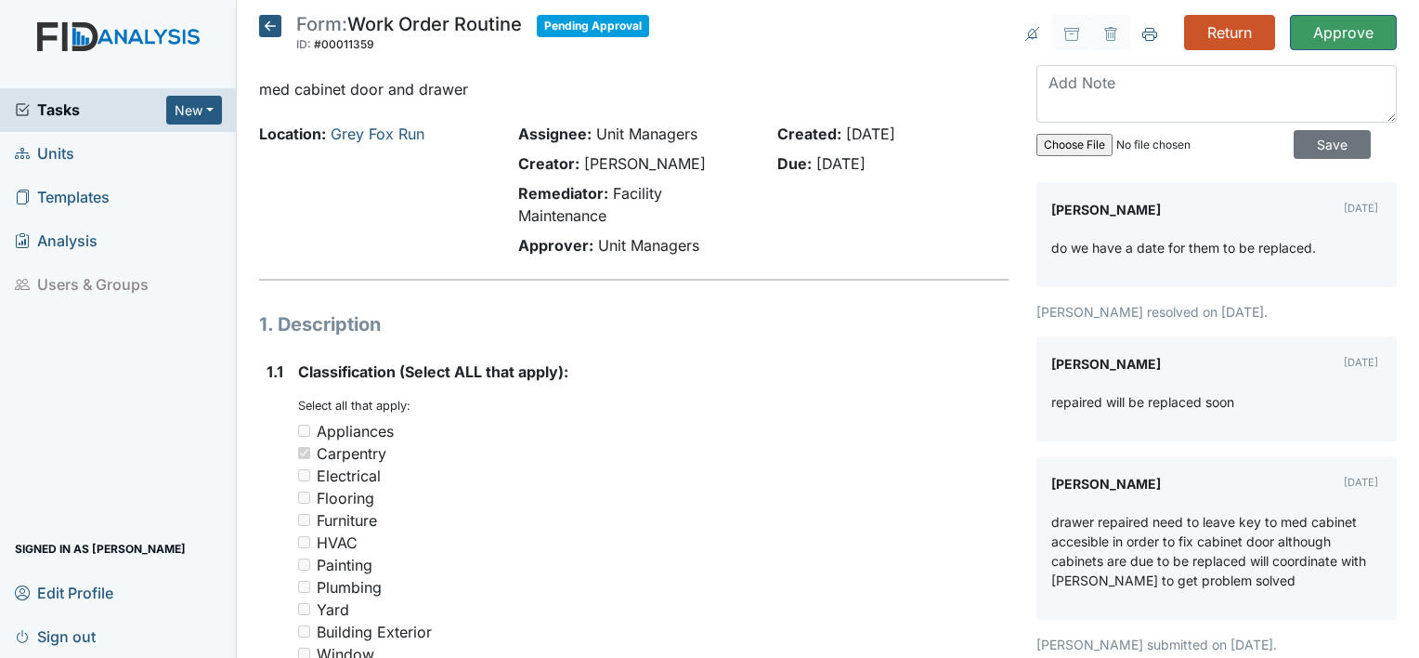
click at [268, 28] on icon at bounding box center [270, 26] width 22 height 22
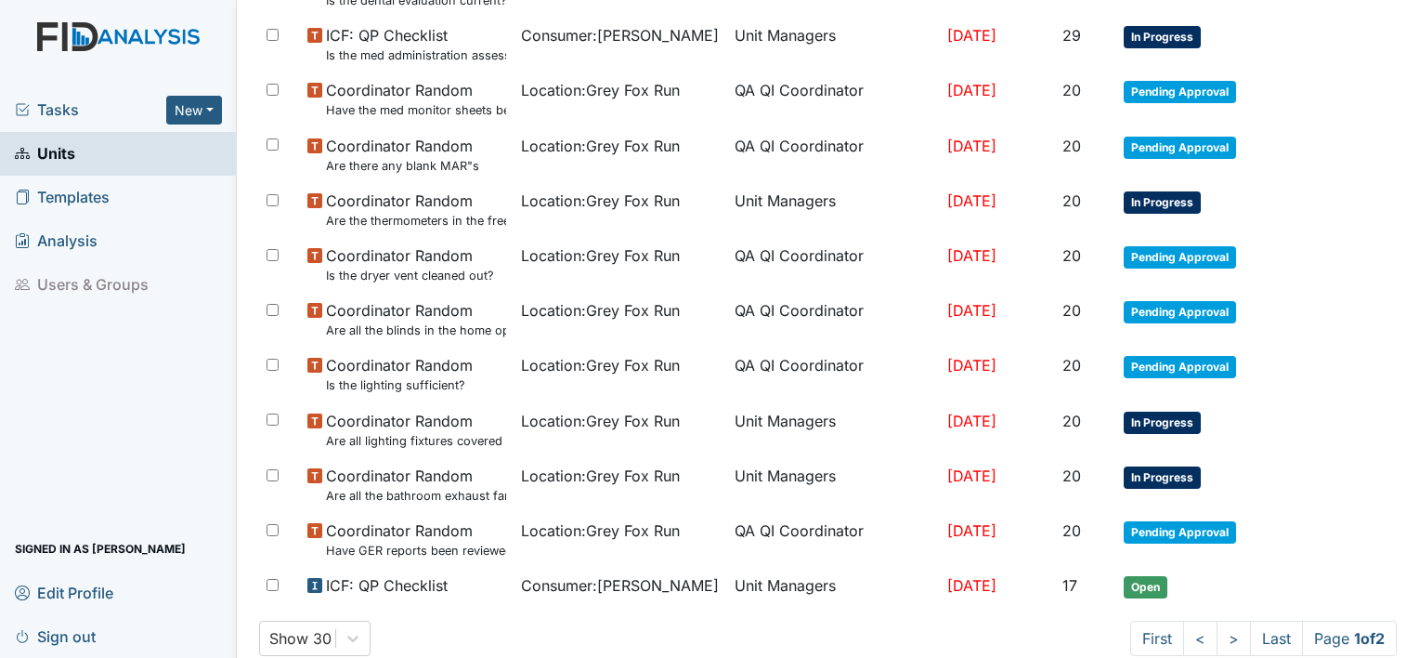
scroll to position [1197, 0]
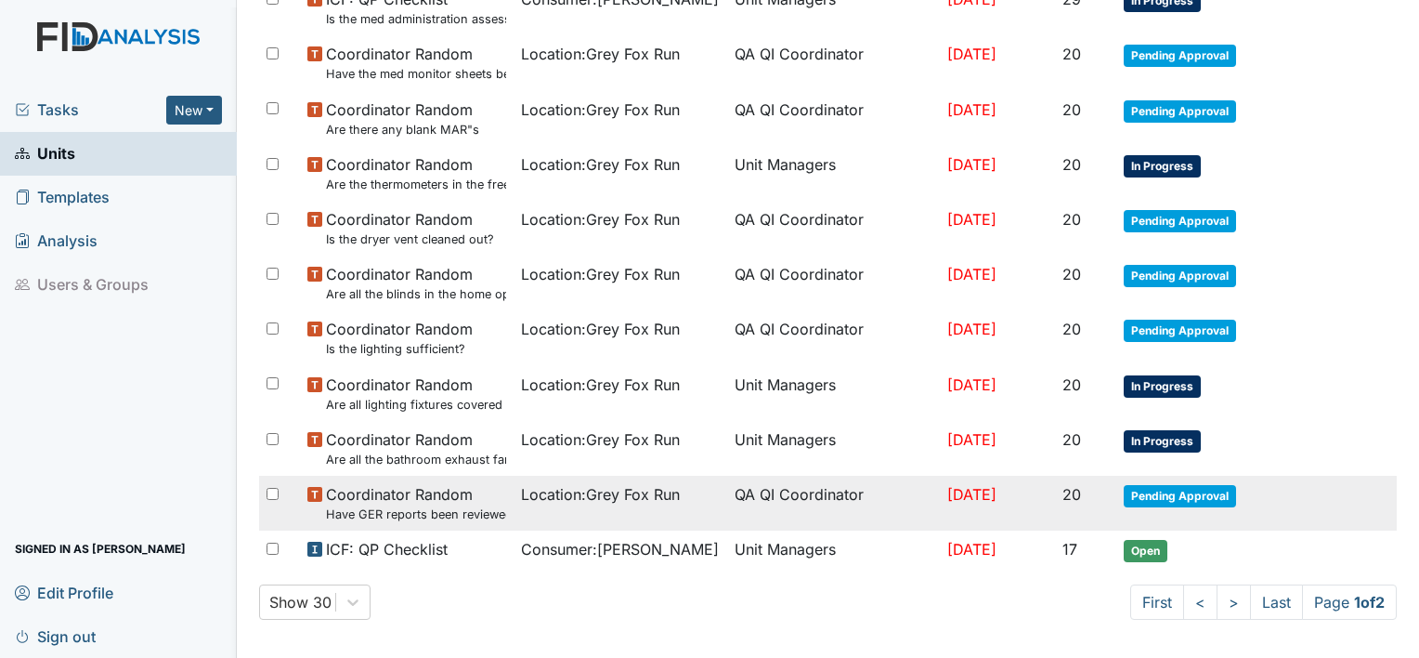
click at [1142, 486] on span "Pending Approval" at bounding box center [1180, 496] width 112 height 22
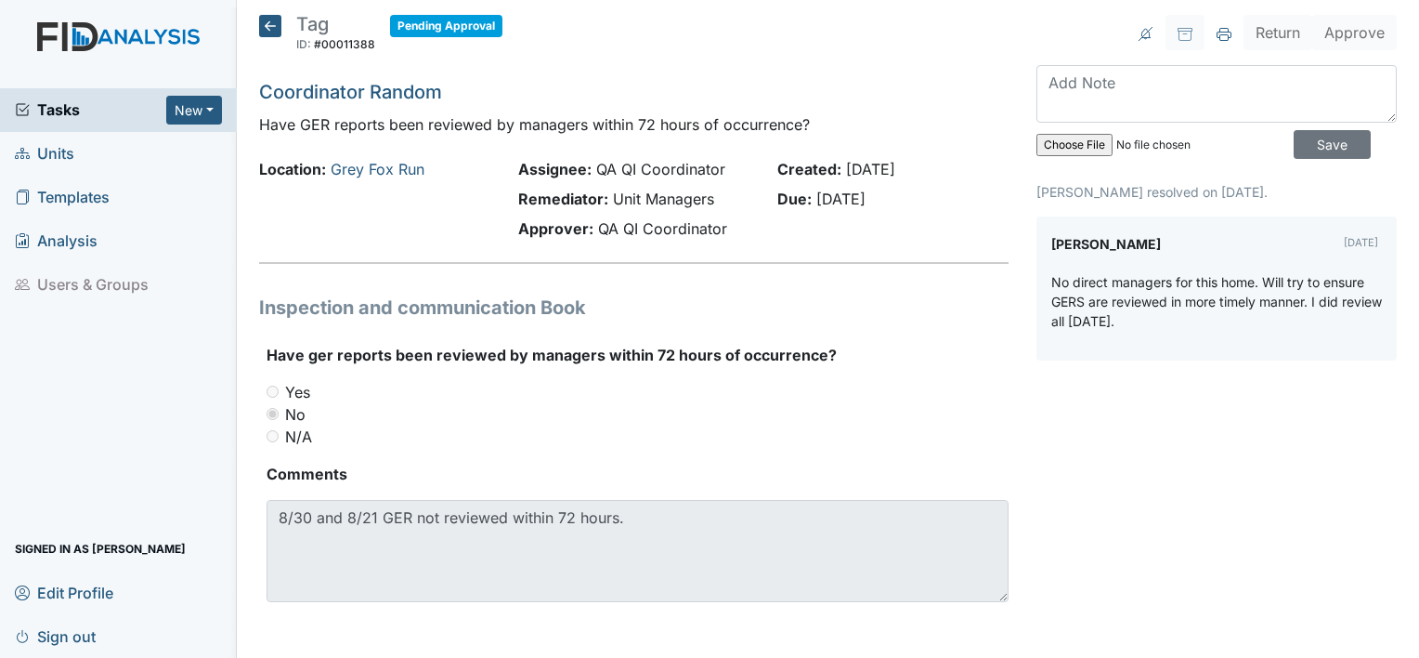
click at [268, 28] on icon at bounding box center [270, 26] width 22 height 22
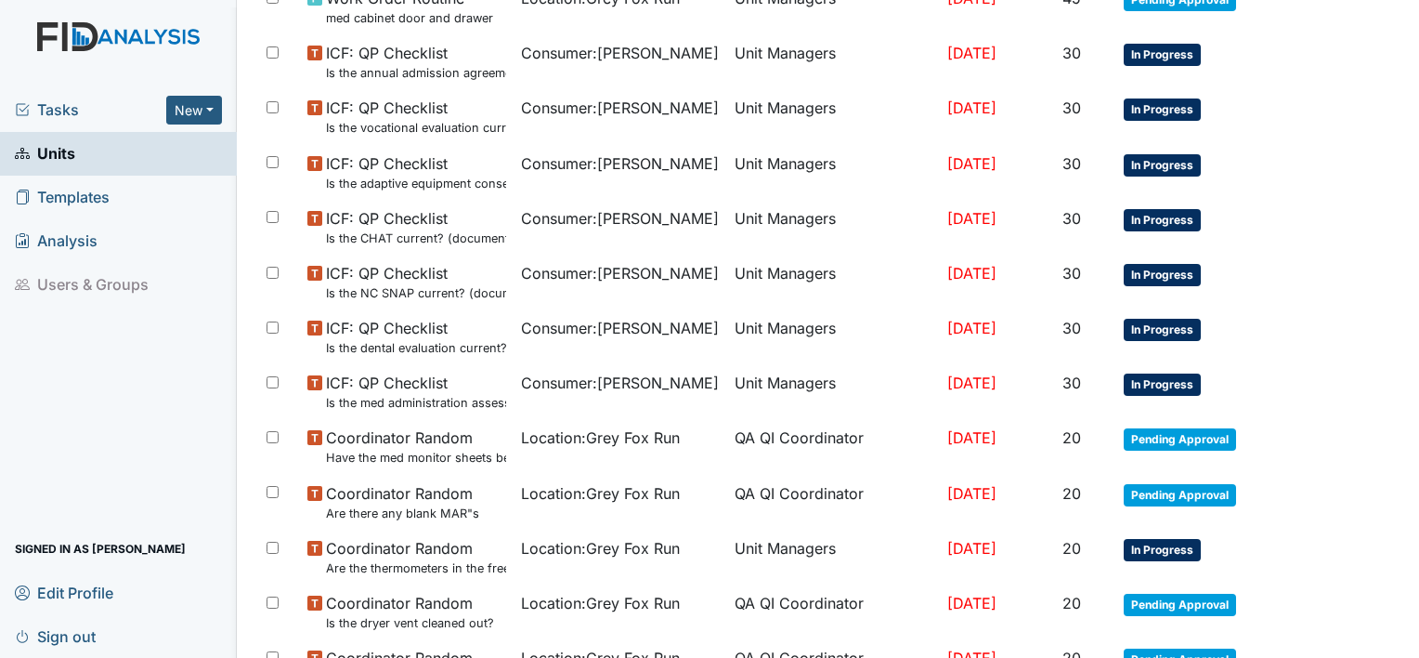
scroll to position [830, 0]
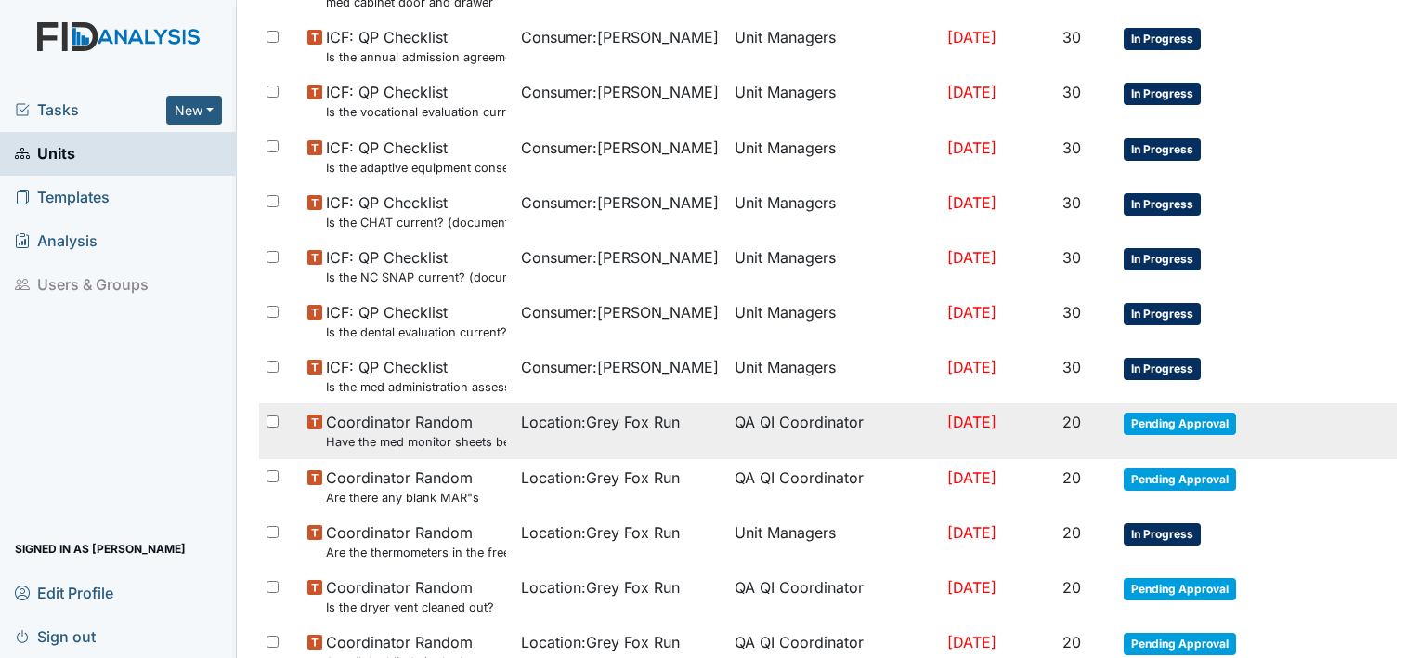
click at [1200, 420] on span "Pending Approval" at bounding box center [1180, 423] width 112 height 22
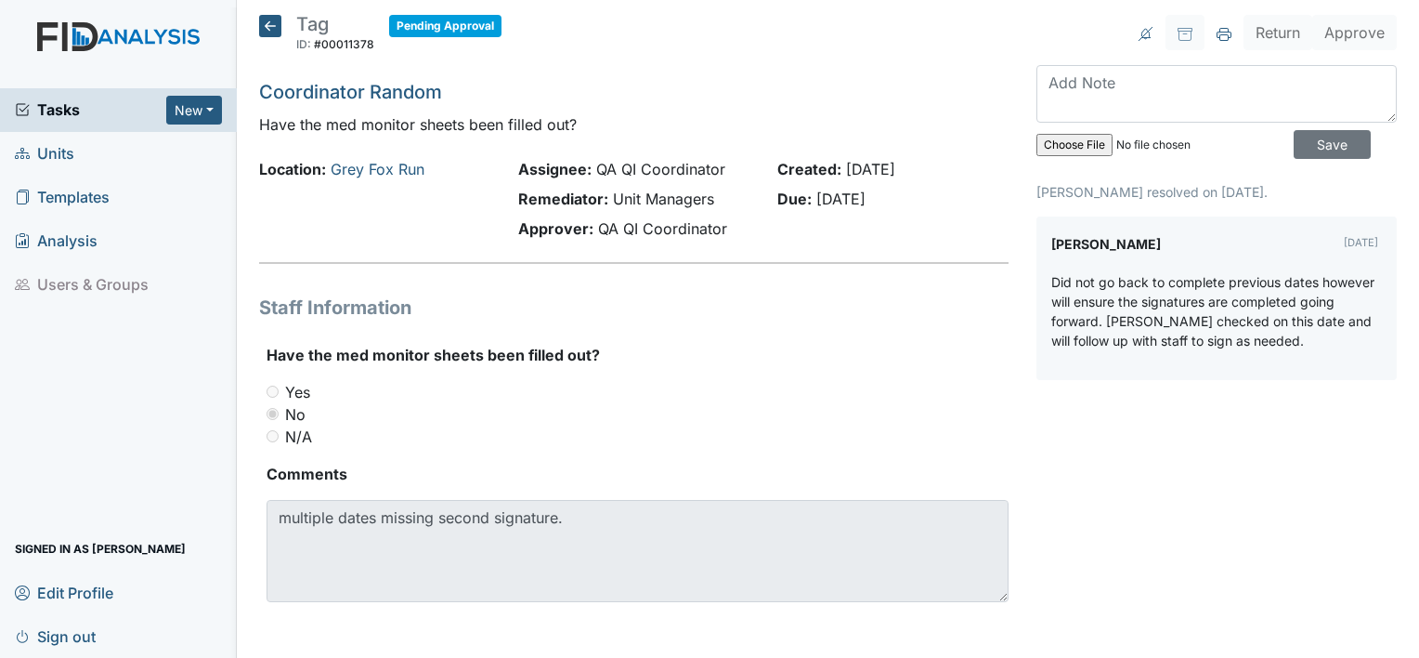
scroll to position [3, 0]
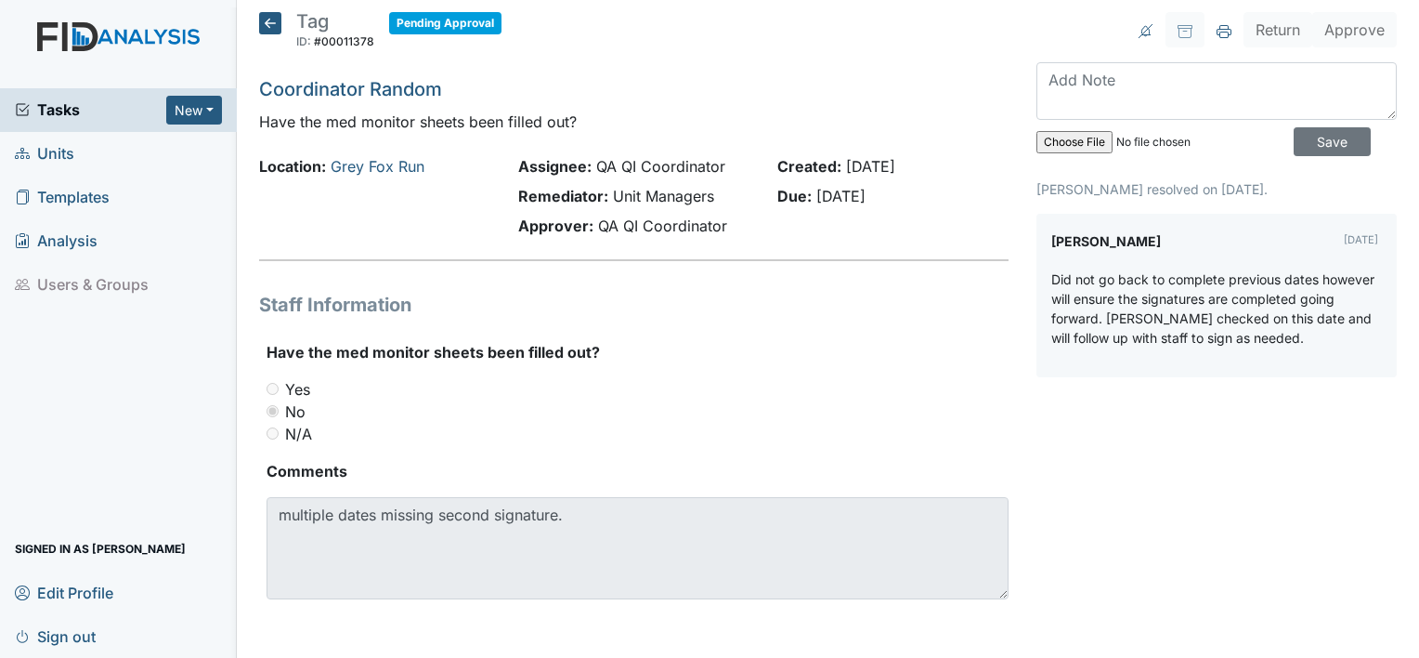
click at [267, 22] on icon at bounding box center [270, 23] width 22 height 22
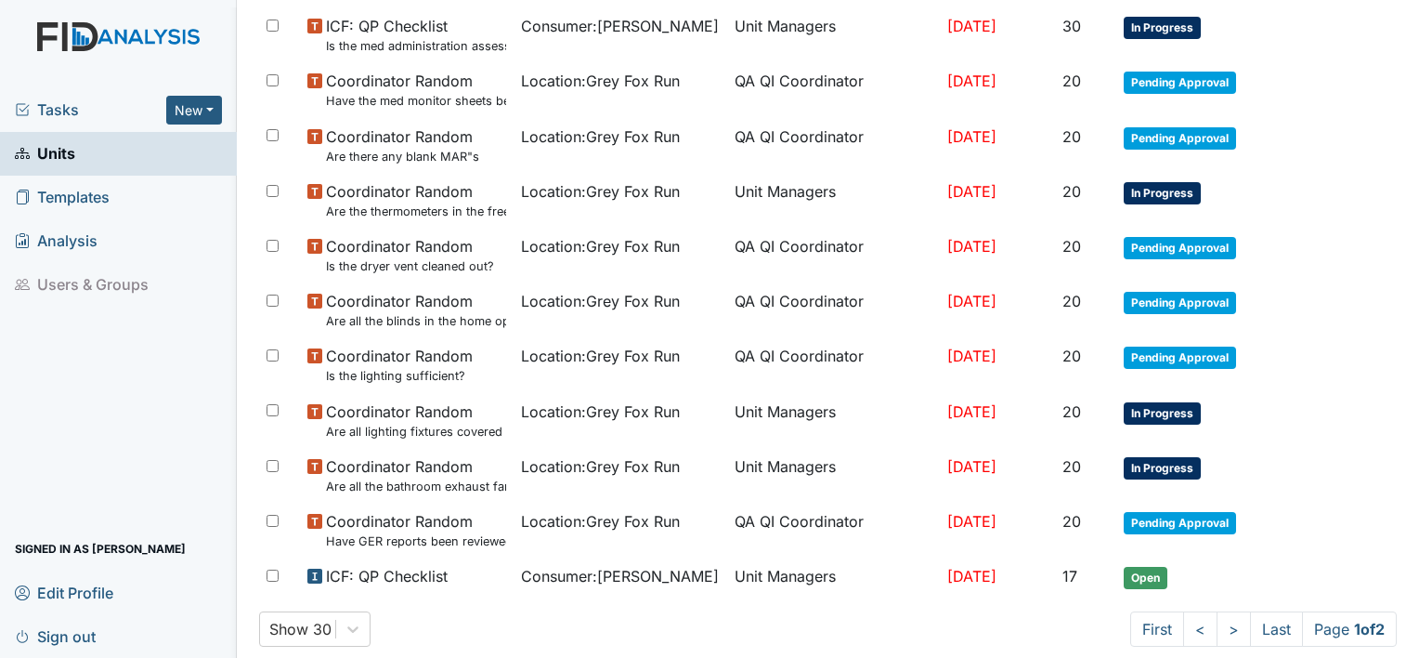
scroll to position [1197, 0]
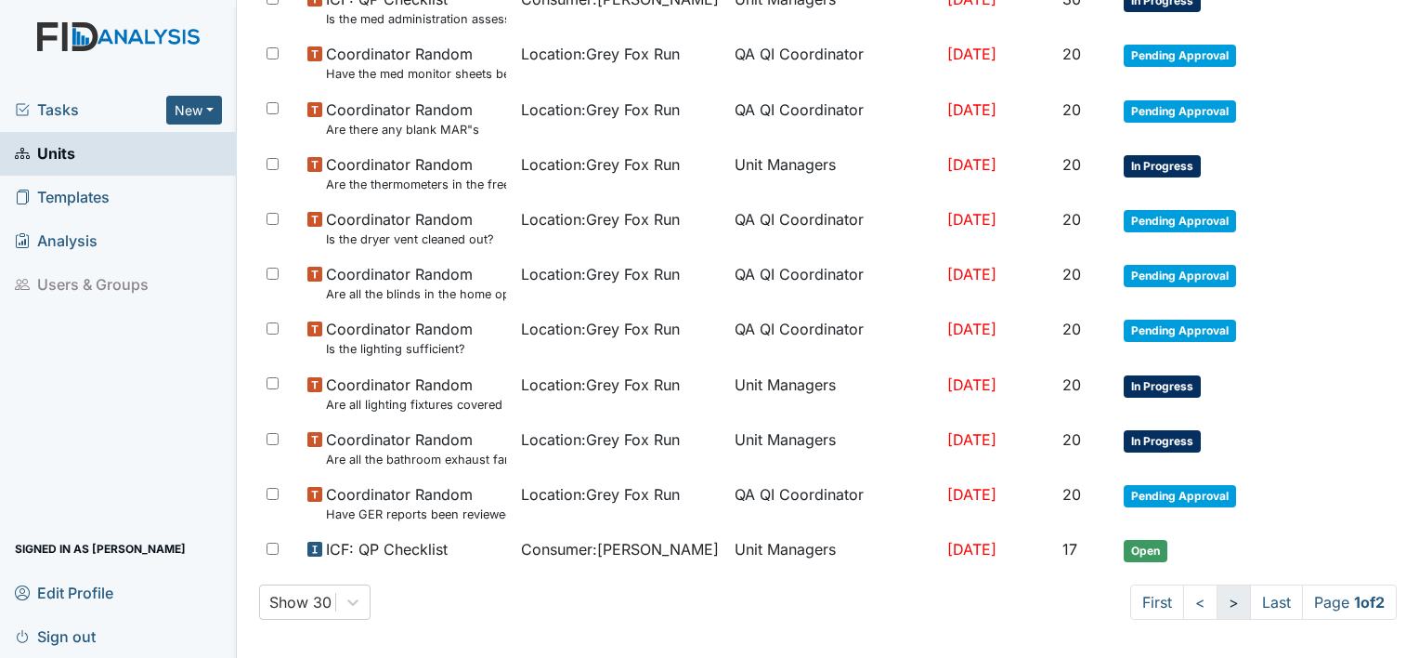
click at [1218, 600] on link ">" at bounding box center [1234, 601] width 34 height 35
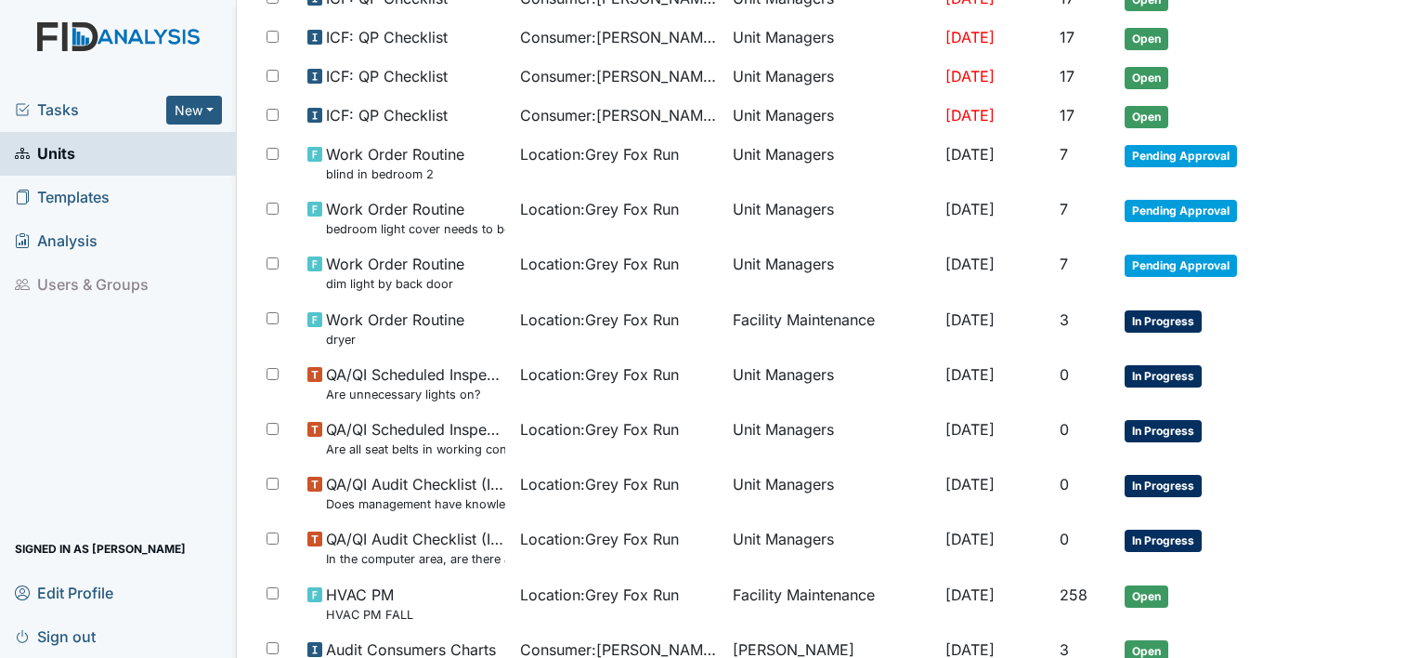
scroll to position [304, 0]
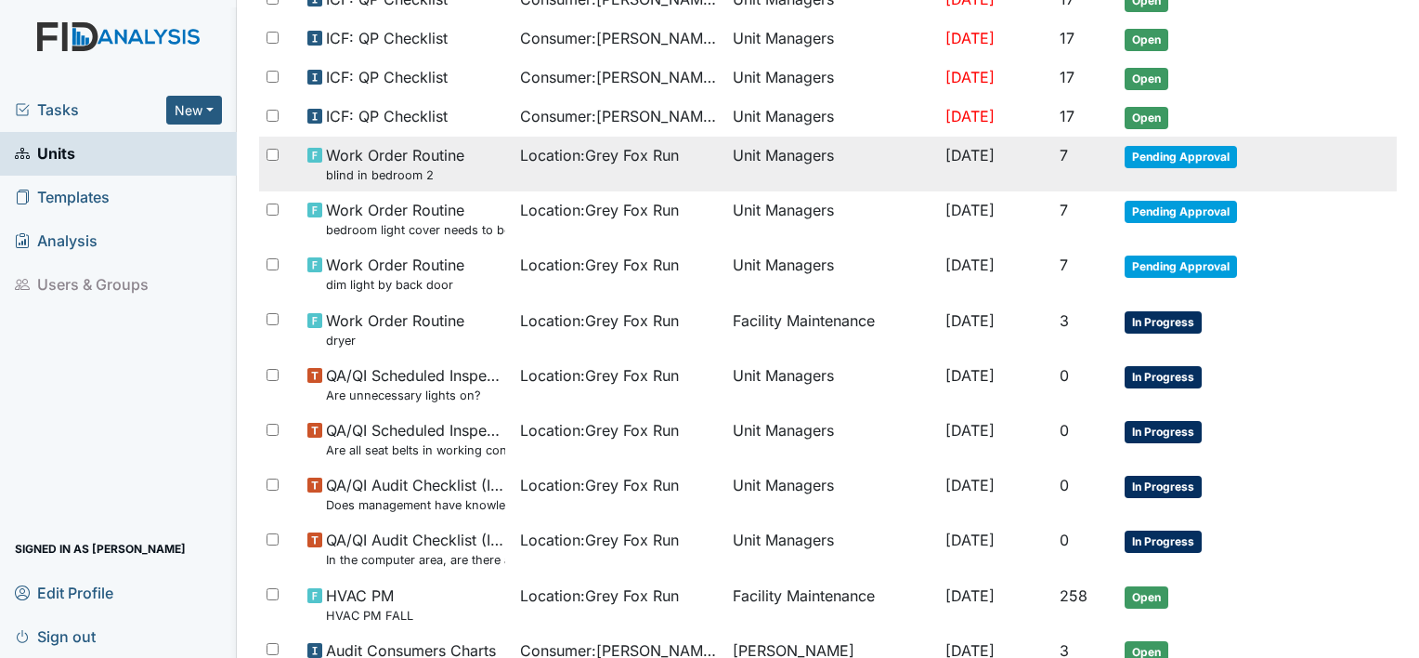
click at [1164, 148] on span "Pending Approval" at bounding box center [1181, 157] width 112 height 22
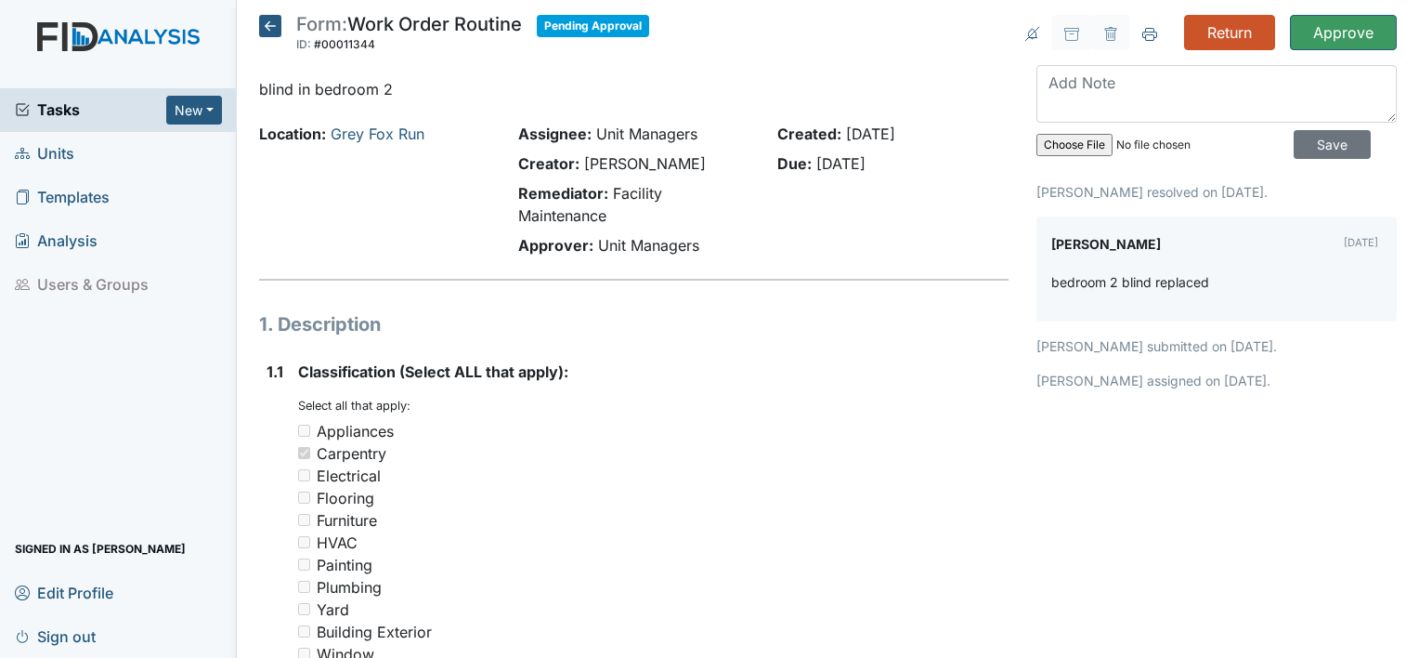
click at [261, 26] on icon at bounding box center [270, 26] width 22 height 22
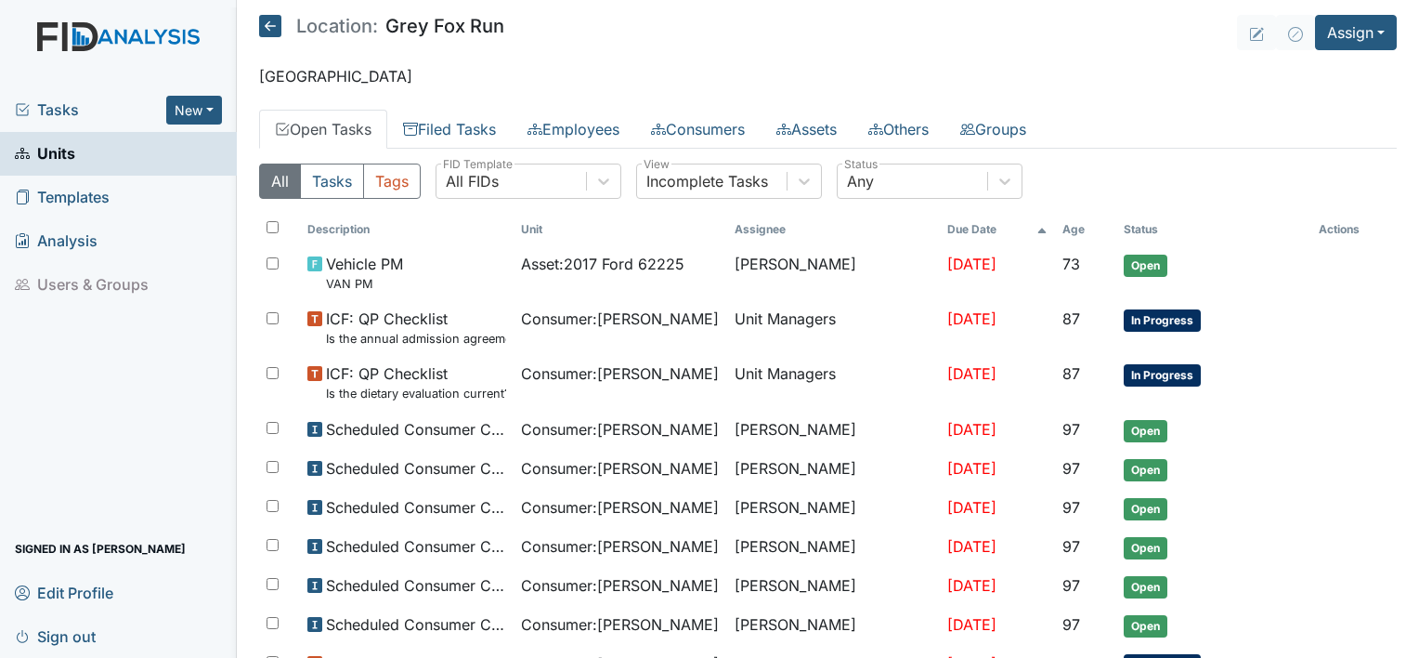
click at [72, 628] on span "Sign out" at bounding box center [55, 635] width 81 height 29
